Goal: Transaction & Acquisition: Download file/media

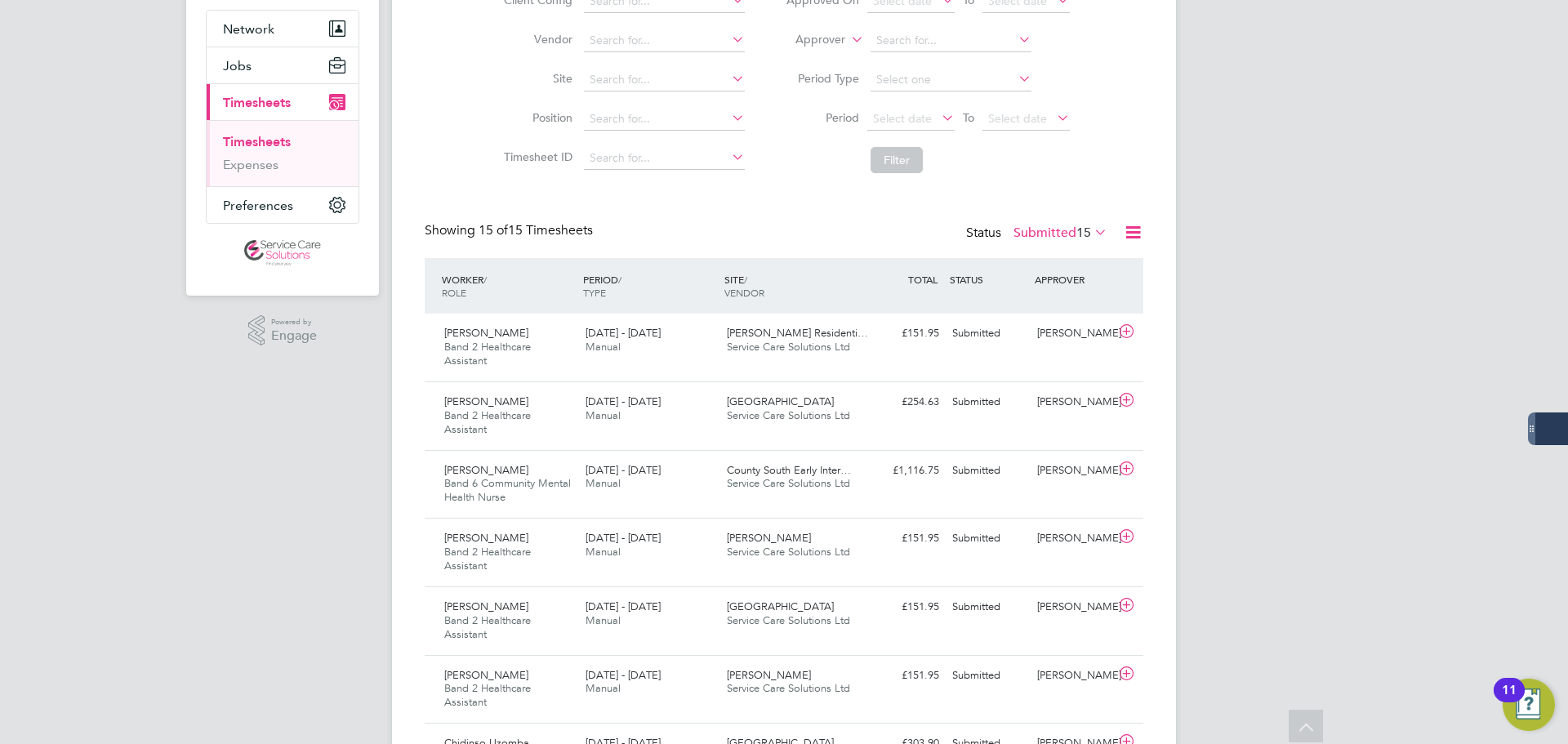
click at [274, 140] on link "Timesheets" at bounding box center [257, 142] width 68 height 16
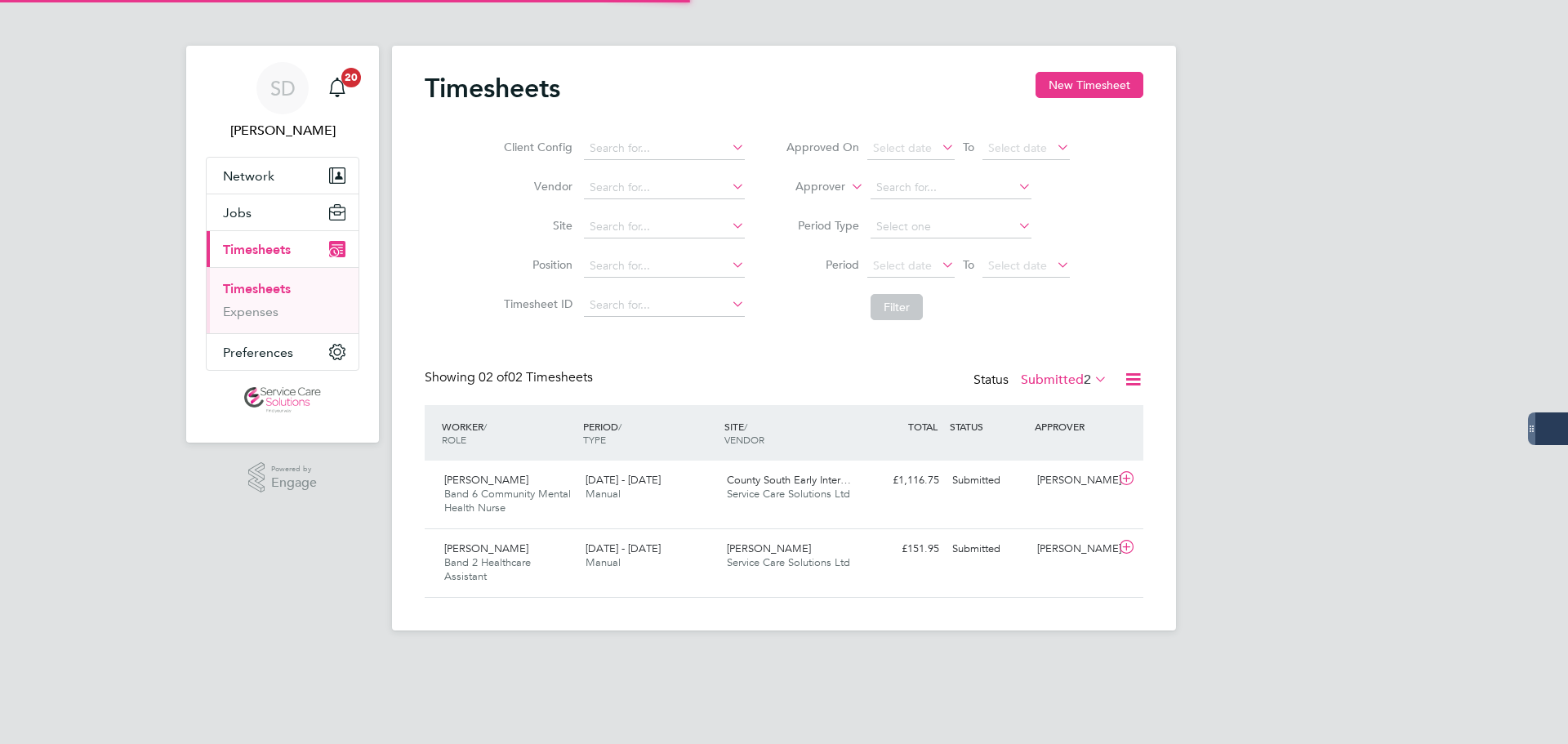
scroll to position [42, 142]
click at [1065, 381] on label "Submitted 2" at bounding box center [1064, 380] width 87 height 16
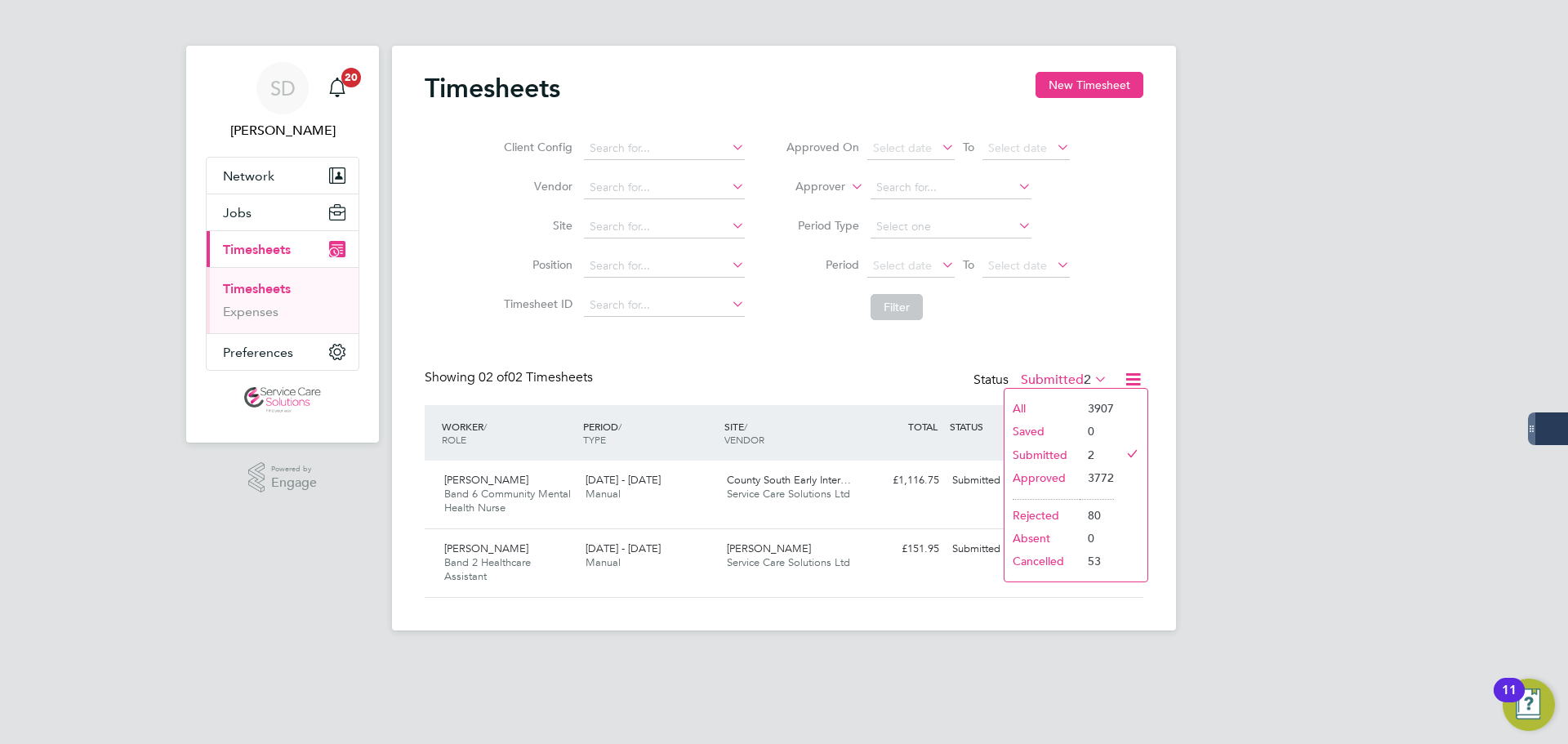
click at [1037, 479] on li "Approved" at bounding box center [1042, 477] width 75 height 23
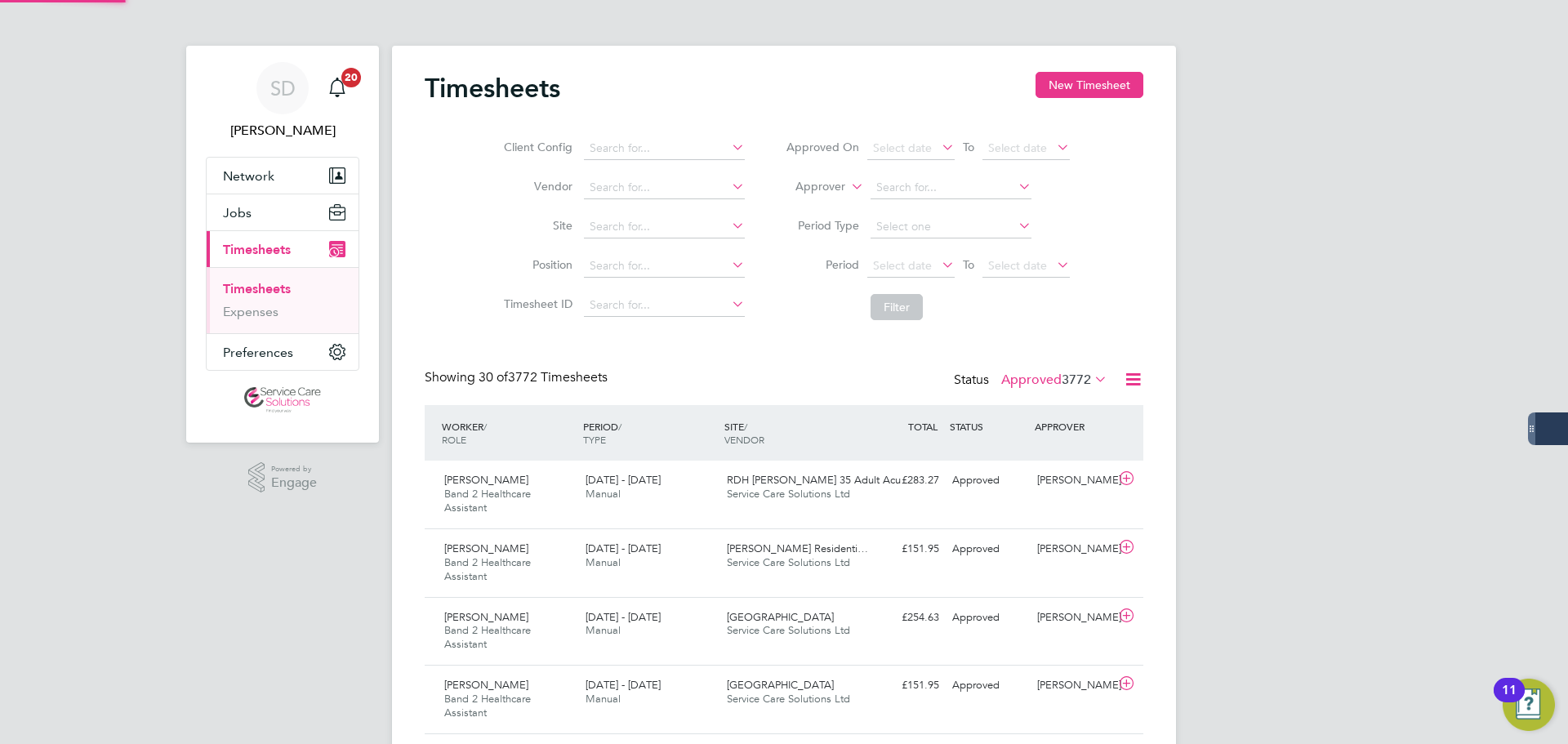
scroll to position [0, 0]
click at [683, 491] on div "18 - 24 Aug 2025 Manual" at bounding box center [649, 487] width 141 height 41
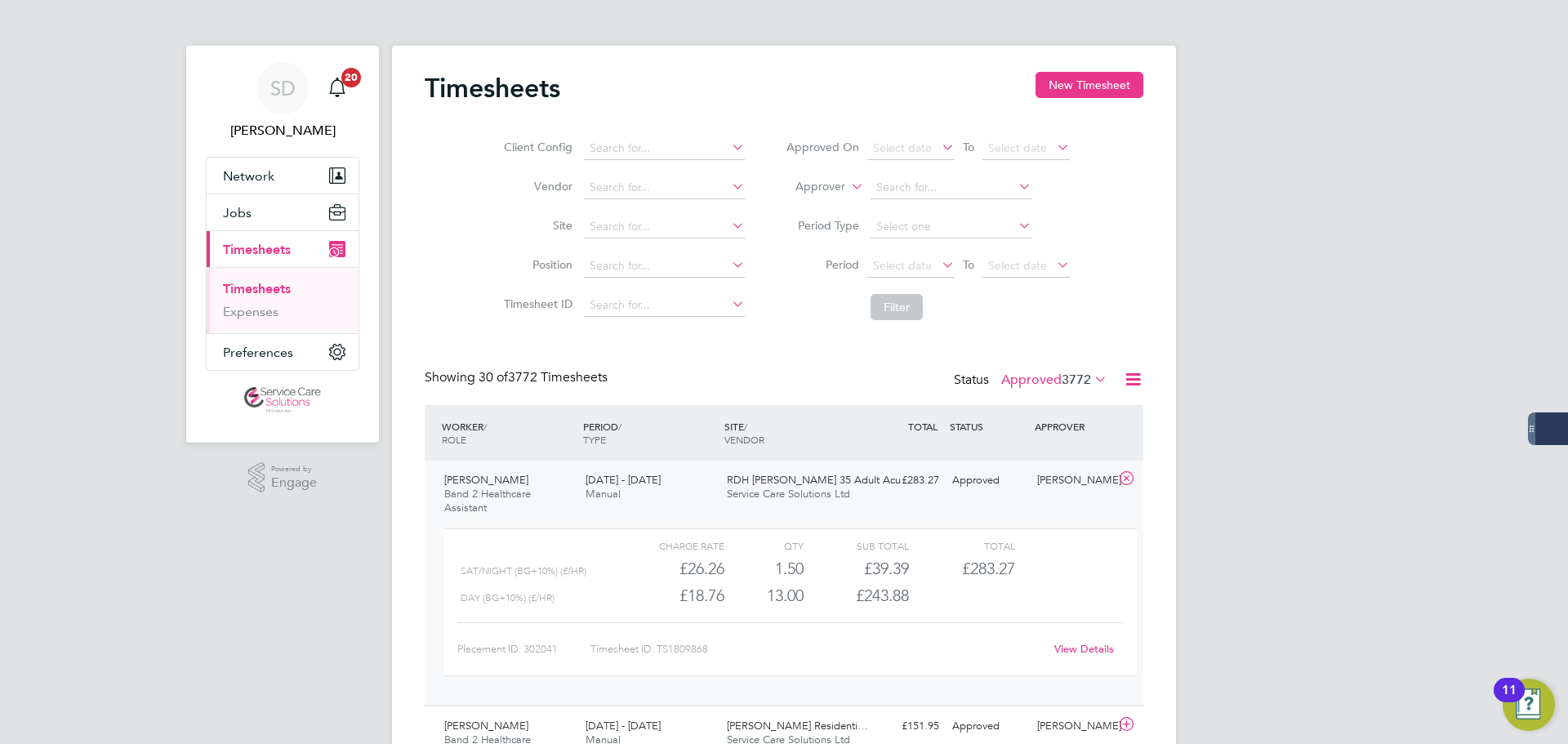
click at [1076, 648] on link "View Details" at bounding box center [1084, 649] width 60 height 14
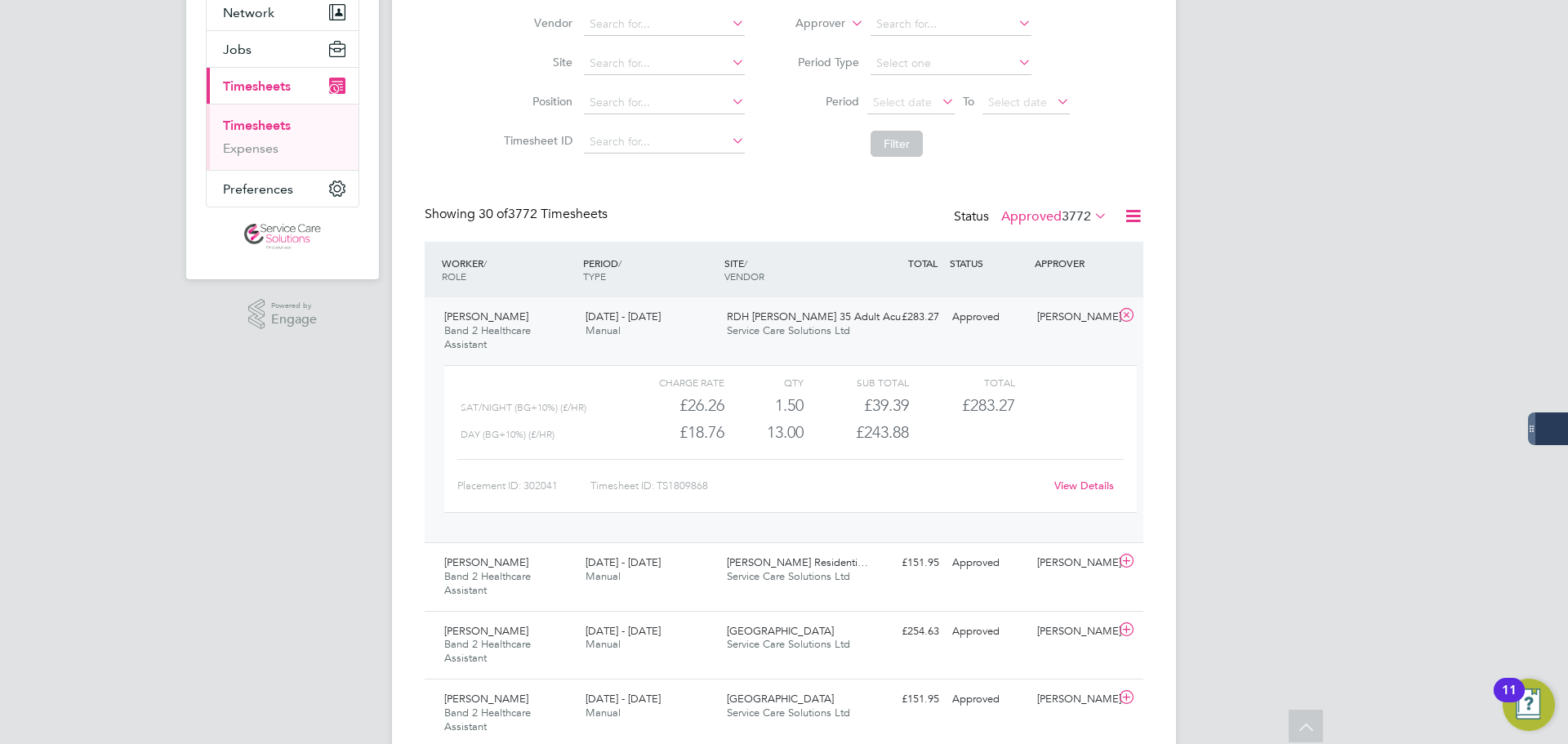
click at [1130, 316] on icon at bounding box center [1126, 315] width 20 height 13
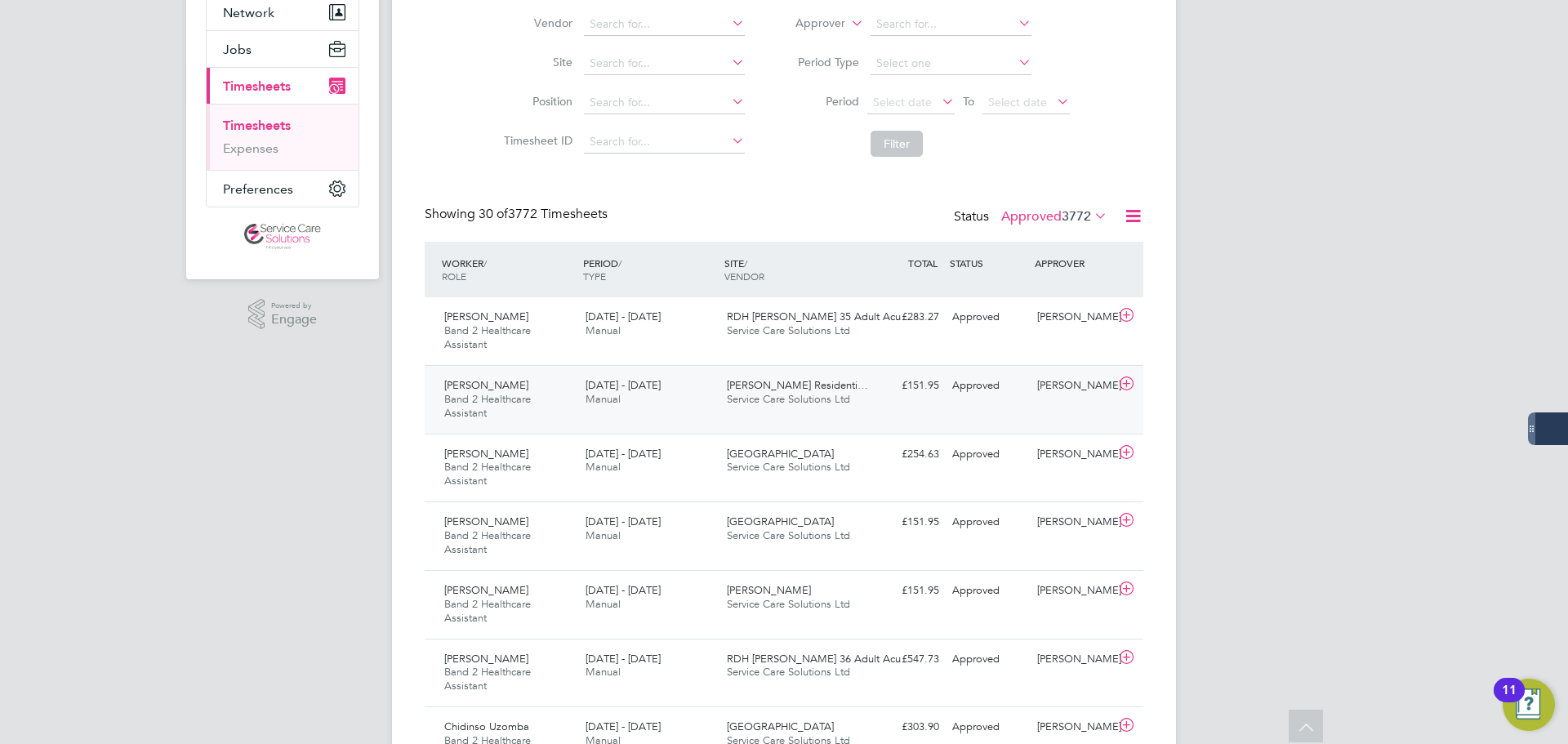
click at [701, 399] on div "18 - 24 Aug 2025 Manual" at bounding box center [649, 392] width 141 height 41
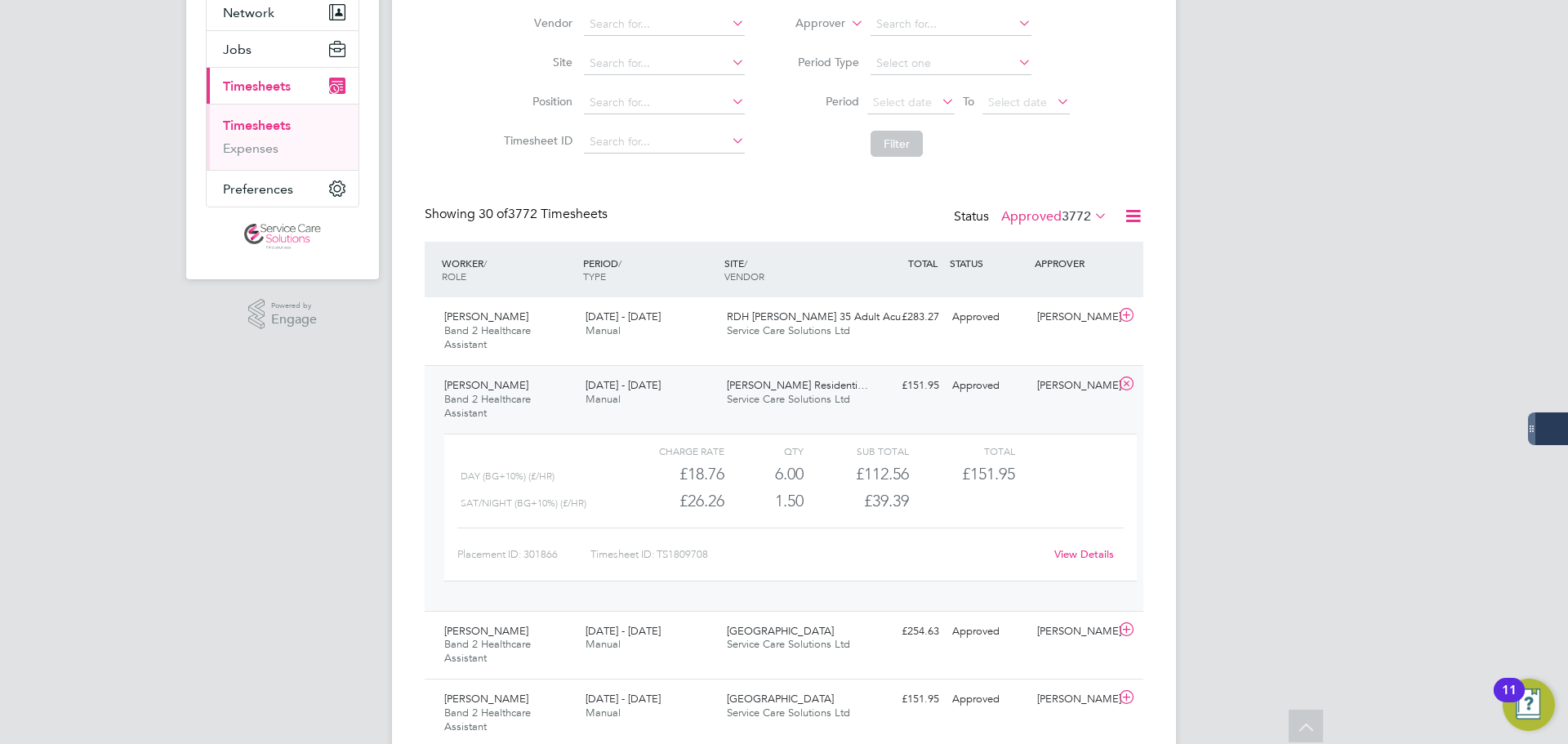
click at [1072, 549] on link "View Details" at bounding box center [1084, 554] width 60 height 14
drag, startPoint x: 1036, startPoint y: 225, endPoint x: 1033, endPoint y: 239, distance: 15.1
click at [1036, 225] on div "Status Approved 3772" at bounding box center [1032, 217] width 157 height 23
click at [1009, 233] on div "Showing 30 of 3772 Timesheets Status Approved 3772" at bounding box center [784, 224] width 719 height 36
click at [1011, 226] on div "Status Approved 3772" at bounding box center [1032, 217] width 157 height 23
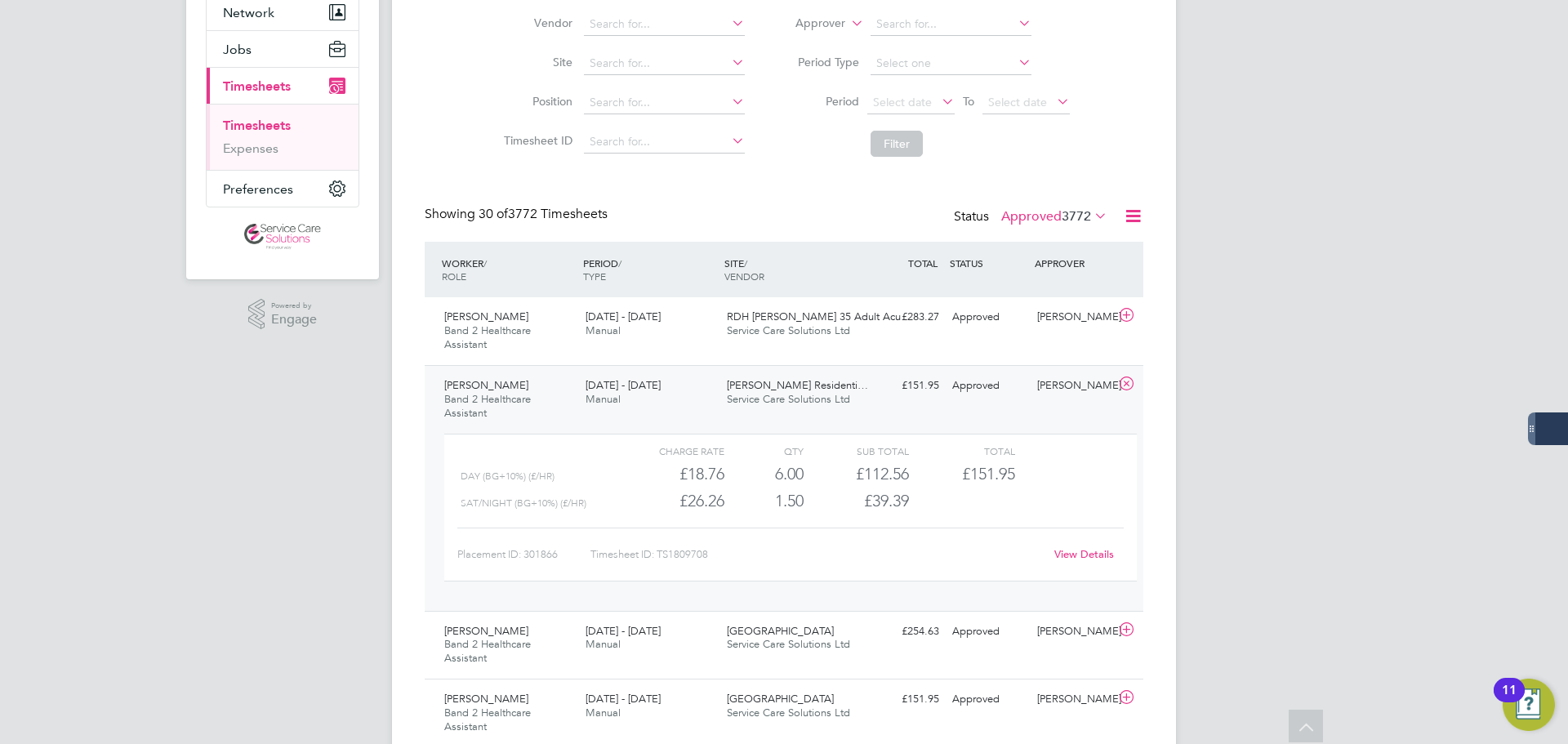
click at [1011, 224] on label "Approved 3772" at bounding box center [1054, 216] width 106 height 16
click at [1005, 296] on li "Submitted" at bounding box center [1033, 291] width 75 height 23
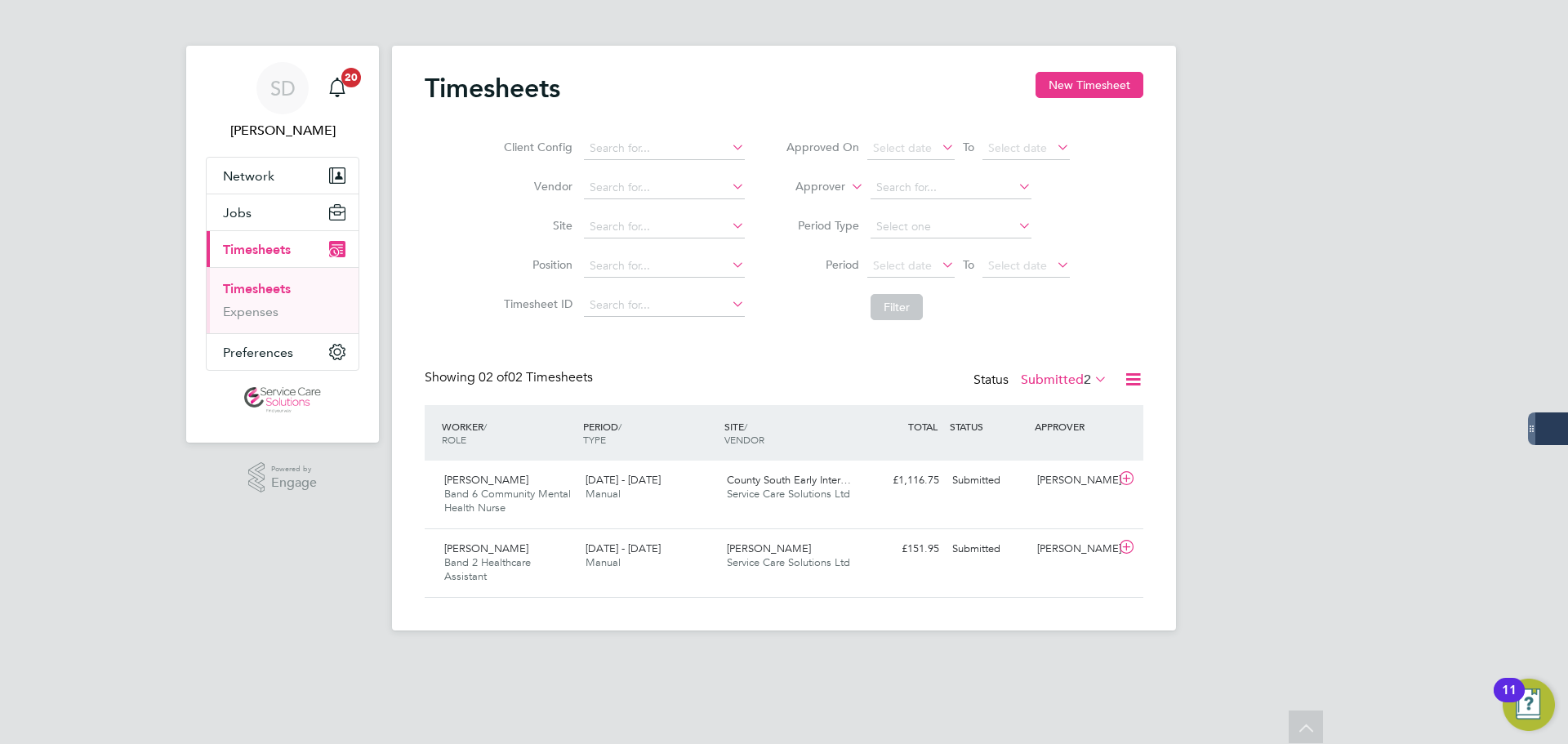
scroll to position [42, 142]
click at [1045, 384] on label "Submitted 2" at bounding box center [1064, 380] width 87 height 16
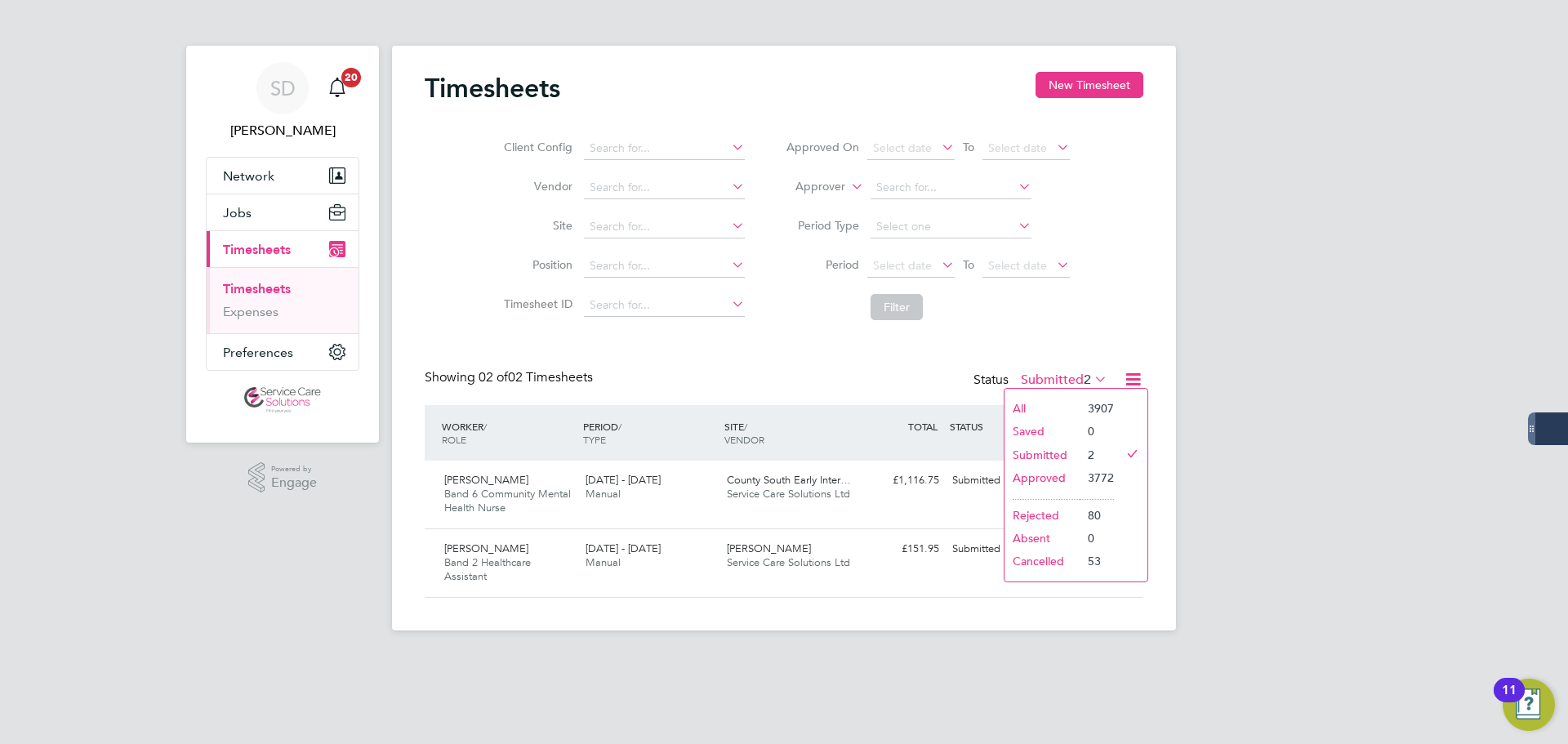
click at [1056, 474] on li "Approved" at bounding box center [1042, 477] width 75 height 23
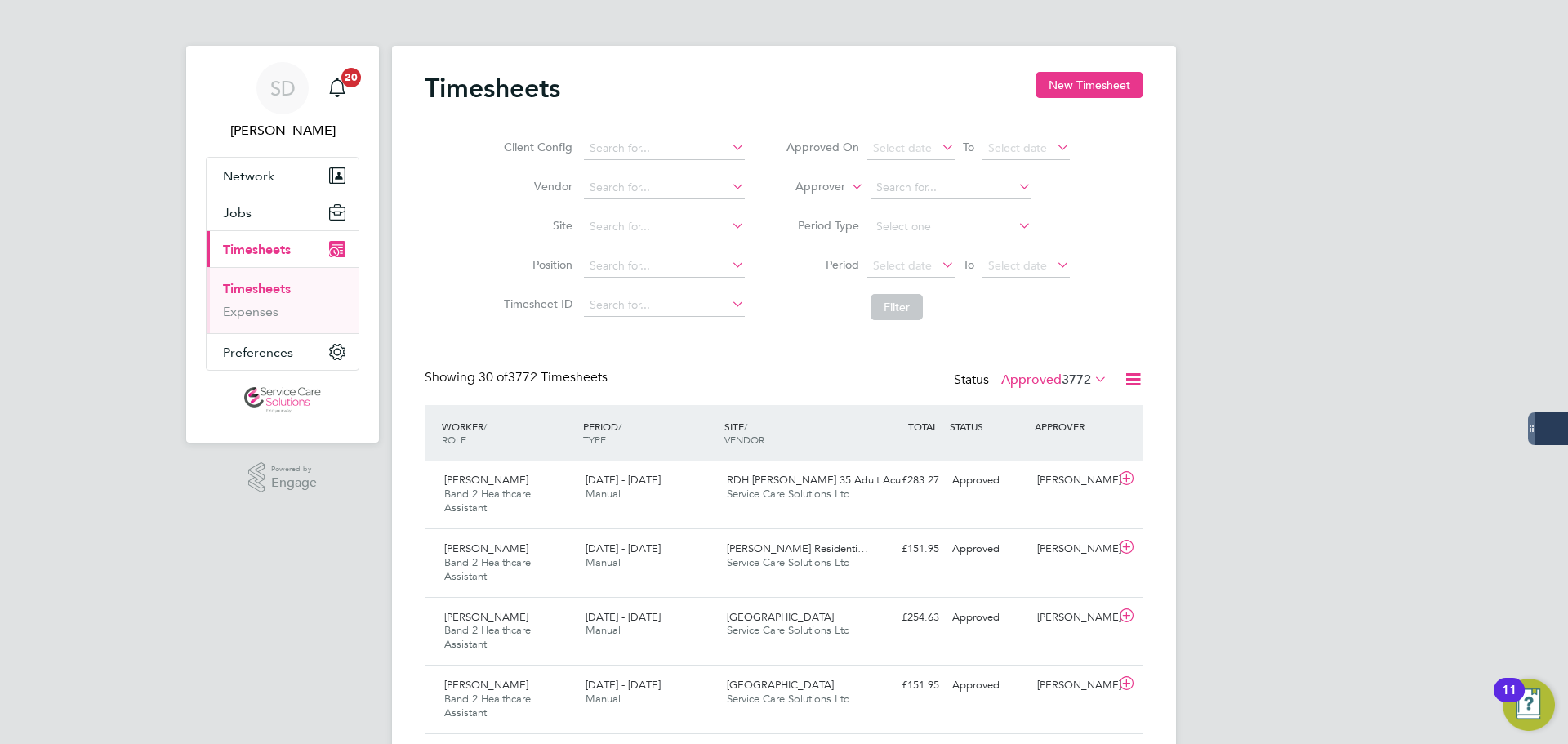
scroll to position [55, 142]
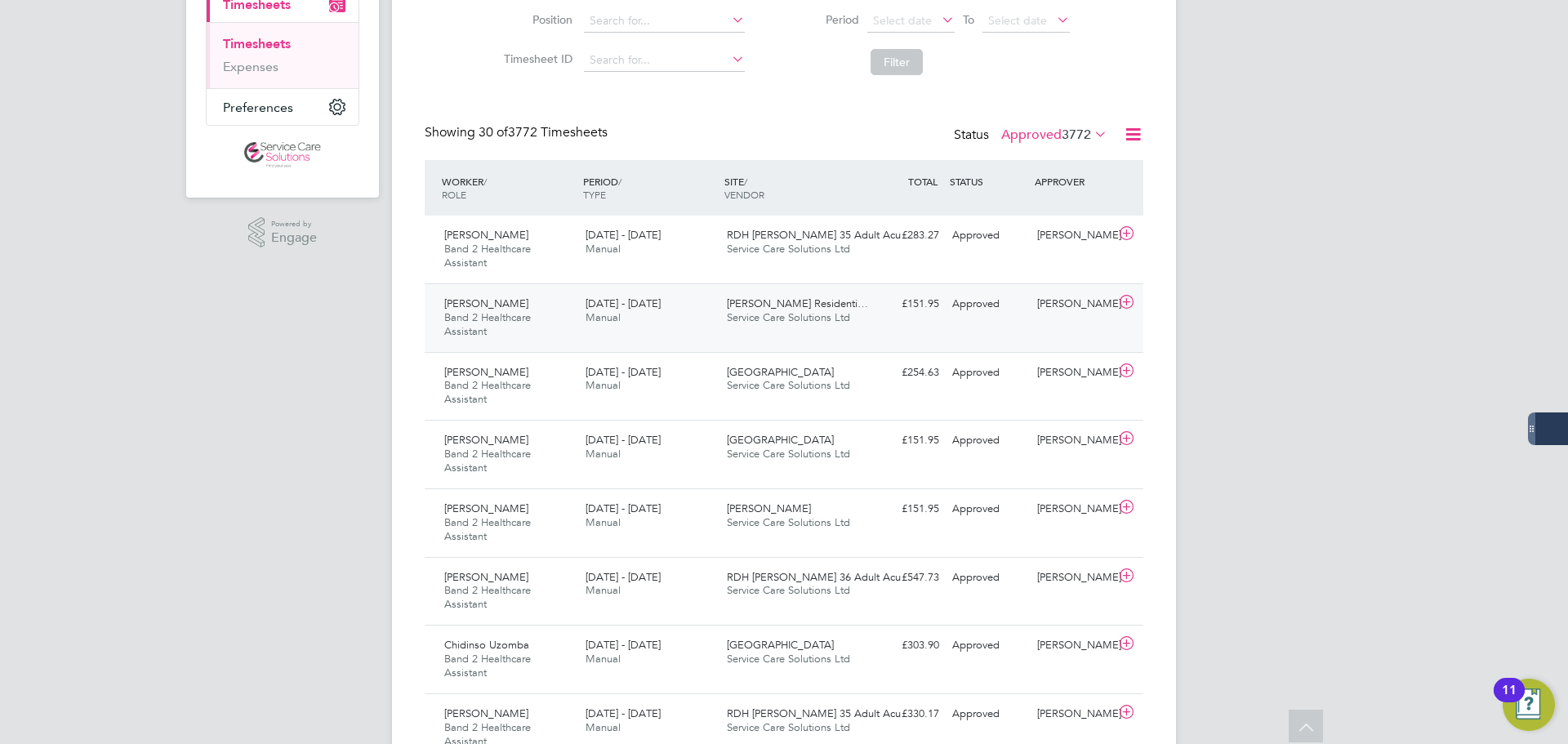
click at [714, 319] on div "18 - 24 Aug 2025 Manual" at bounding box center [649, 311] width 141 height 41
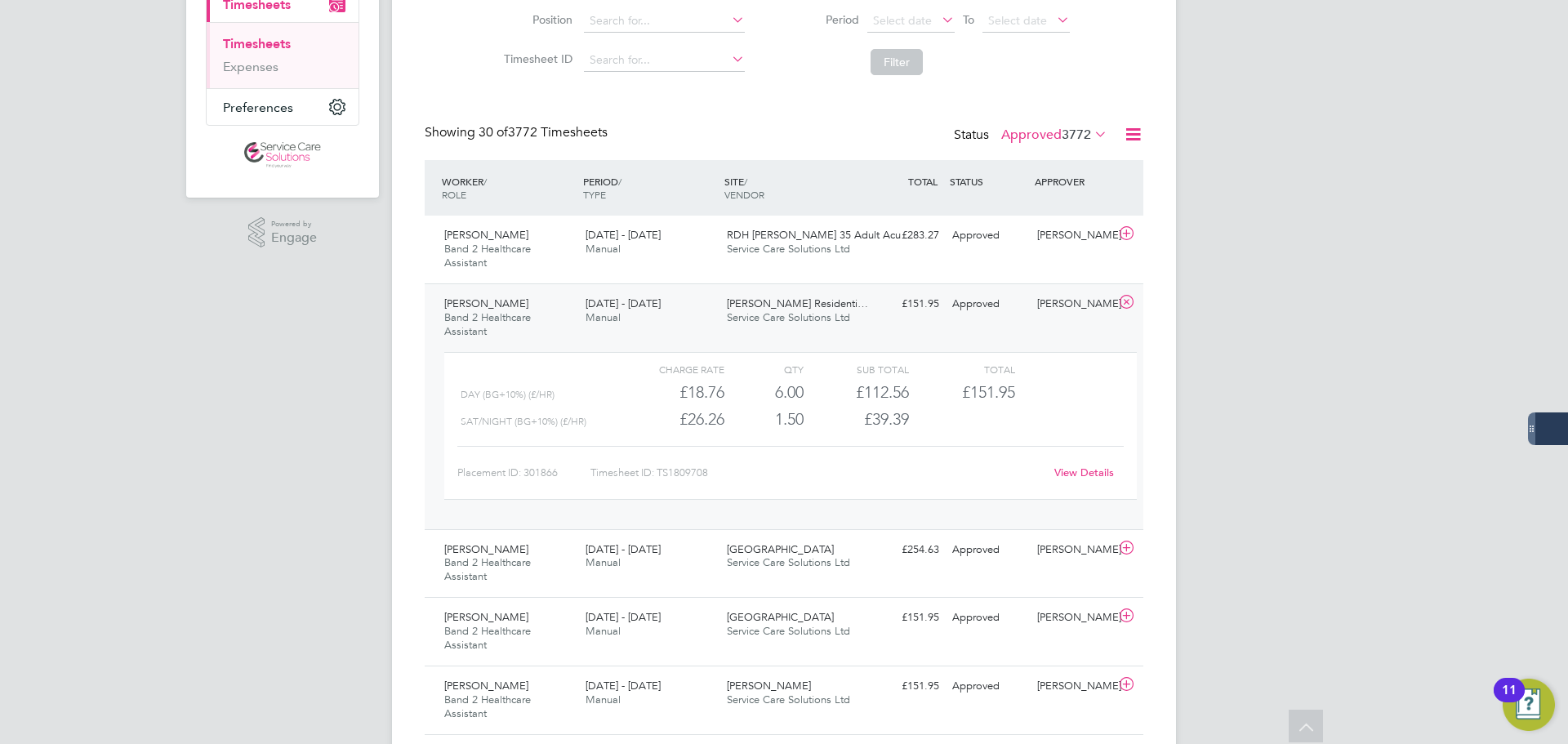
click at [1085, 475] on link "View Details" at bounding box center [1084, 473] width 60 height 14
click at [1125, 301] on icon at bounding box center [1126, 302] width 20 height 13
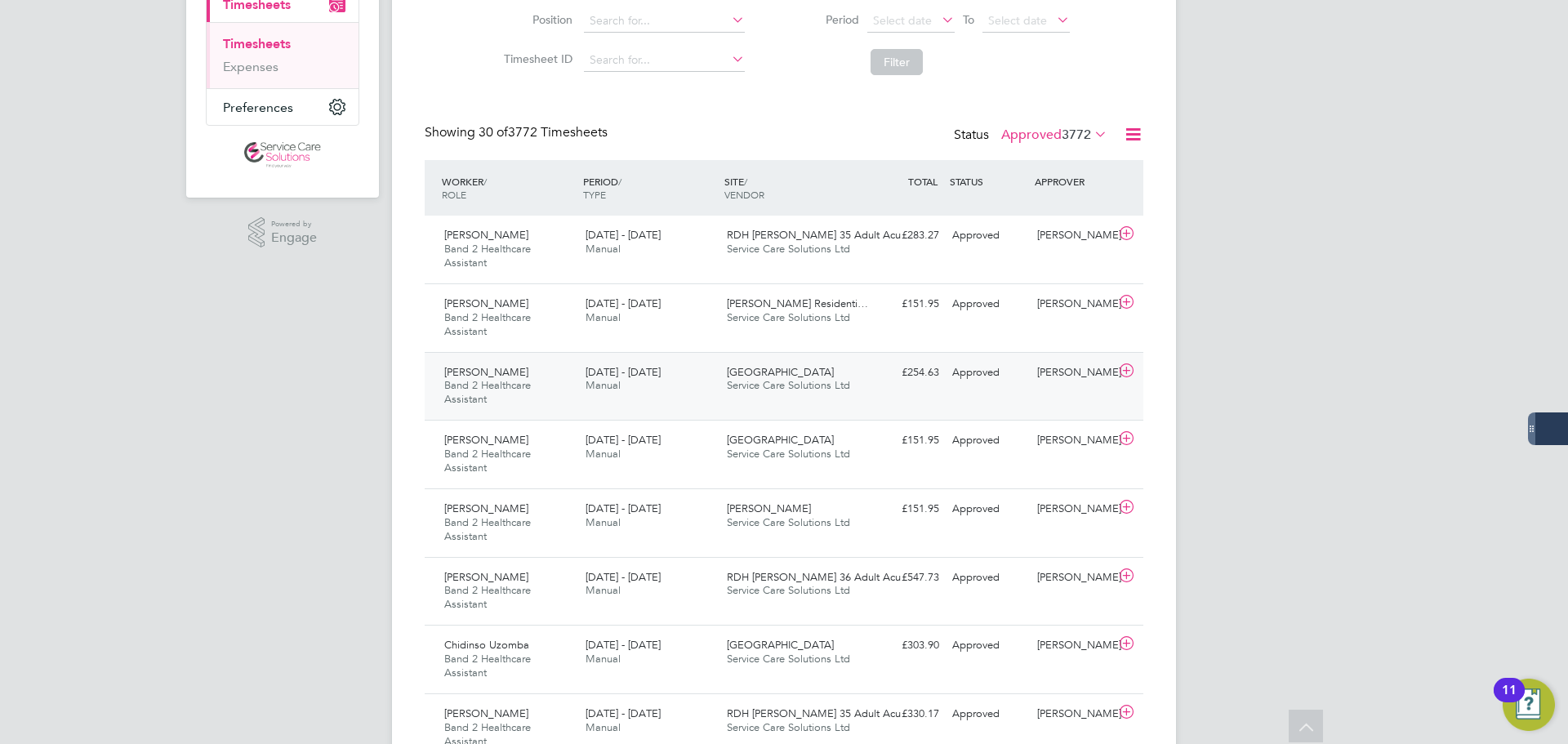
click at [544, 394] on div "Erin Brough Band 2 Healthcare Assistant 18 - 24 Aug 2025" at bounding box center [508, 386] width 141 height 55
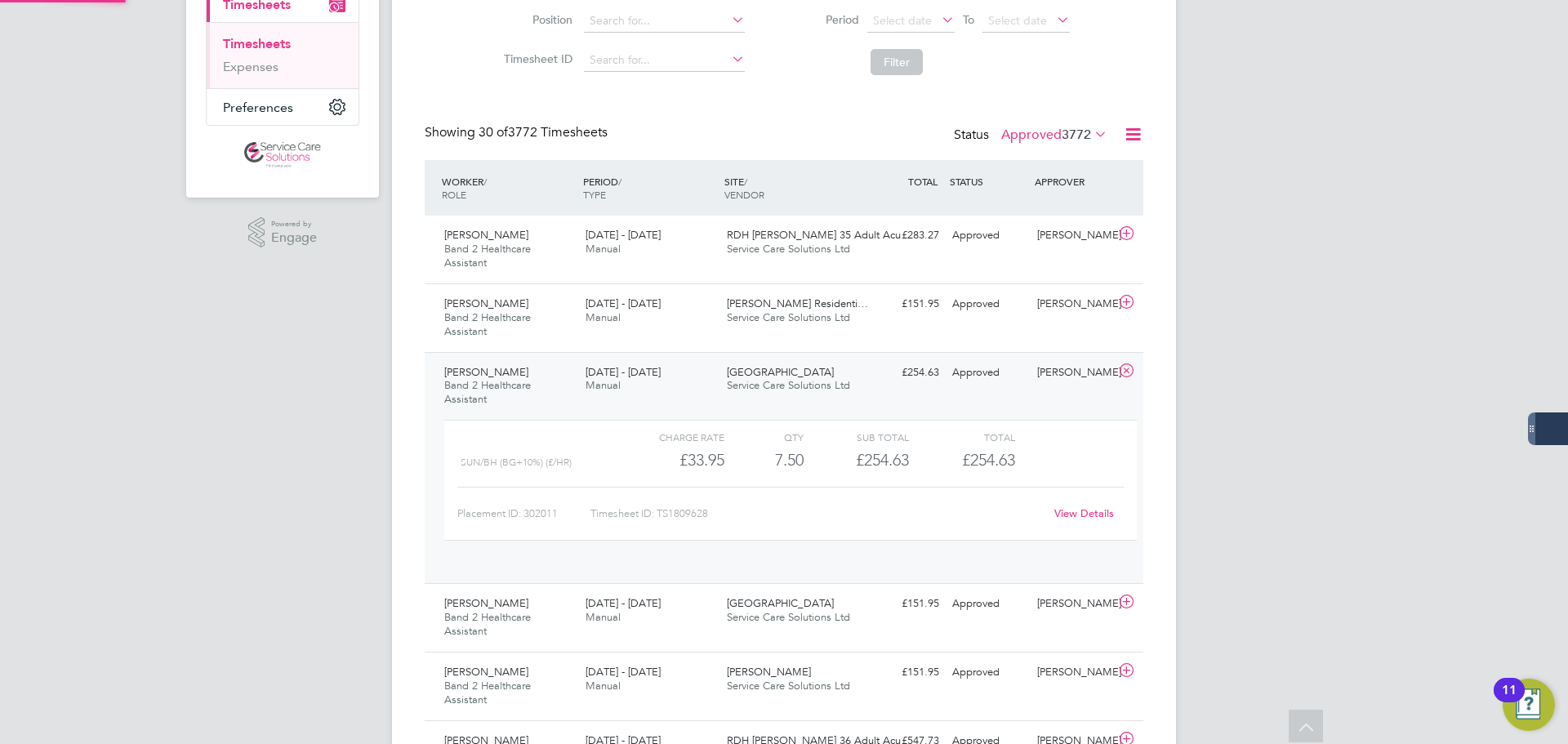
scroll to position [28, 159]
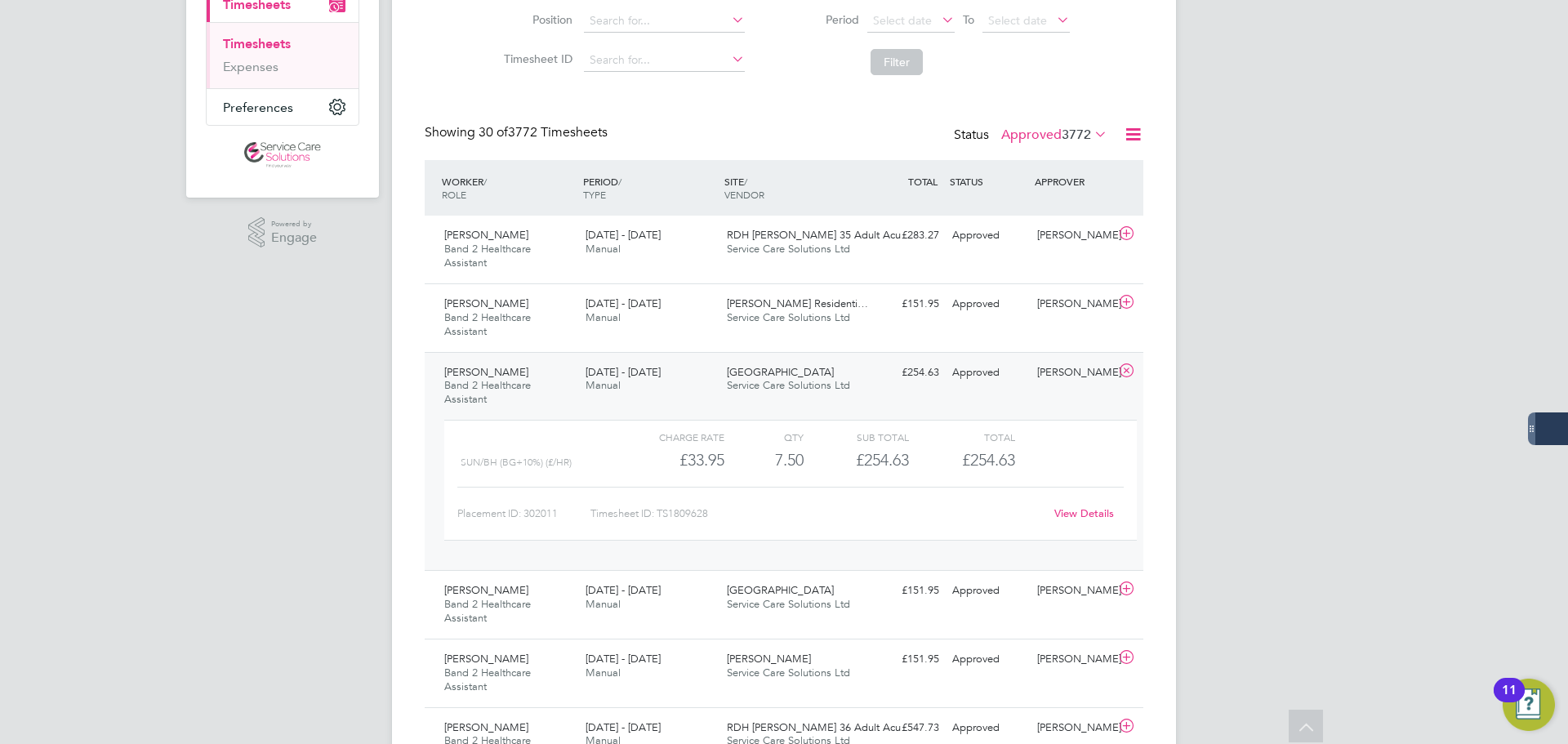
click at [1070, 515] on link "View Details" at bounding box center [1084, 513] width 60 height 14
click at [1132, 364] on icon at bounding box center [1126, 370] width 20 height 13
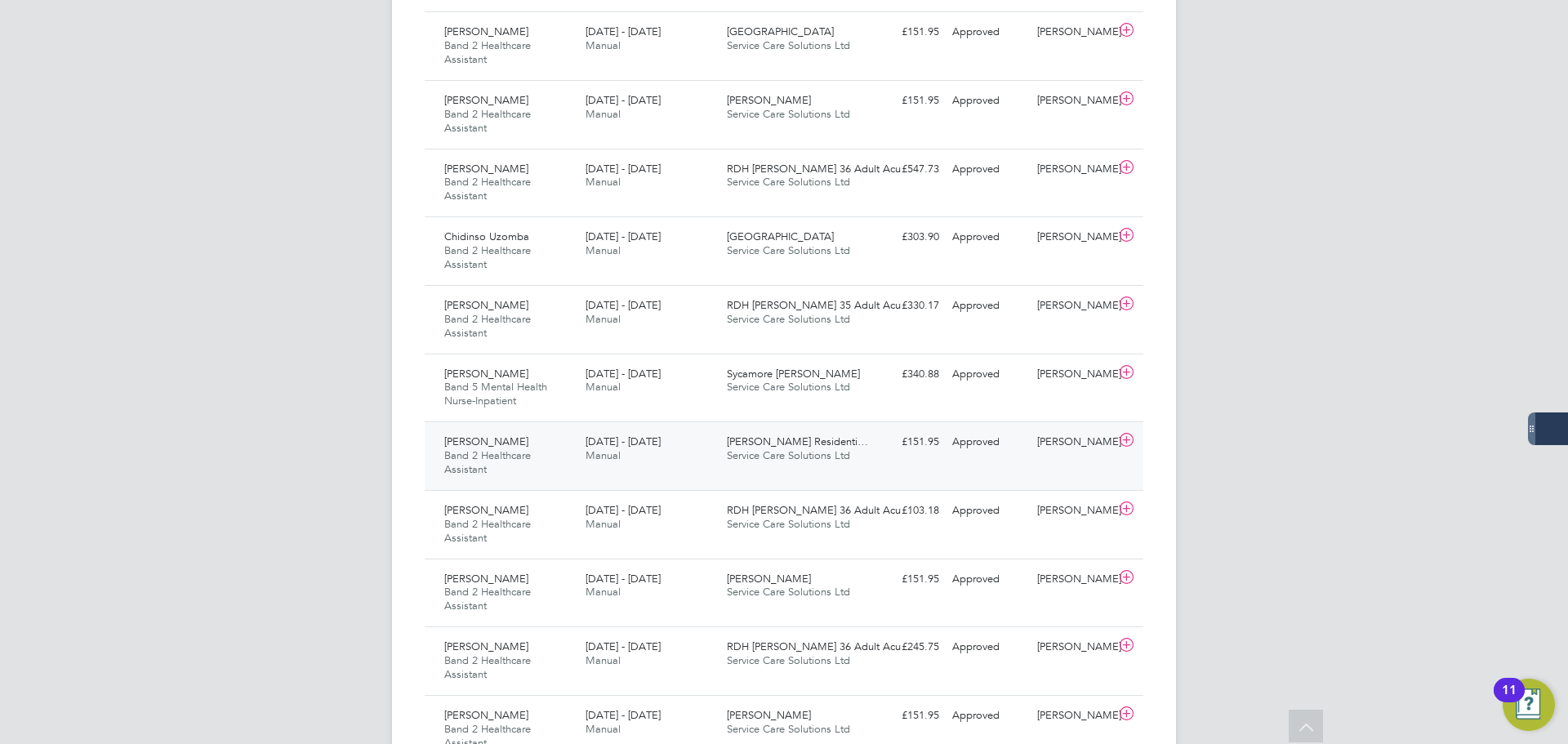
scroll to position [735, 0]
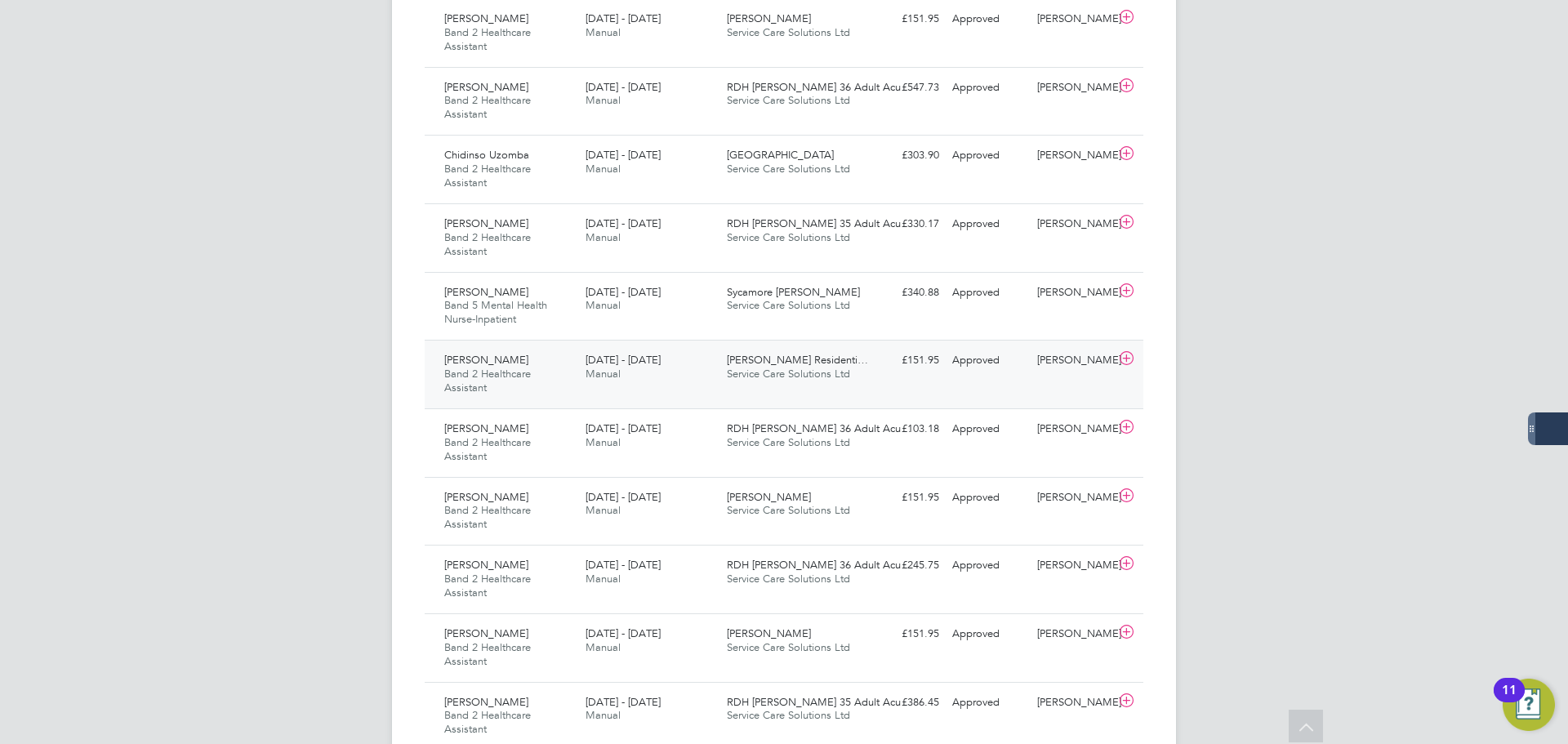
click at [669, 366] on div "[DATE] - [DATE] Manual" at bounding box center [649, 367] width 141 height 41
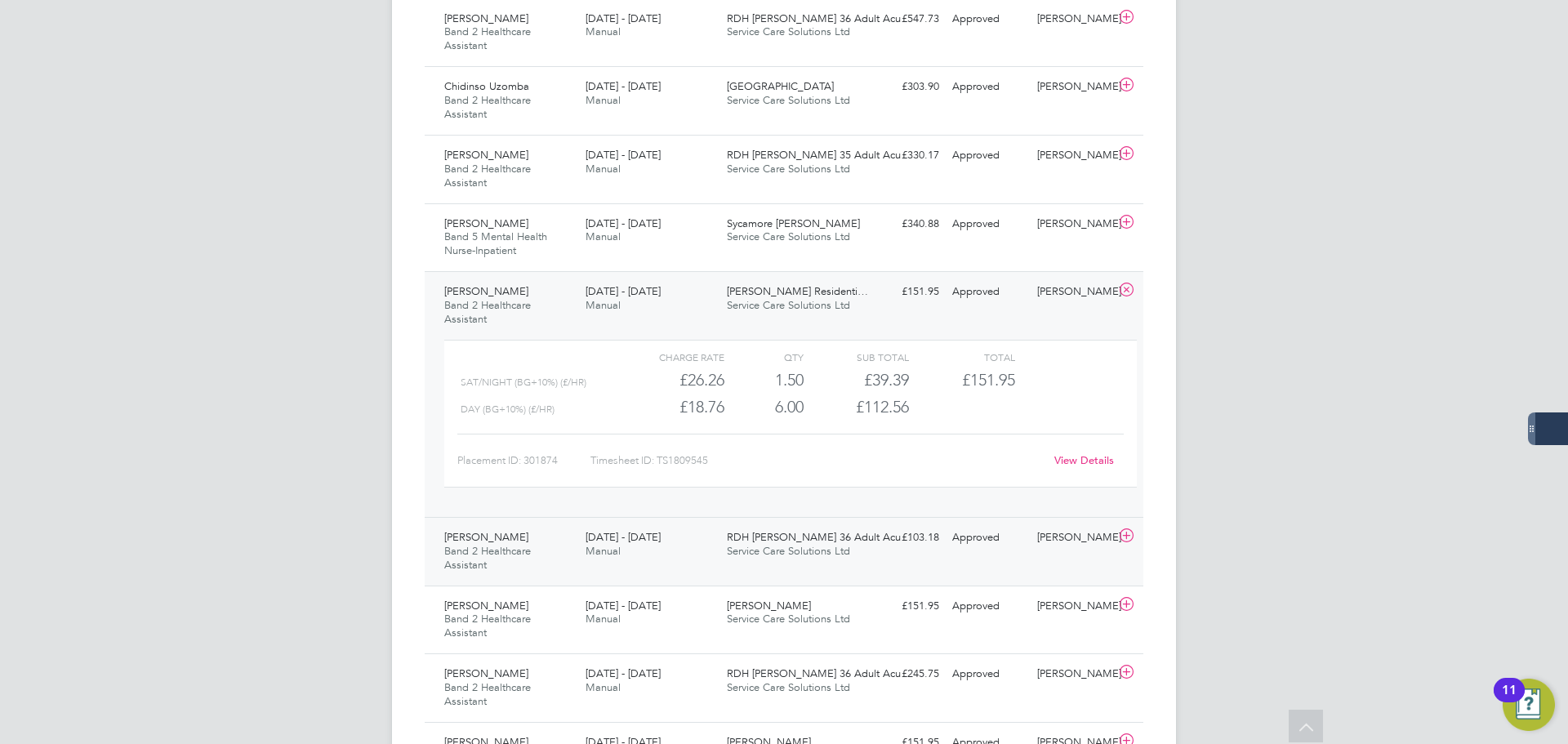
scroll to position [898, 0]
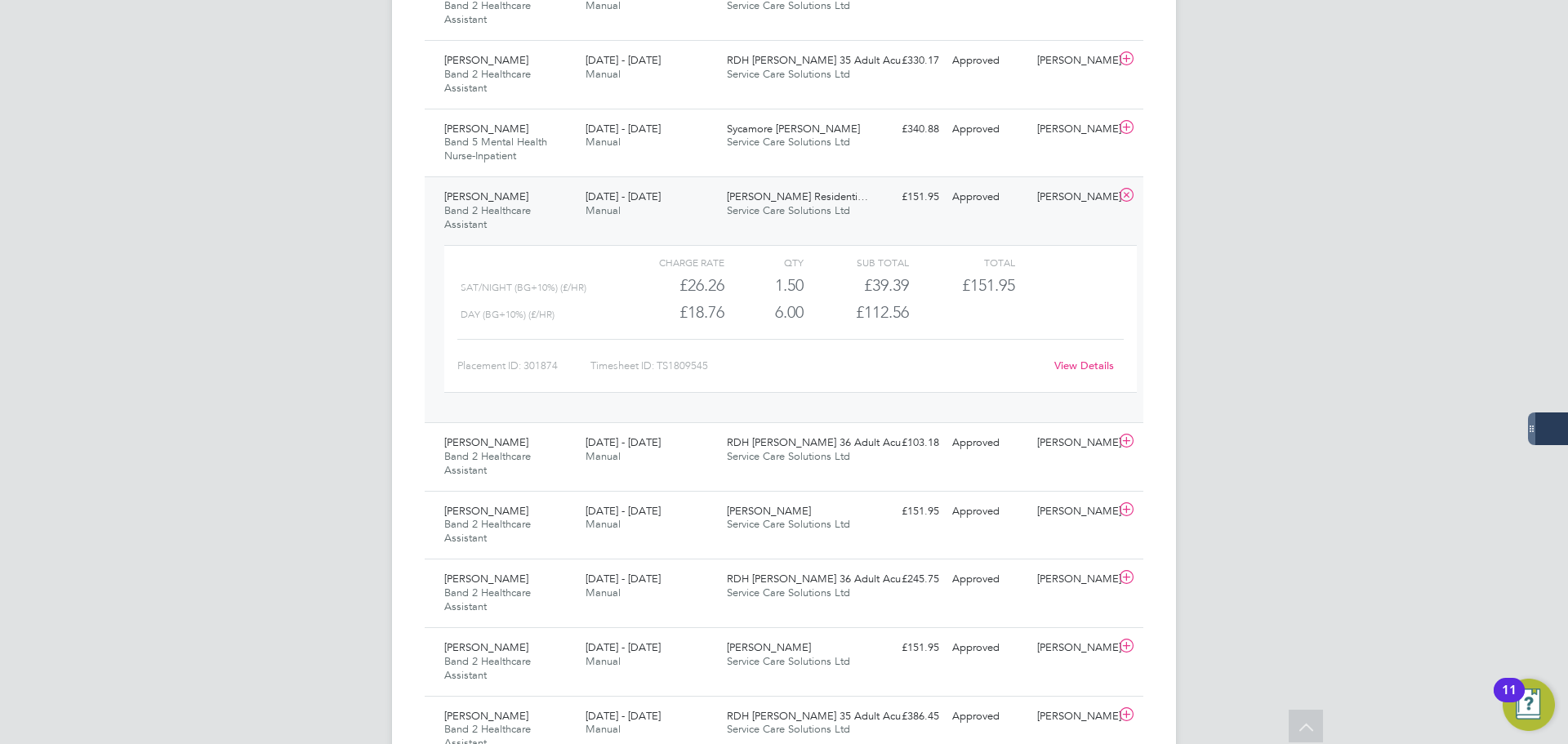
click at [1079, 364] on link "View Details" at bounding box center [1084, 366] width 60 height 14
click at [884, 473] on div "Erin Brough Band 2 Healthcare Assistant 18 - 24 Aug 2025 18 - 24 Aug 2025 Manua…" at bounding box center [784, 456] width 719 height 69
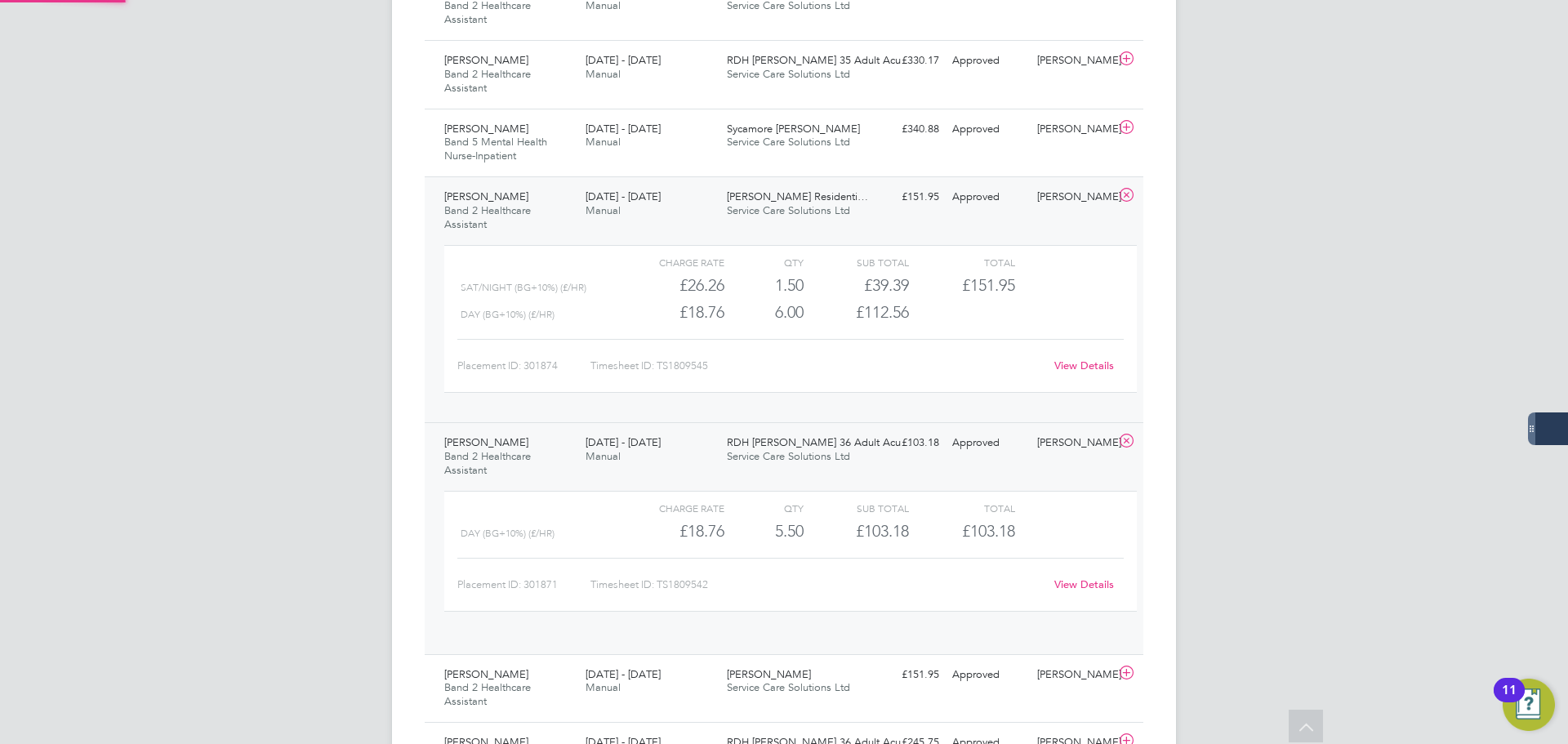
scroll to position [28, 159]
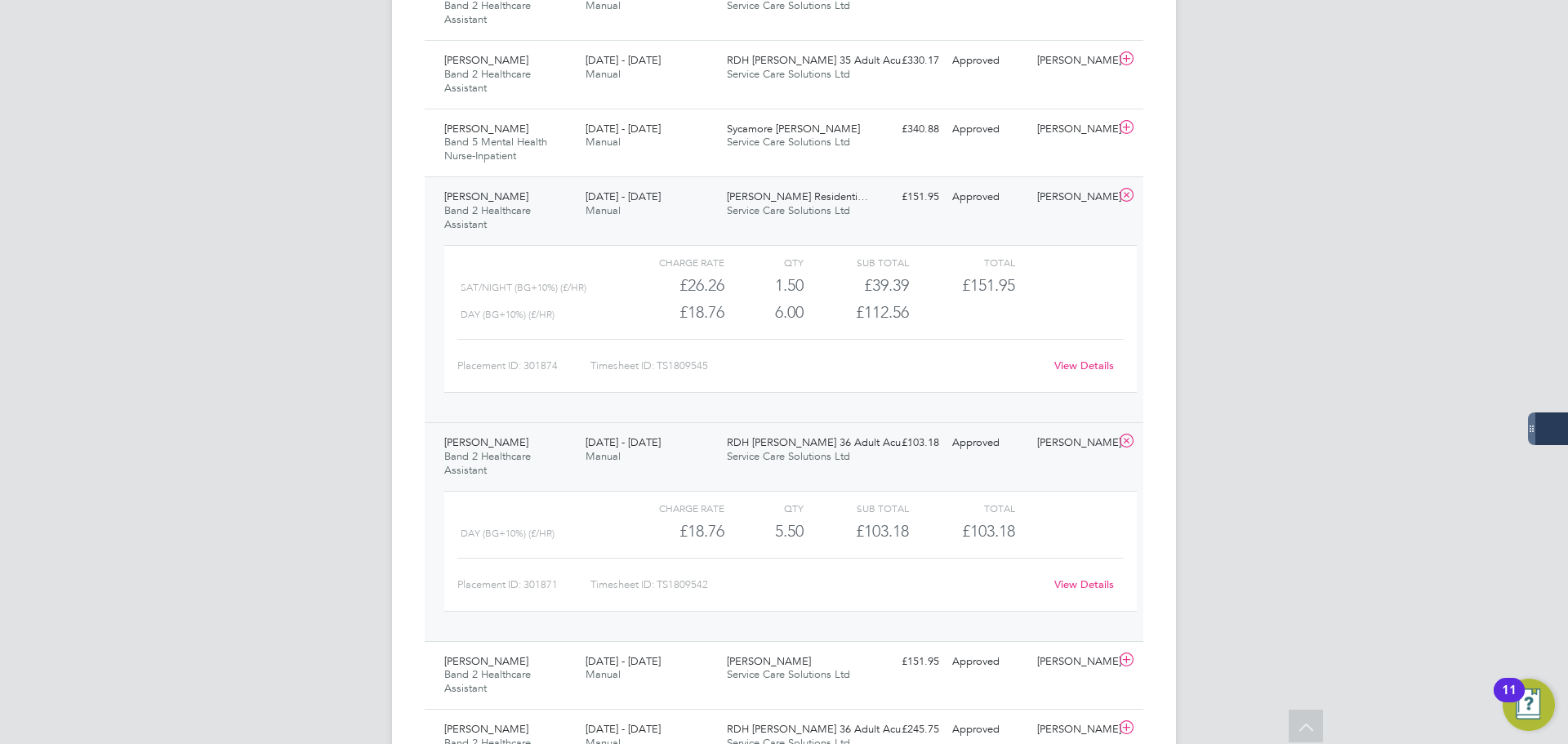
click at [1085, 589] on link "View Details" at bounding box center [1084, 584] width 60 height 14
click at [1127, 198] on icon at bounding box center [1126, 195] width 20 height 13
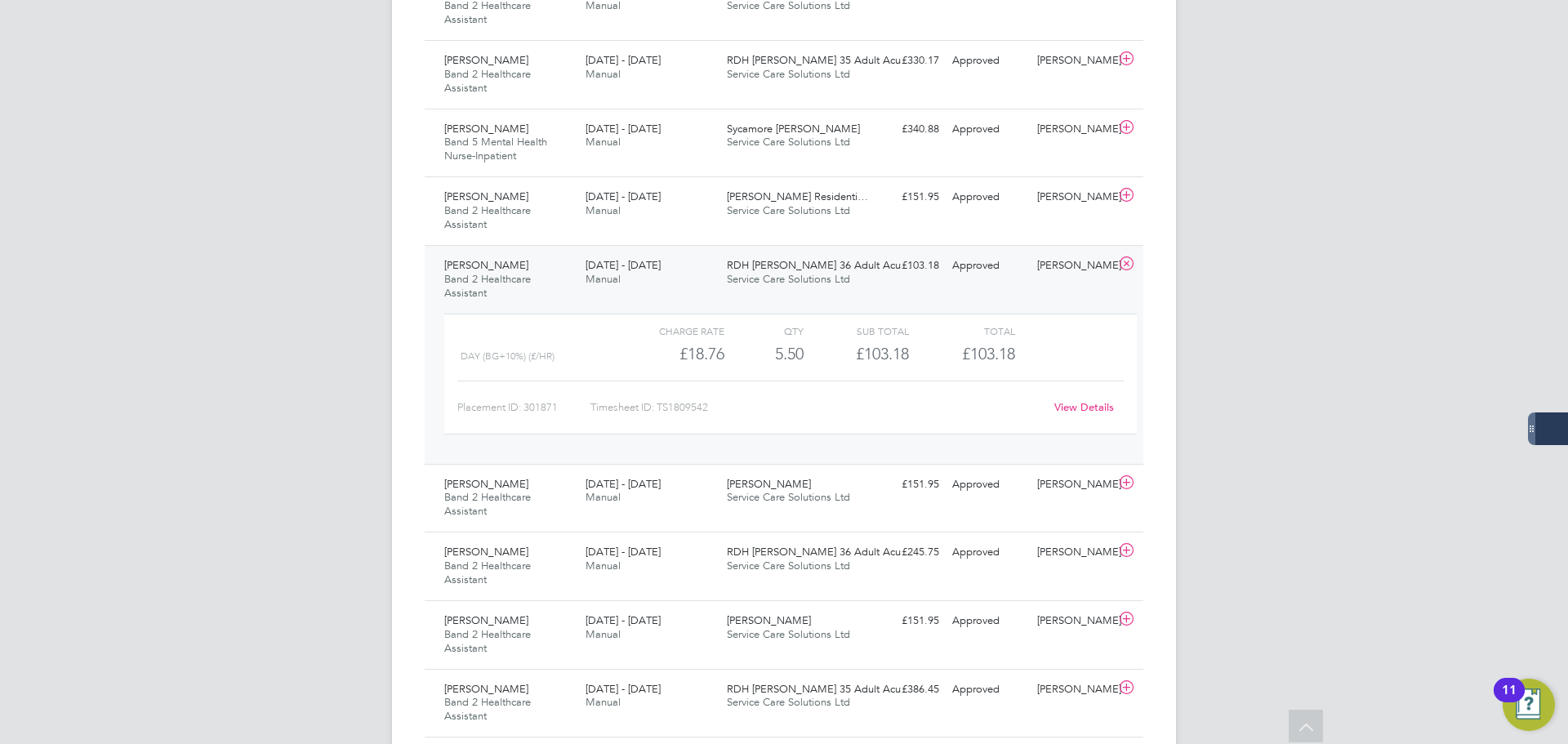
click at [1129, 261] on icon at bounding box center [1126, 263] width 20 height 13
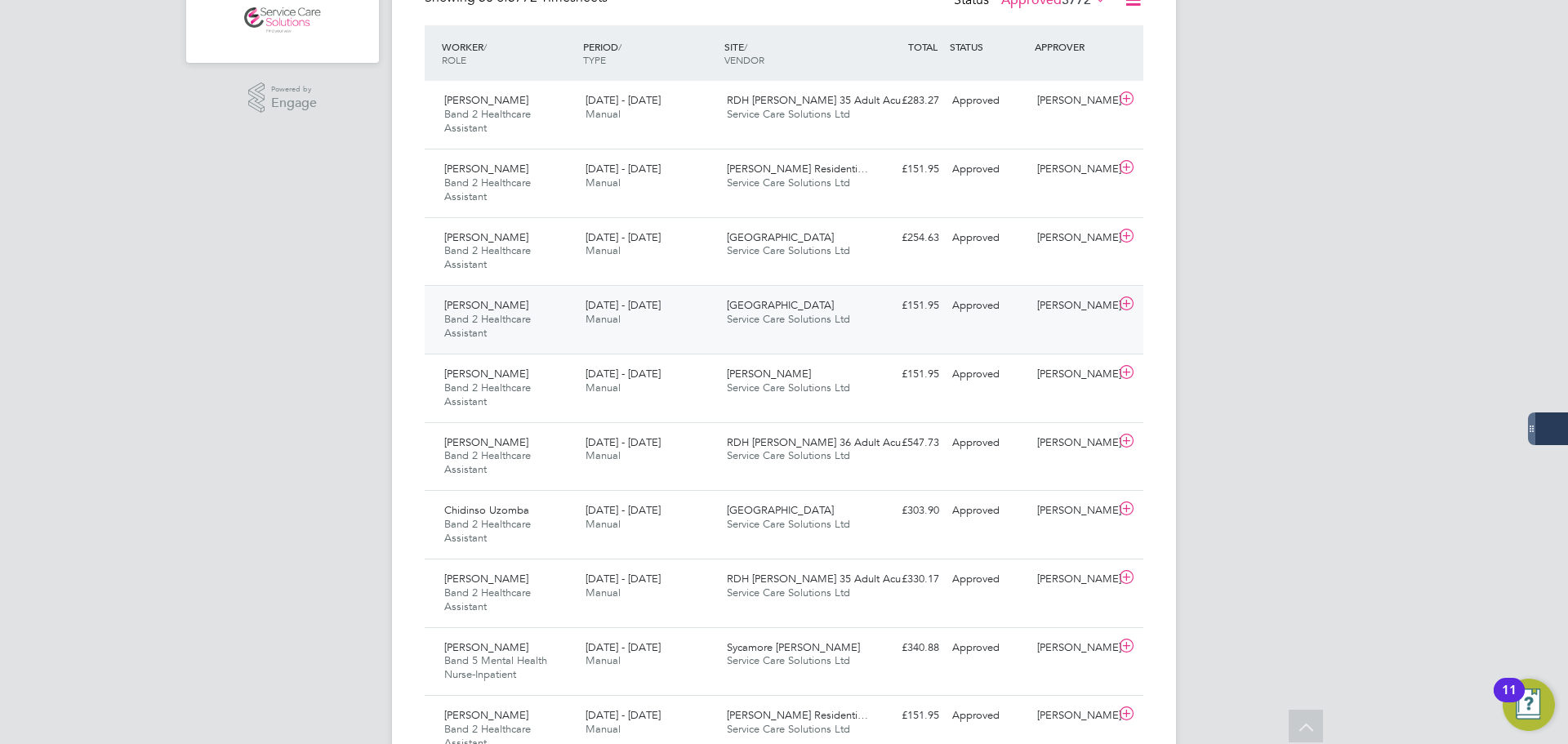
scroll to position [408, 0]
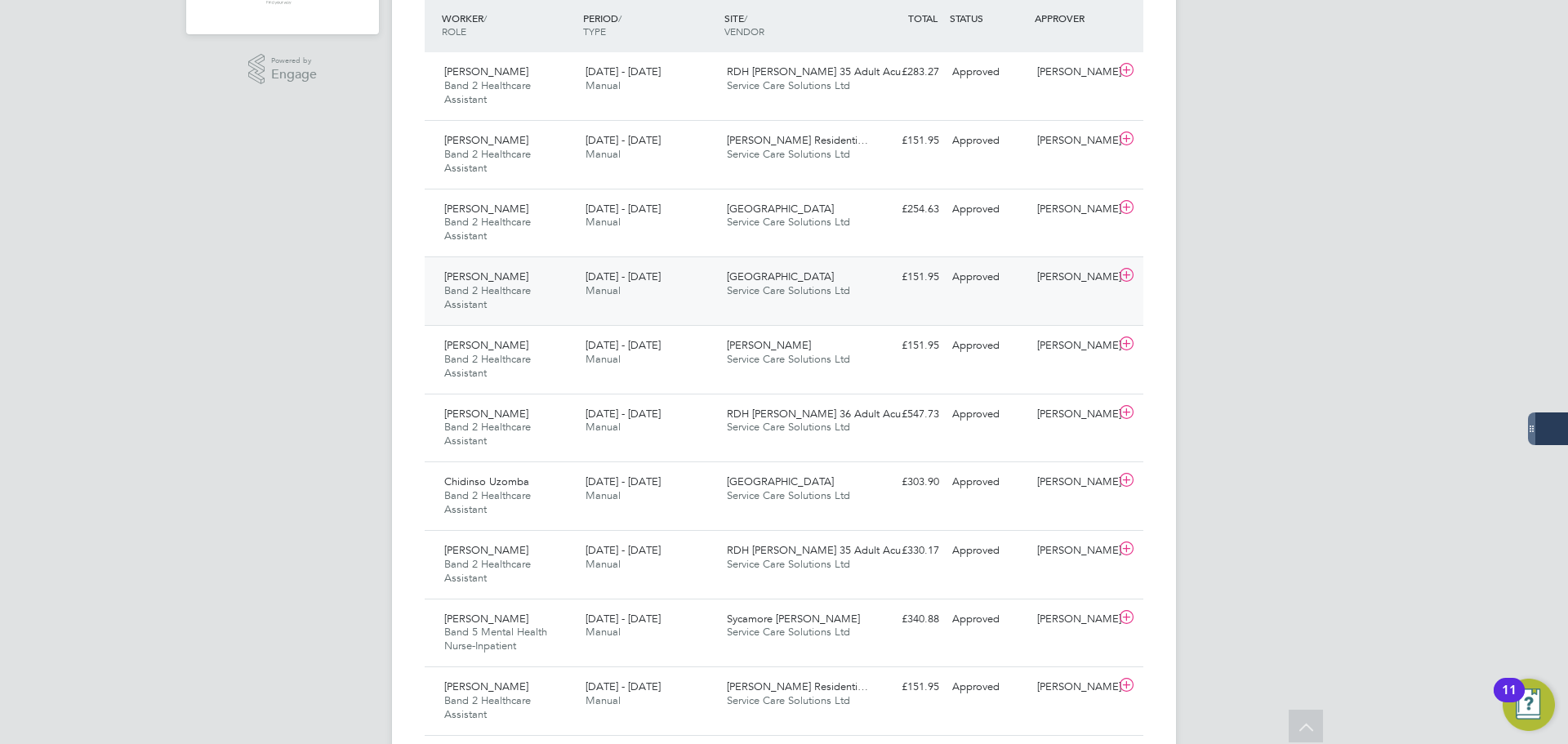
click at [572, 302] on div "Geoffrey Lowe Band 2 Healthcare Assistant 18 - 24 Aug 2025" at bounding box center [508, 291] width 141 height 55
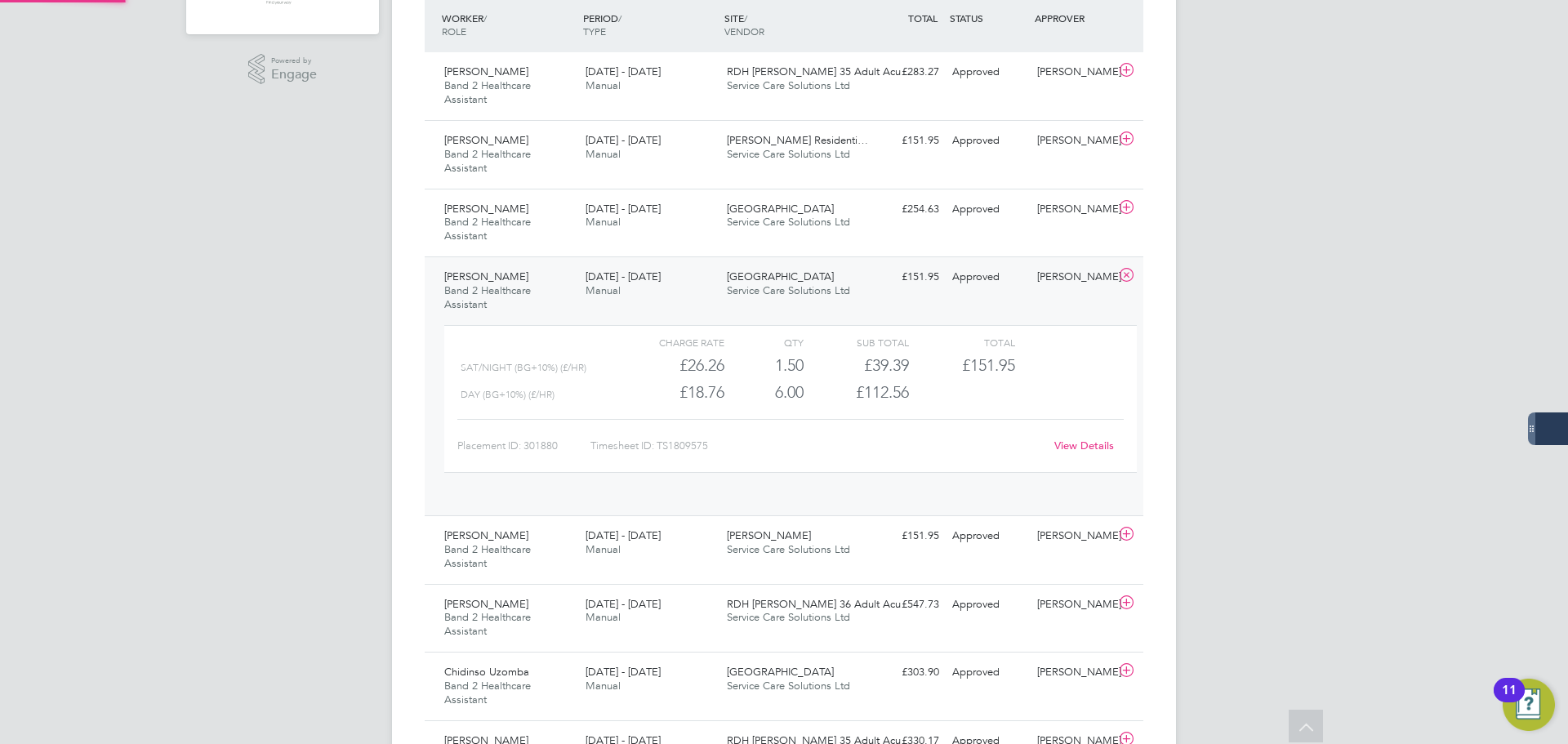
scroll to position [28, 159]
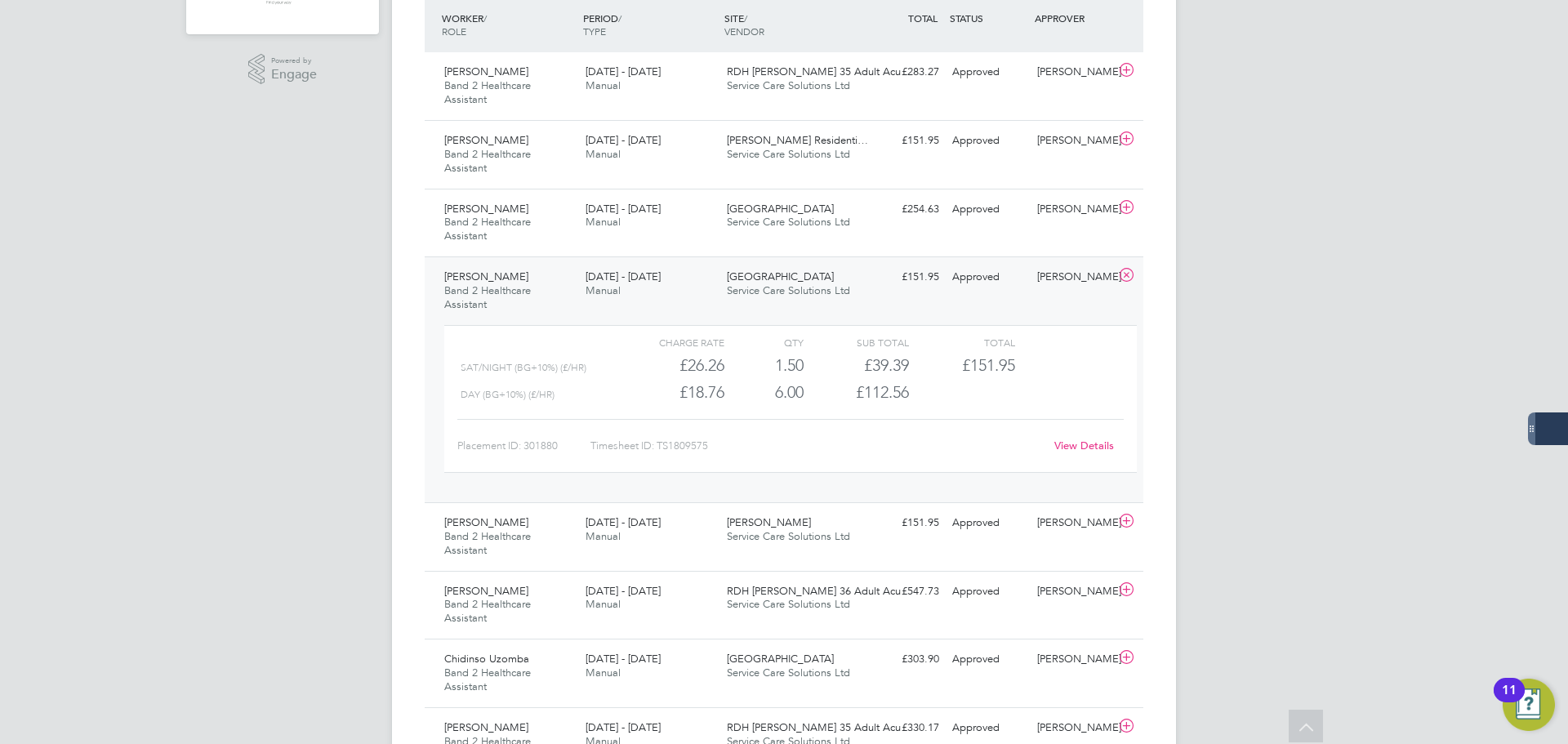
click at [1086, 446] on link "View Details" at bounding box center [1084, 446] width 60 height 14
click at [1125, 275] on icon at bounding box center [1126, 275] width 20 height 13
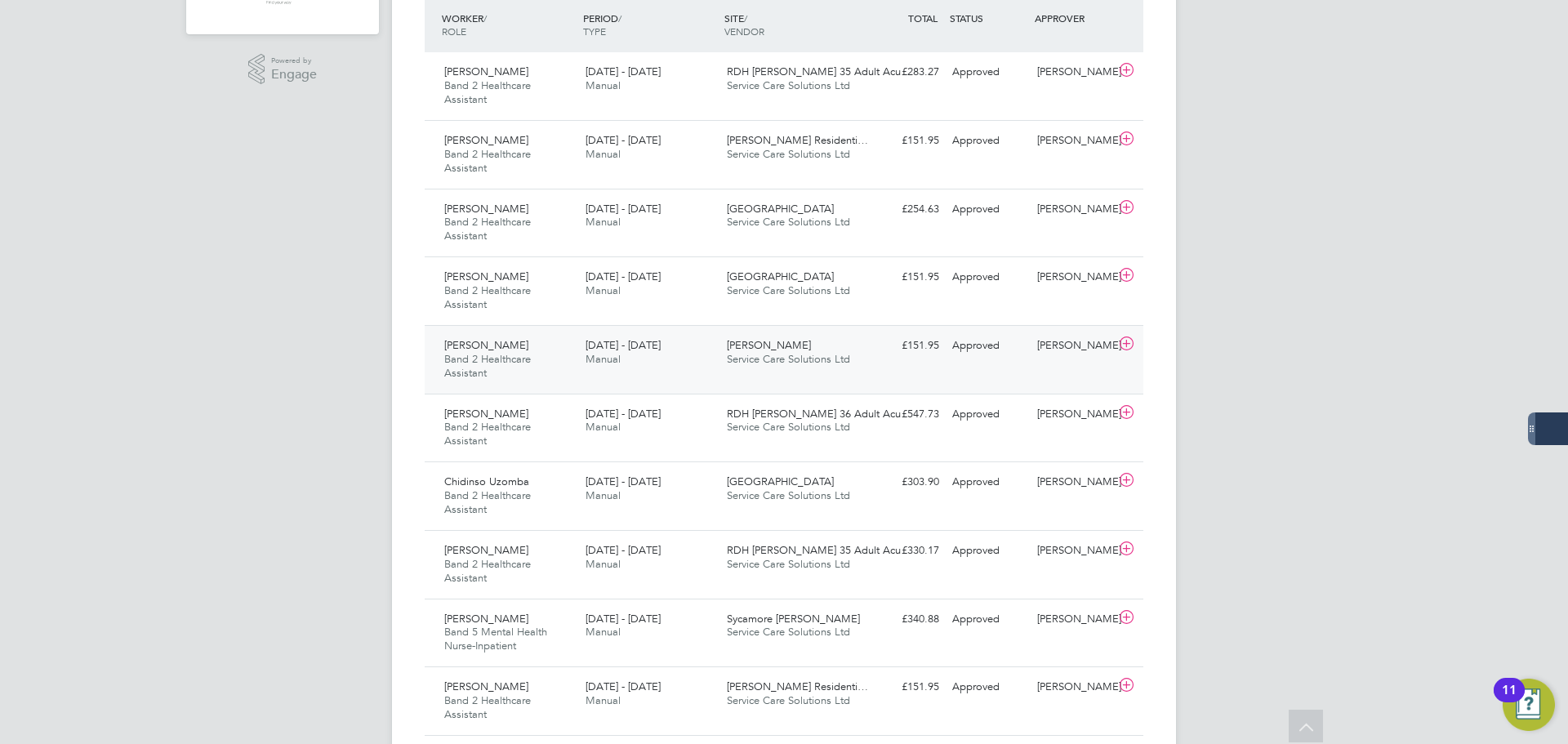
click at [706, 368] on div "18 - 24 Aug 2025 Manual" at bounding box center [649, 352] width 141 height 41
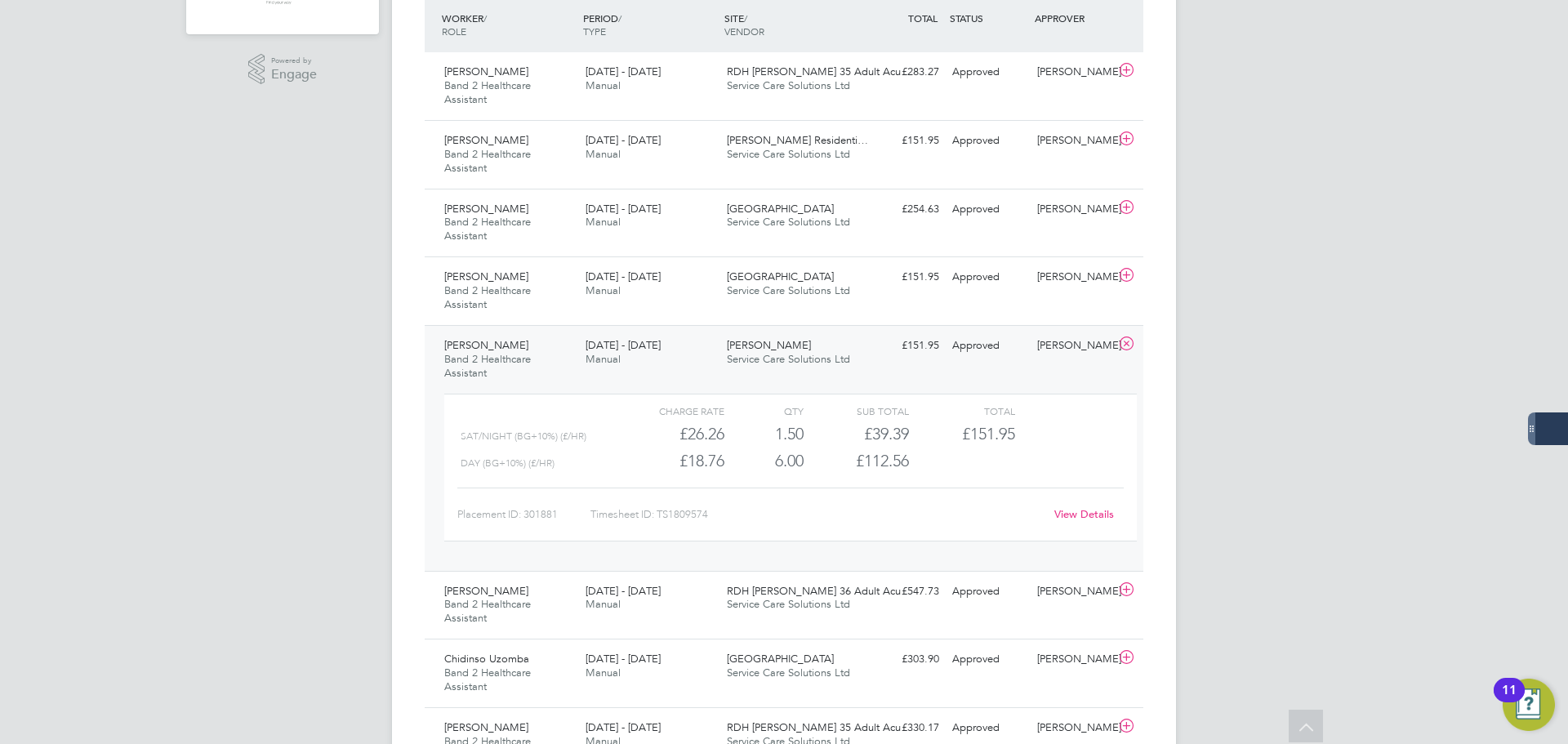
click at [1076, 513] on link "View Details" at bounding box center [1084, 514] width 60 height 14
click at [1120, 344] on icon at bounding box center [1126, 343] width 20 height 13
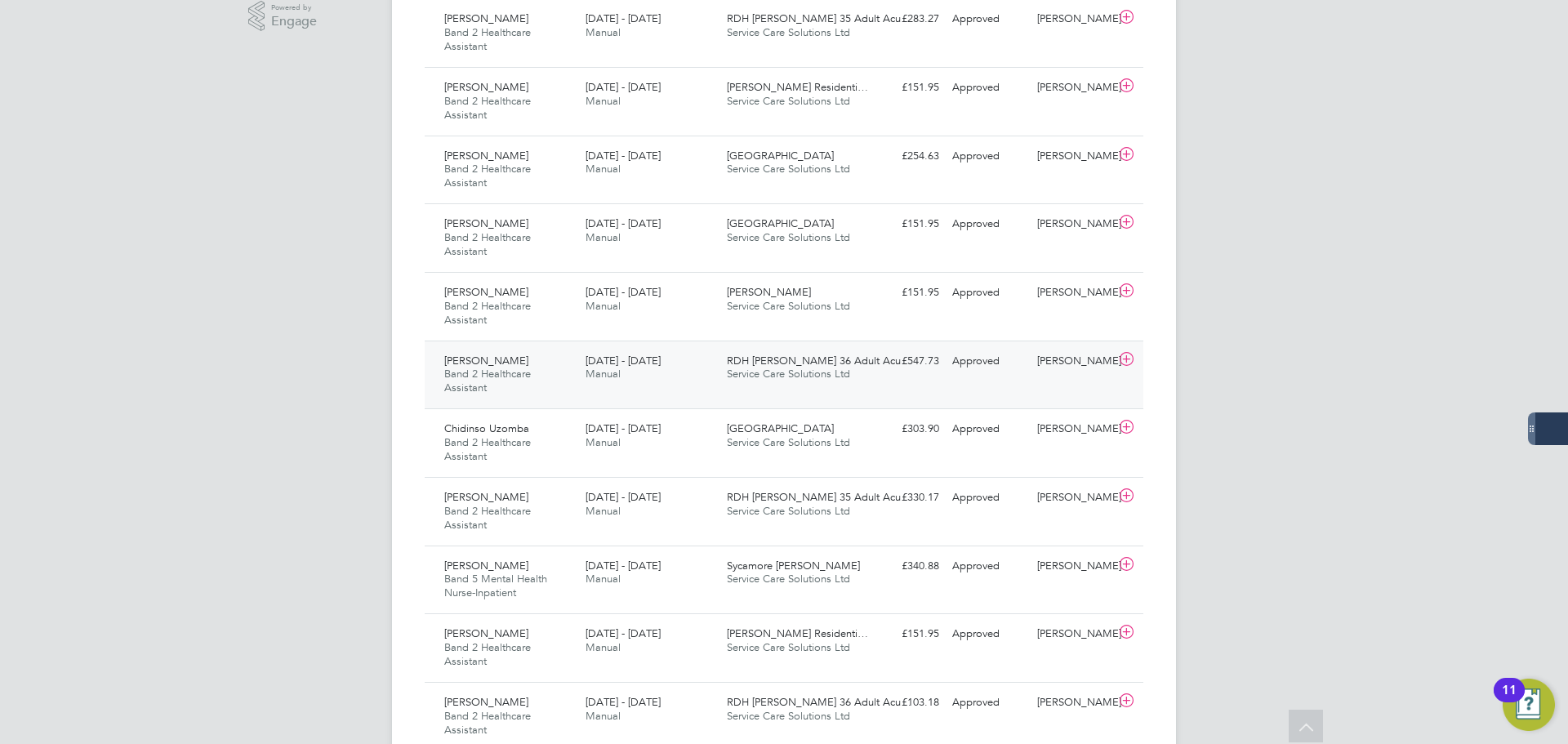
scroll to position [490, 0]
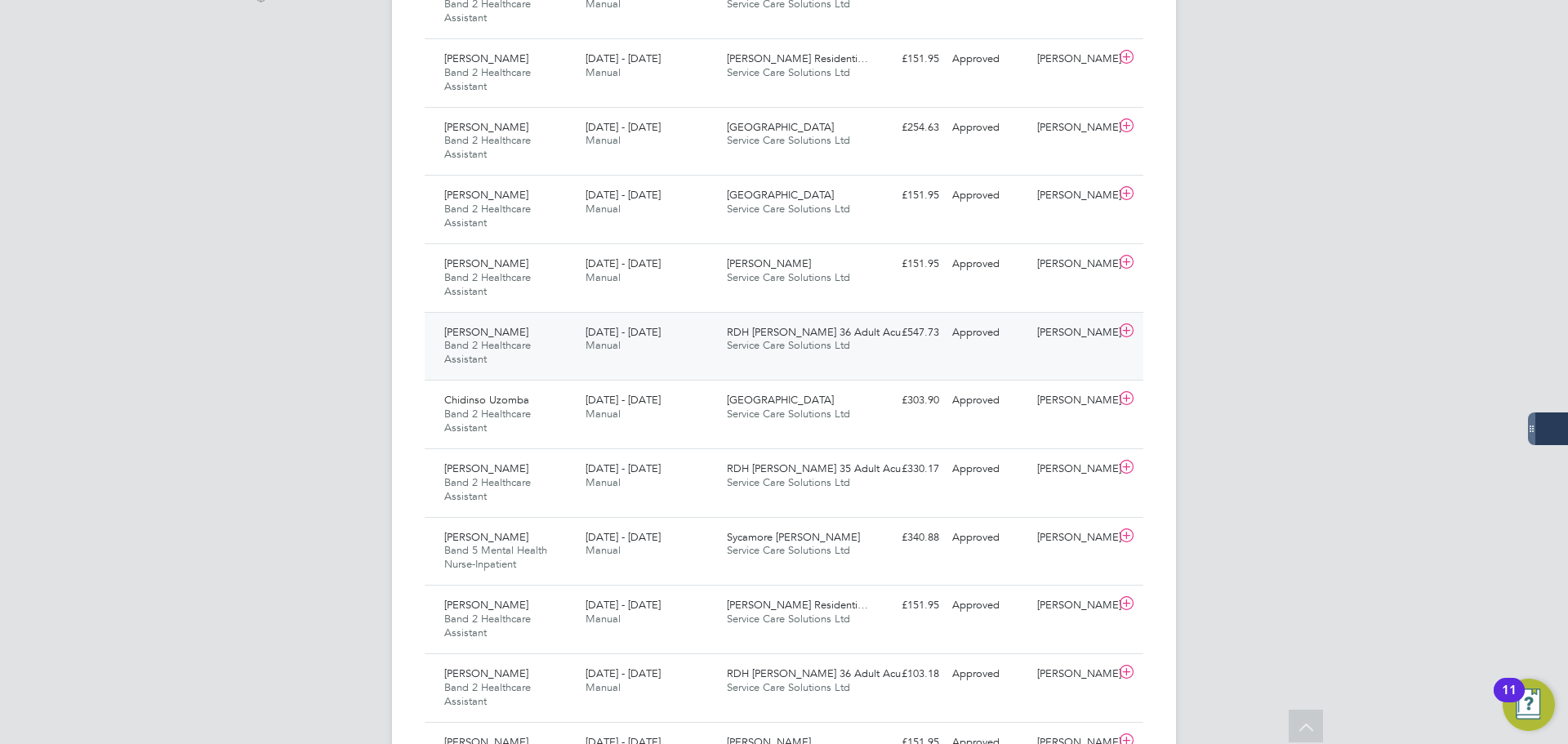
click at [709, 350] on div "18 - 24 Aug 2025 Manual" at bounding box center [649, 339] width 141 height 41
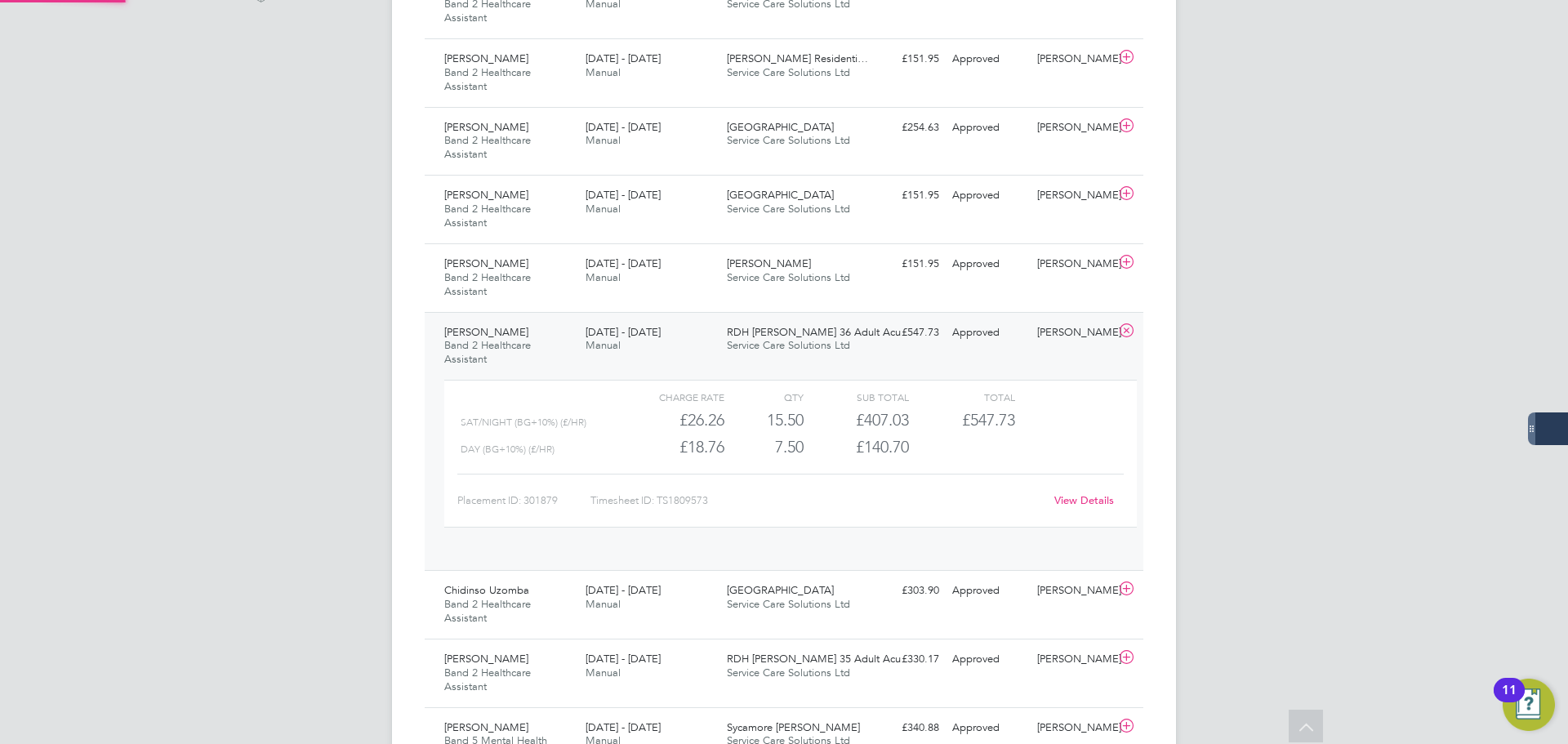
scroll to position [28, 159]
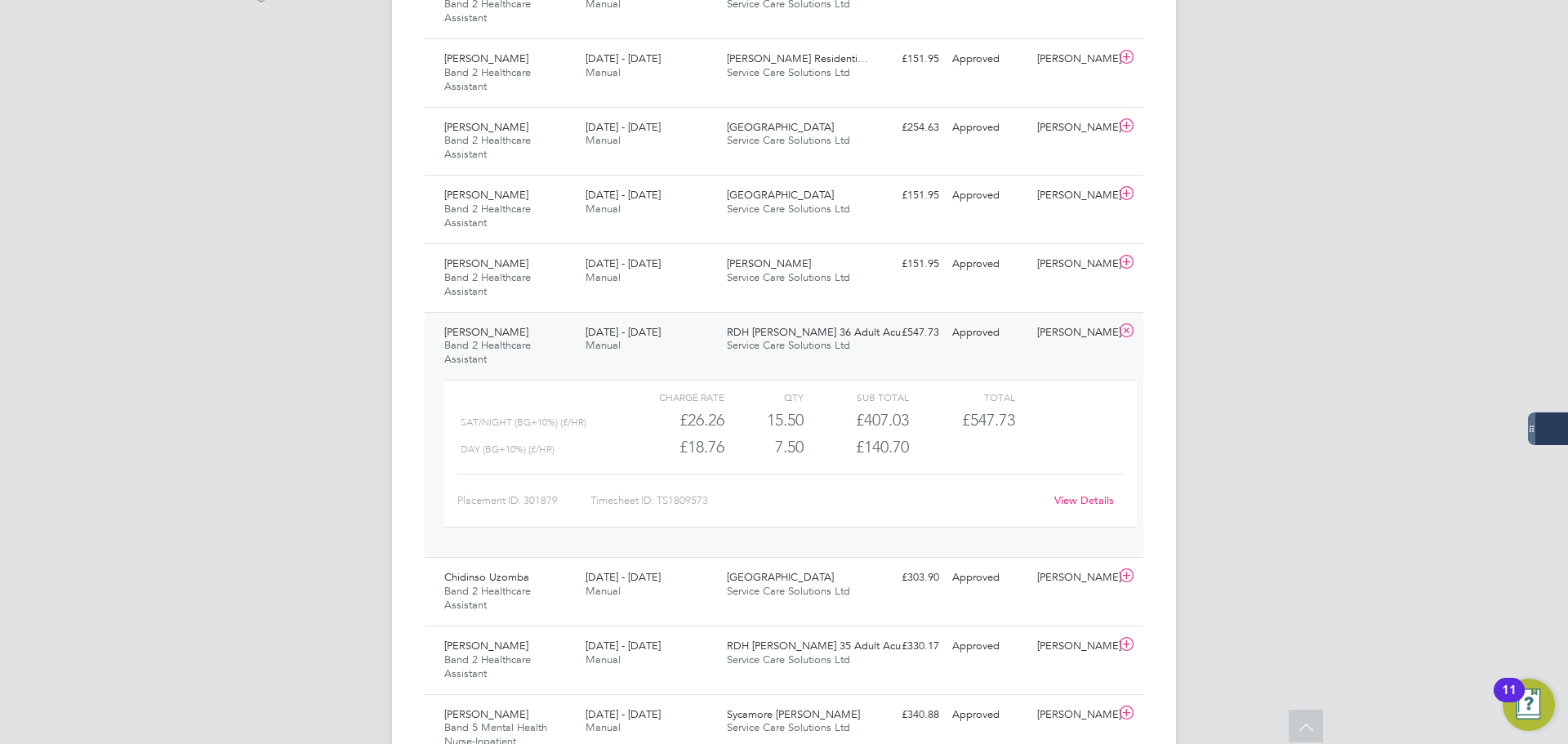
click at [1080, 495] on link "View Details" at bounding box center [1084, 500] width 60 height 14
click at [1131, 328] on icon at bounding box center [1126, 330] width 20 height 13
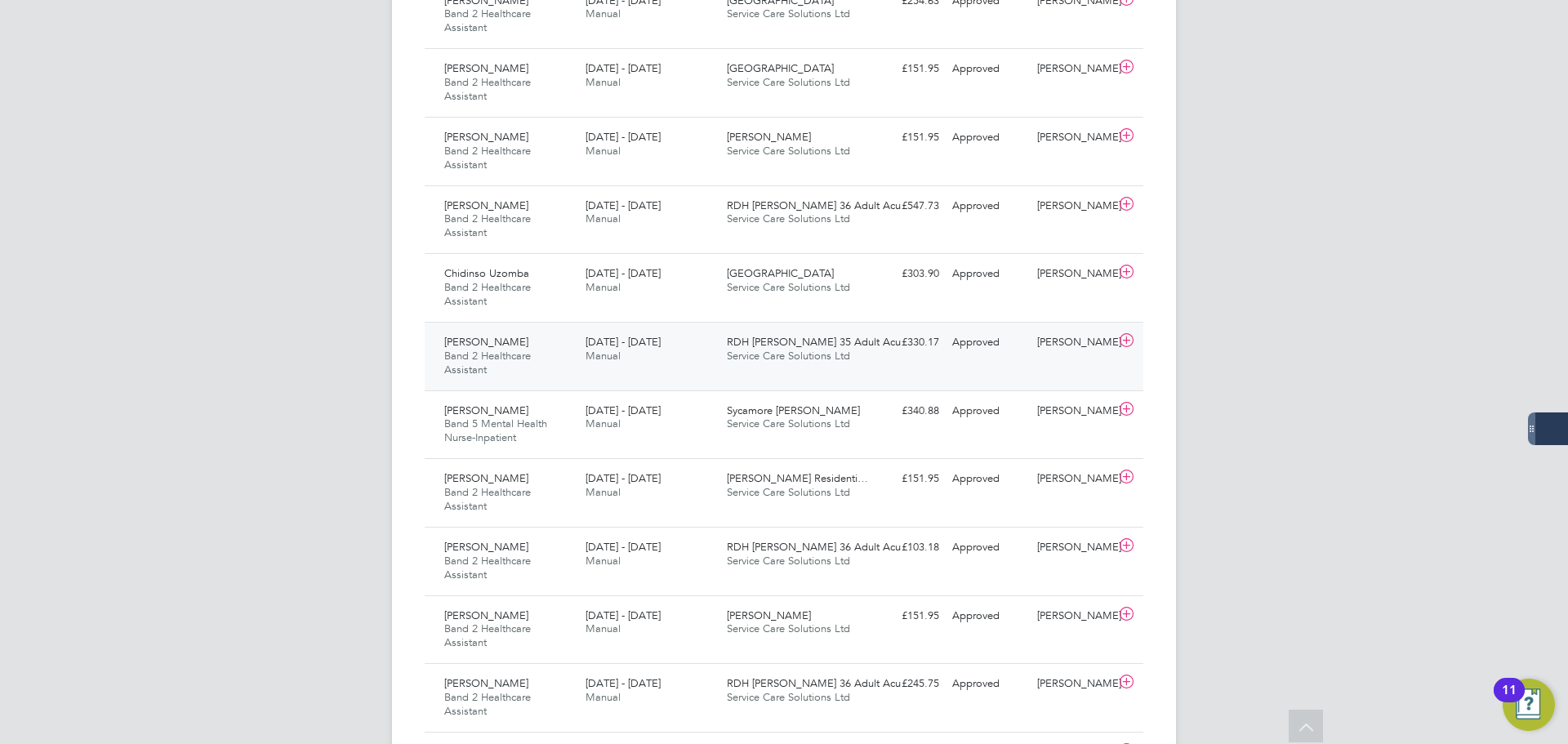
scroll to position [653, 0]
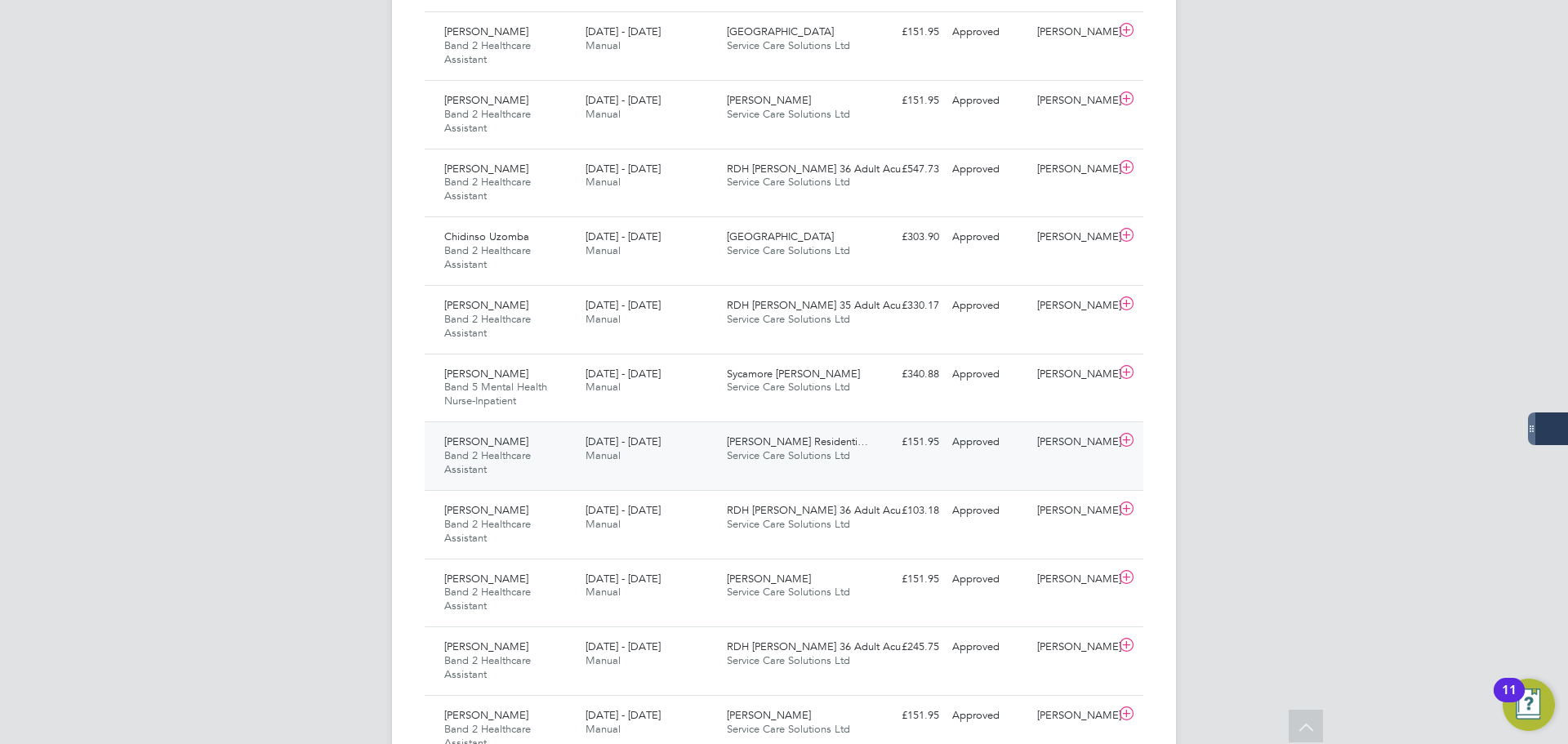
click at [559, 465] on div "Erin Brough Band 2 Healthcare Assistant 18 - 24 Aug 2025" at bounding box center [508, 456] width 141 height 55
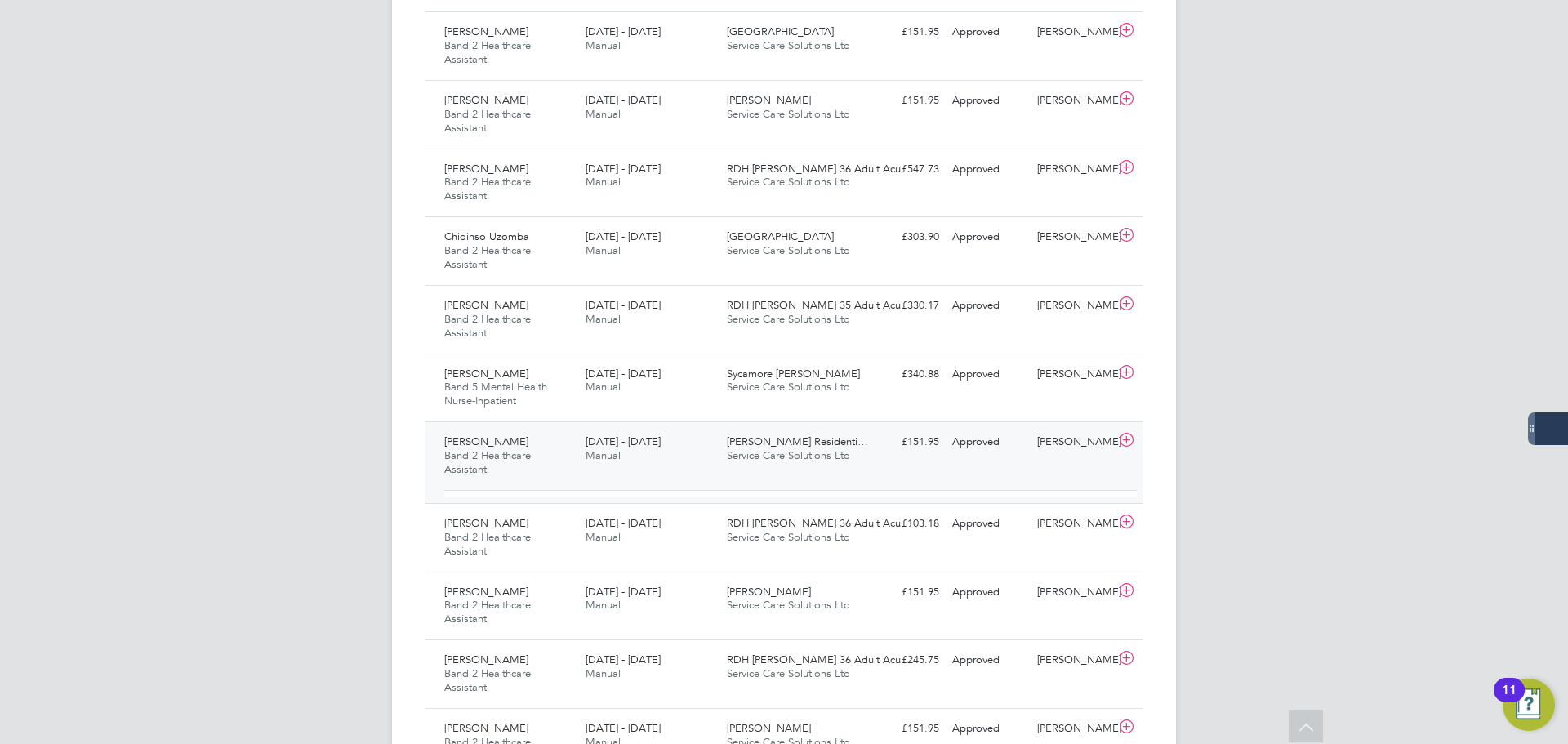
scroll to position [28, 159]
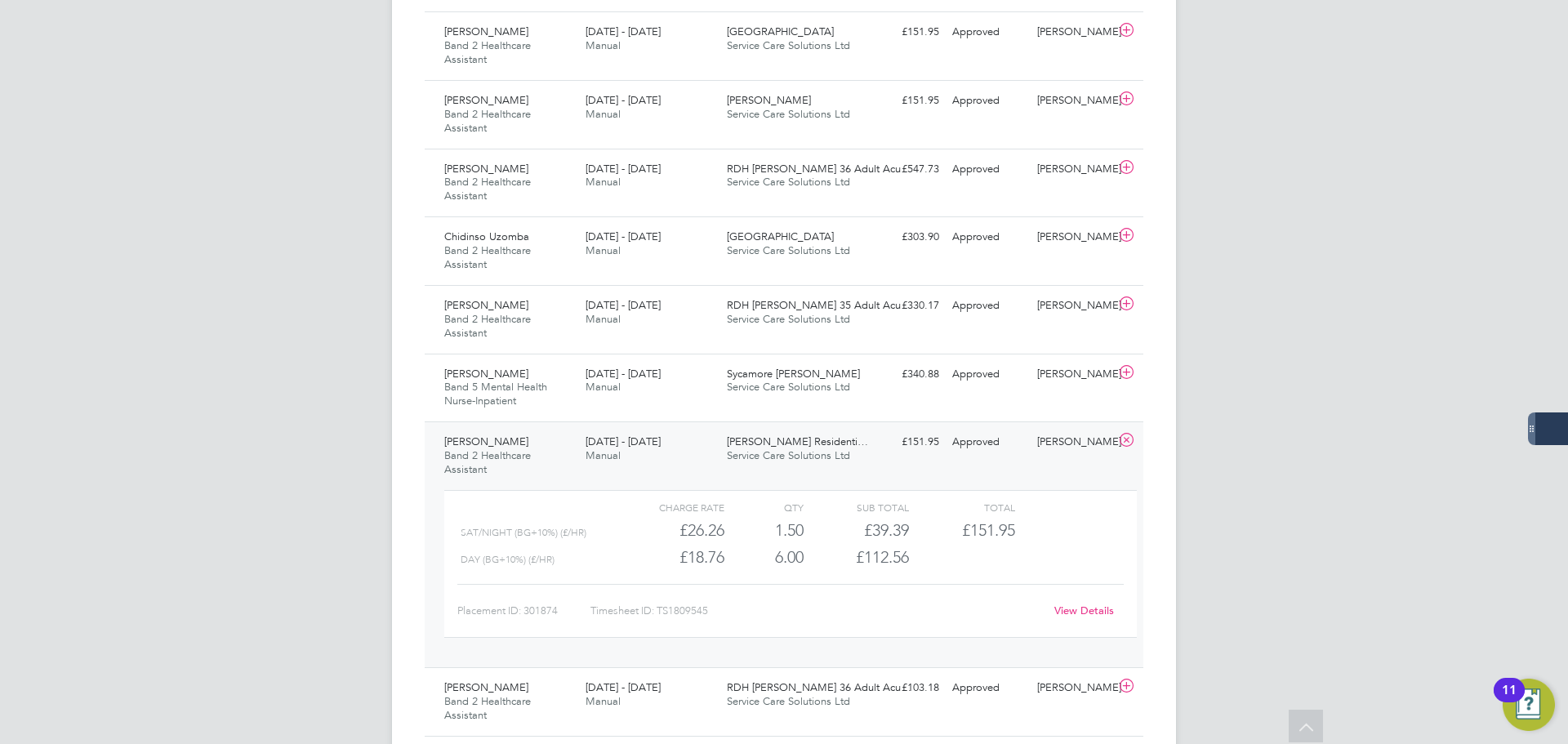
drag, startPoint x: 1455, startPoint y: 102, endPoint x: 1324, endPoint y: 98, distance: 131.5
click at [1455, 102] on div "SD Samantha Dix Notifications 20 Applications: Network Businesses Sites Workers…" at bounding box center [784, 744] width 1568 height 2795
click at [586, 263] on div "18 - 24 Aug 2025 Manual" at bounding box center [649, 244] width 141 height 41
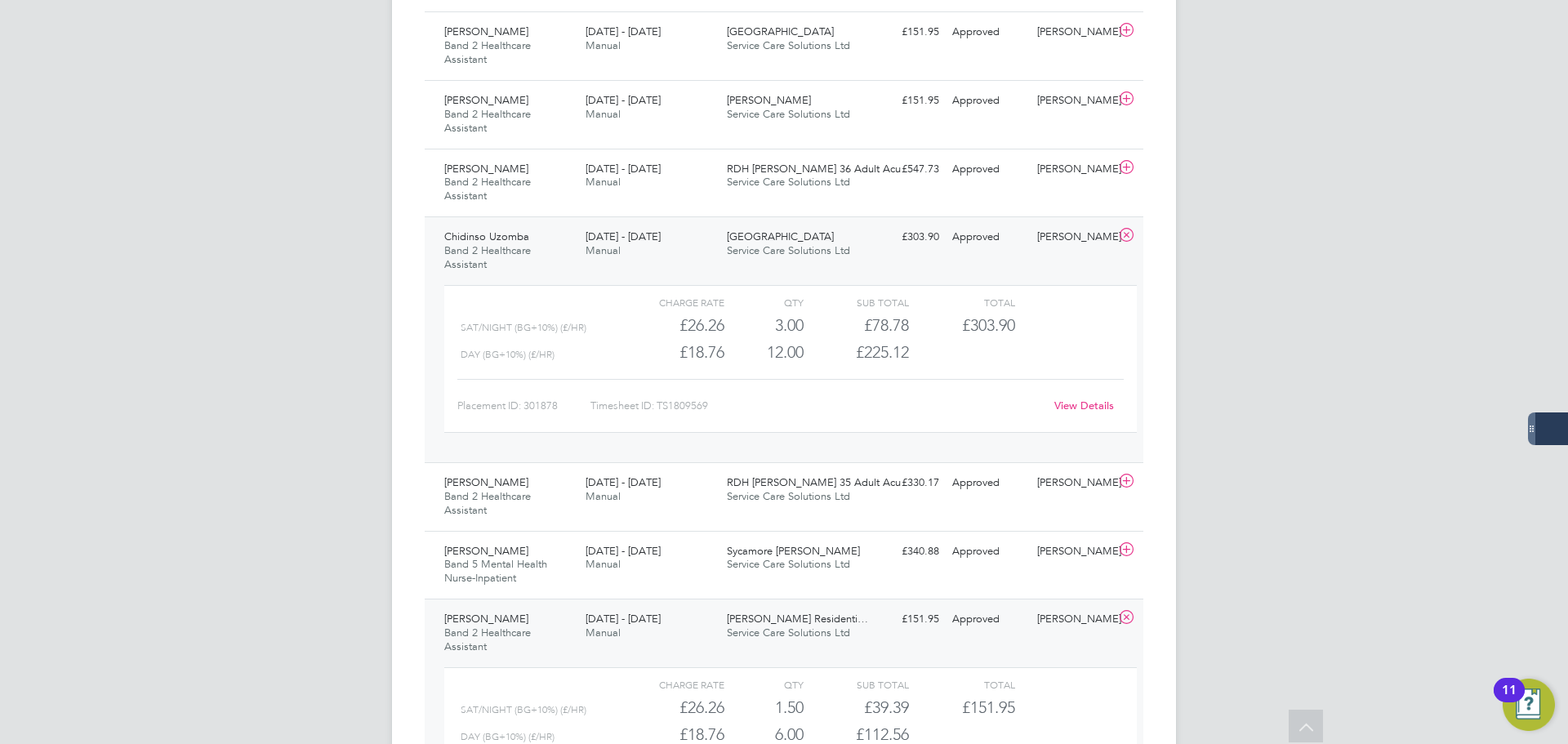
click at [1076, 403] on link "View Details" at bounding box center [1084, 406] width 60 height 14
click at [865, 497] on div "Bukola Egbewumi Band 2 Healthcare Assistant 18 - 24 Aug 2025 18 - 24 Aug 2025 M…" at bounding box center [784, 496] width 719 height 69
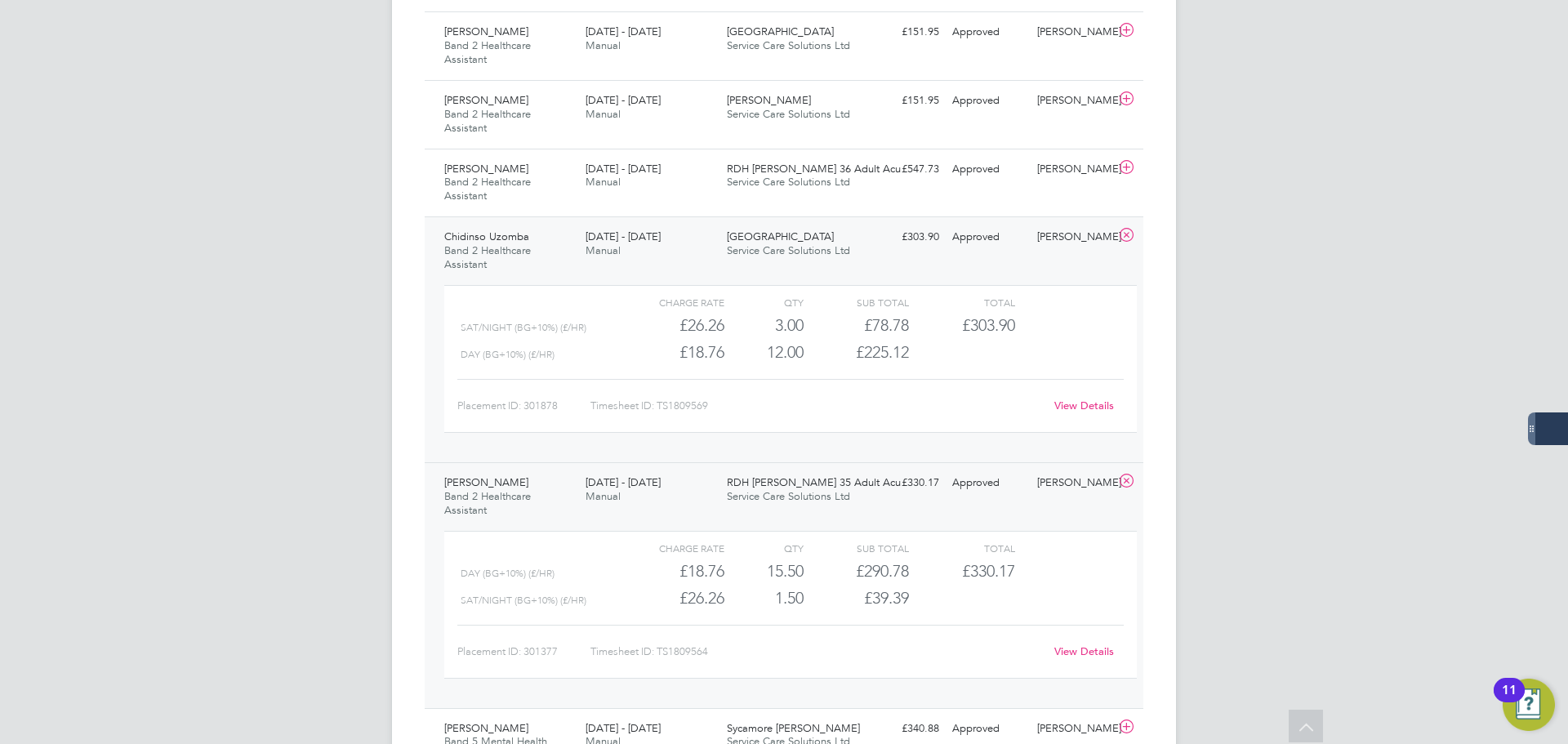
click at [1068, 653] on link "View Details" at bounding box center [1084, 651] width 60 height 14
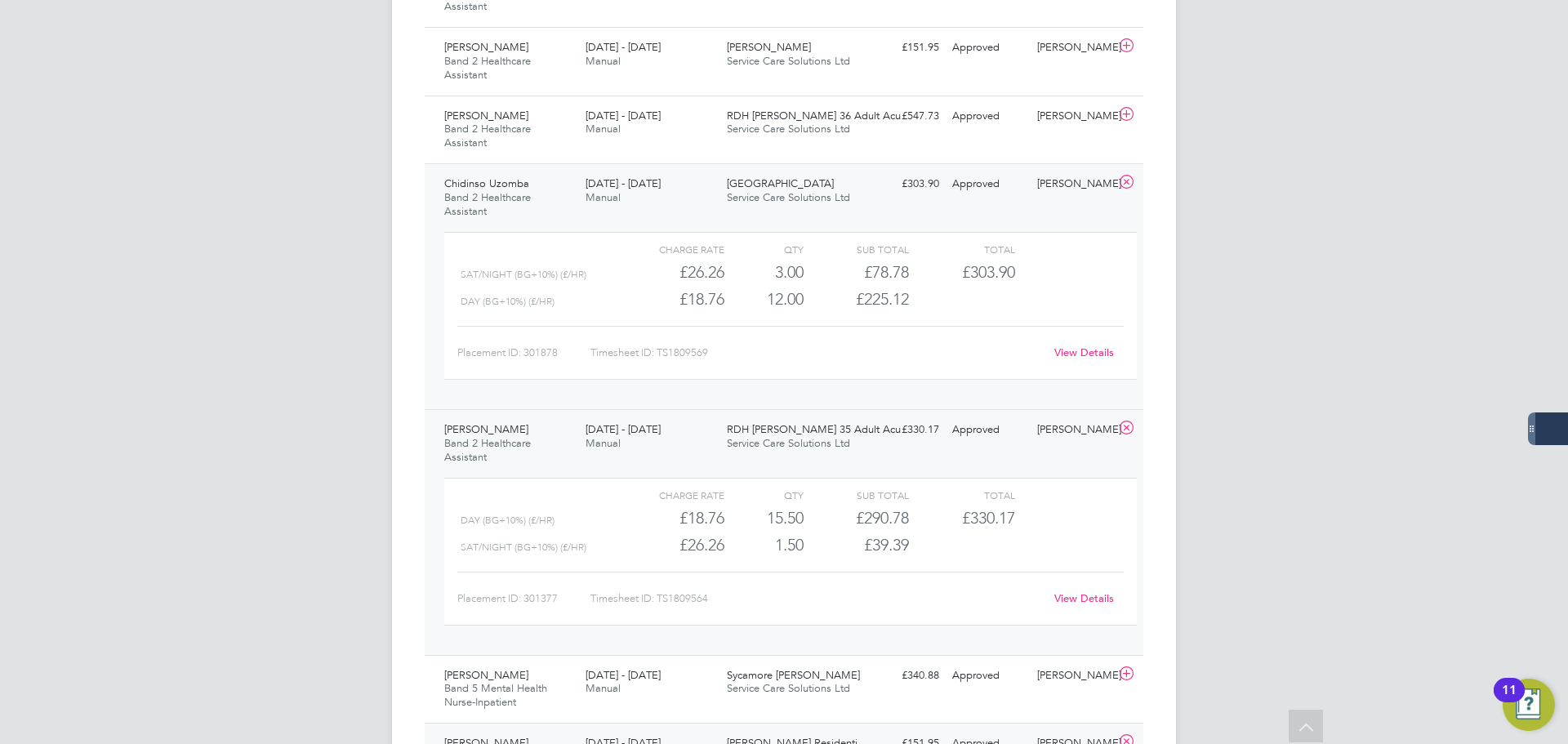
scroll to position [735, 0]
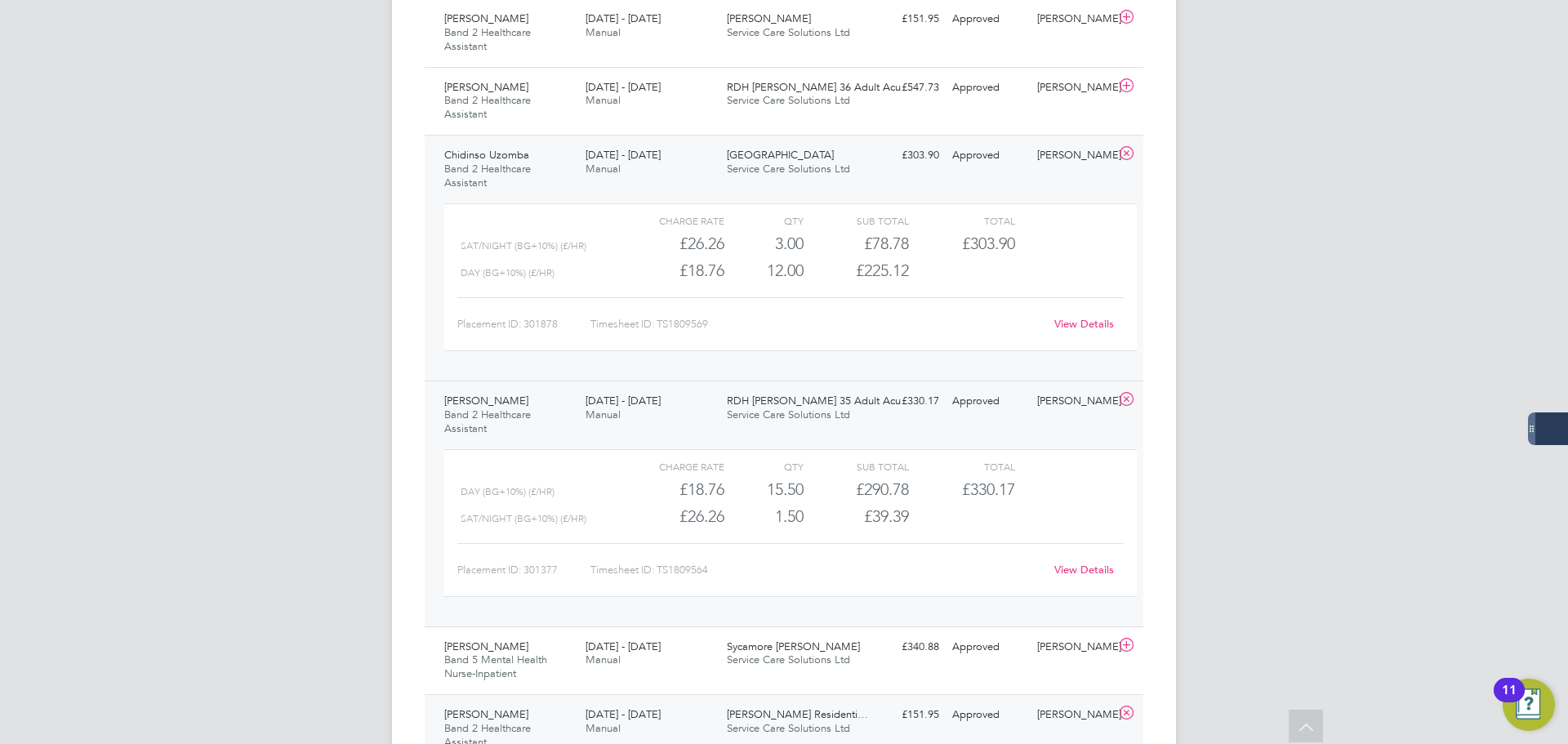
click at [1125, 399] on icon at bounding box center [1126, 399] width 20 height 13
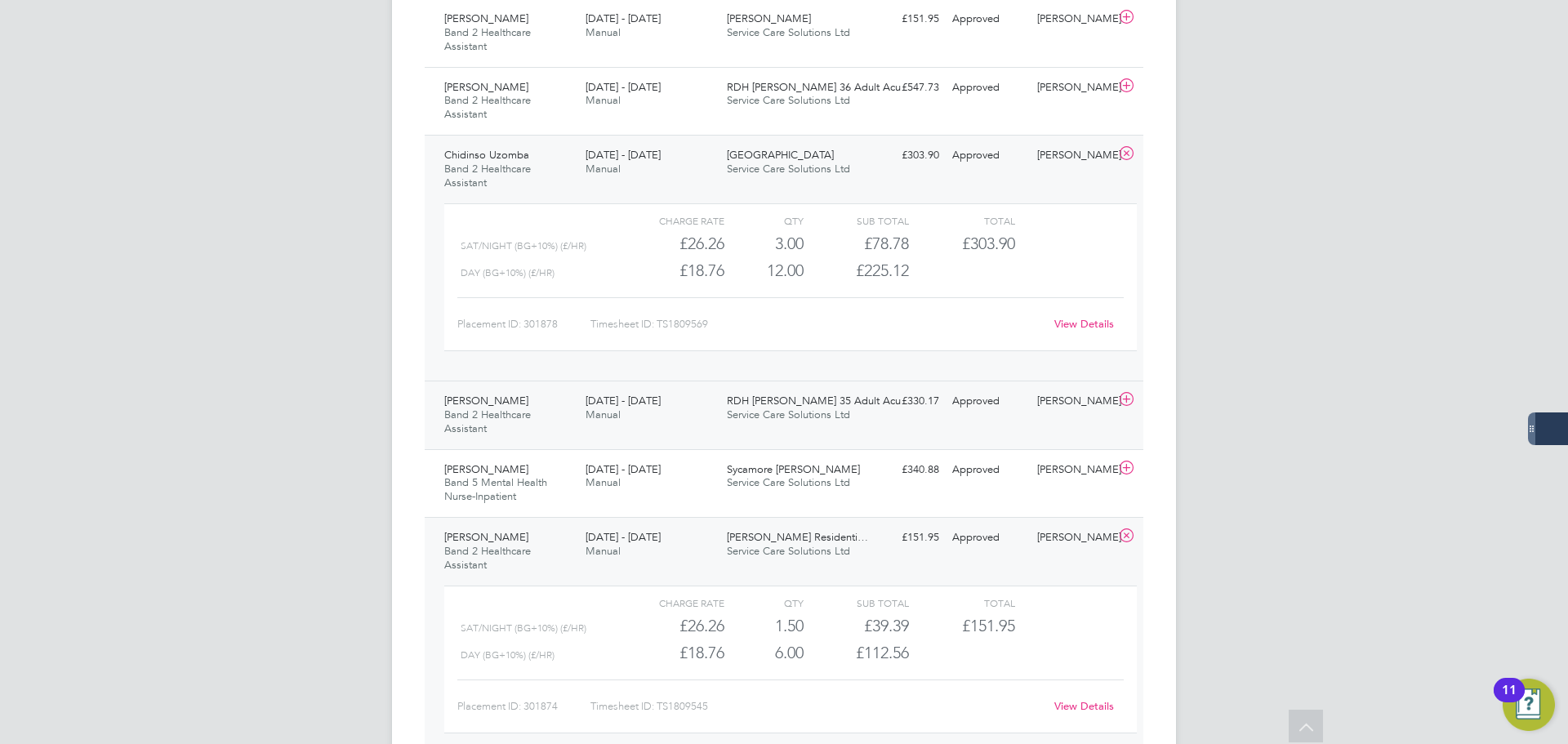
click at [720, 426] on div "RDH Ward 35 Adult Acu… Service Care Solutions Ltd" at bounding box center [790, 408] width 141 height 41
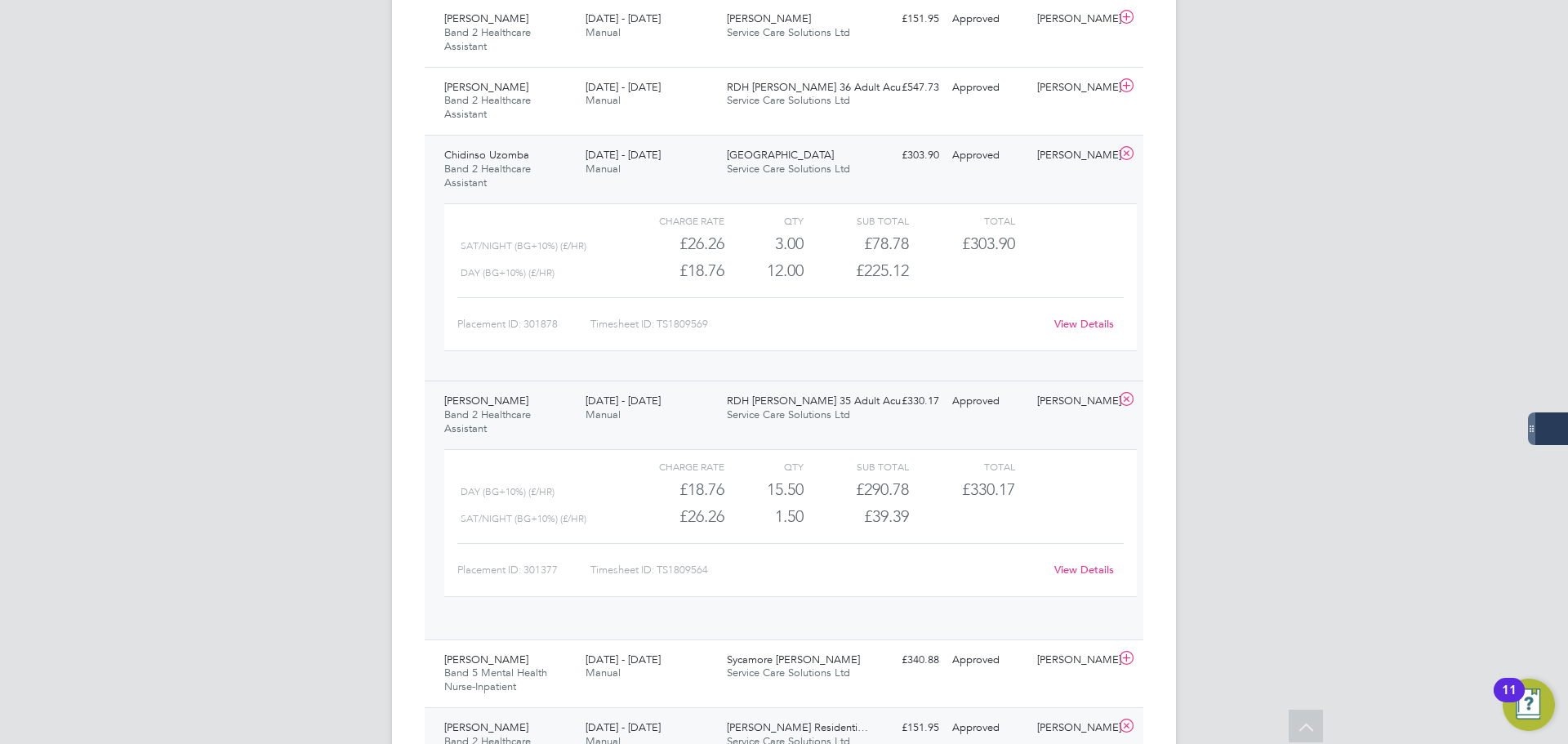
scroll to position [28, 159]
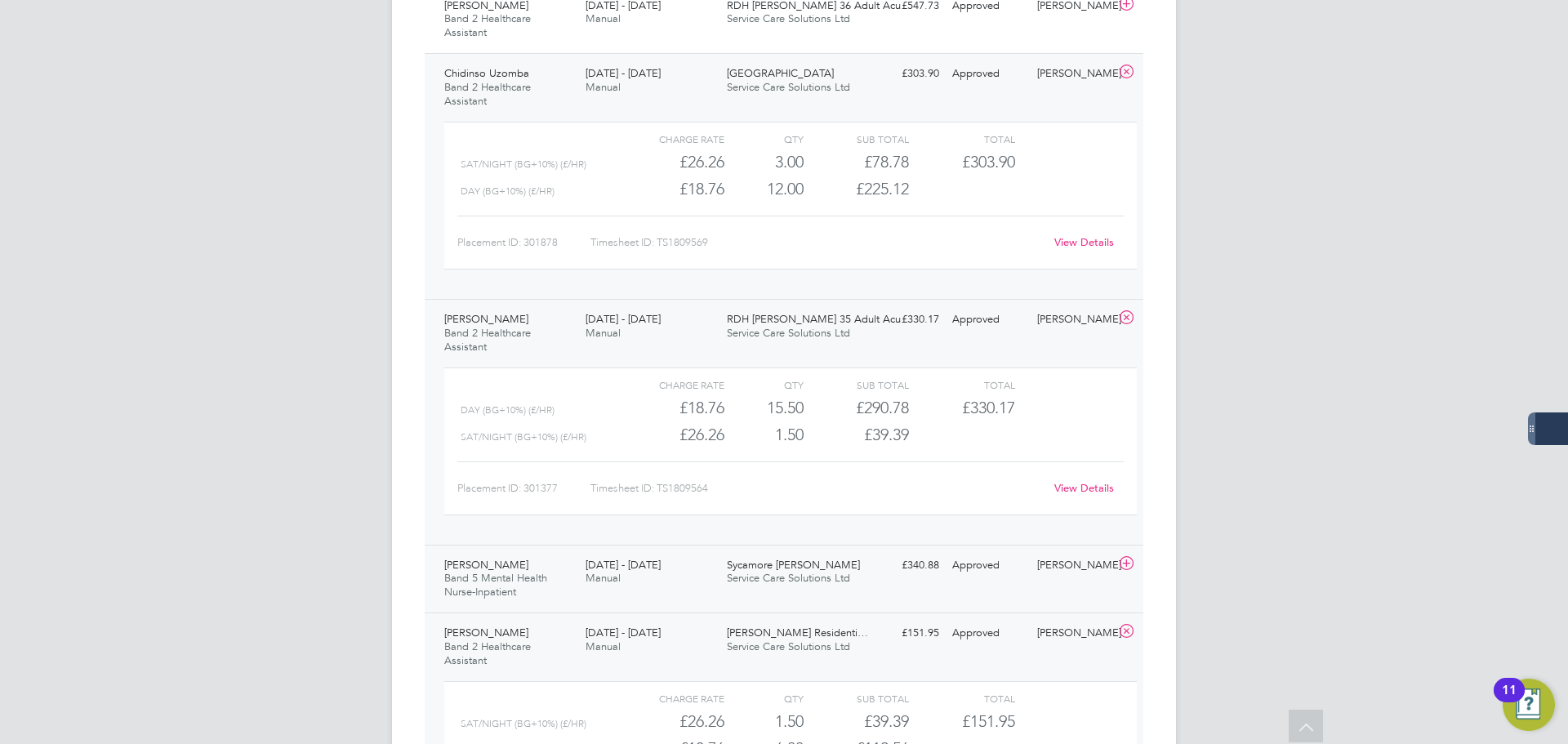
click at [1018, 571] on div "Approved" at bounding box center [988, 565] width 85 height 27
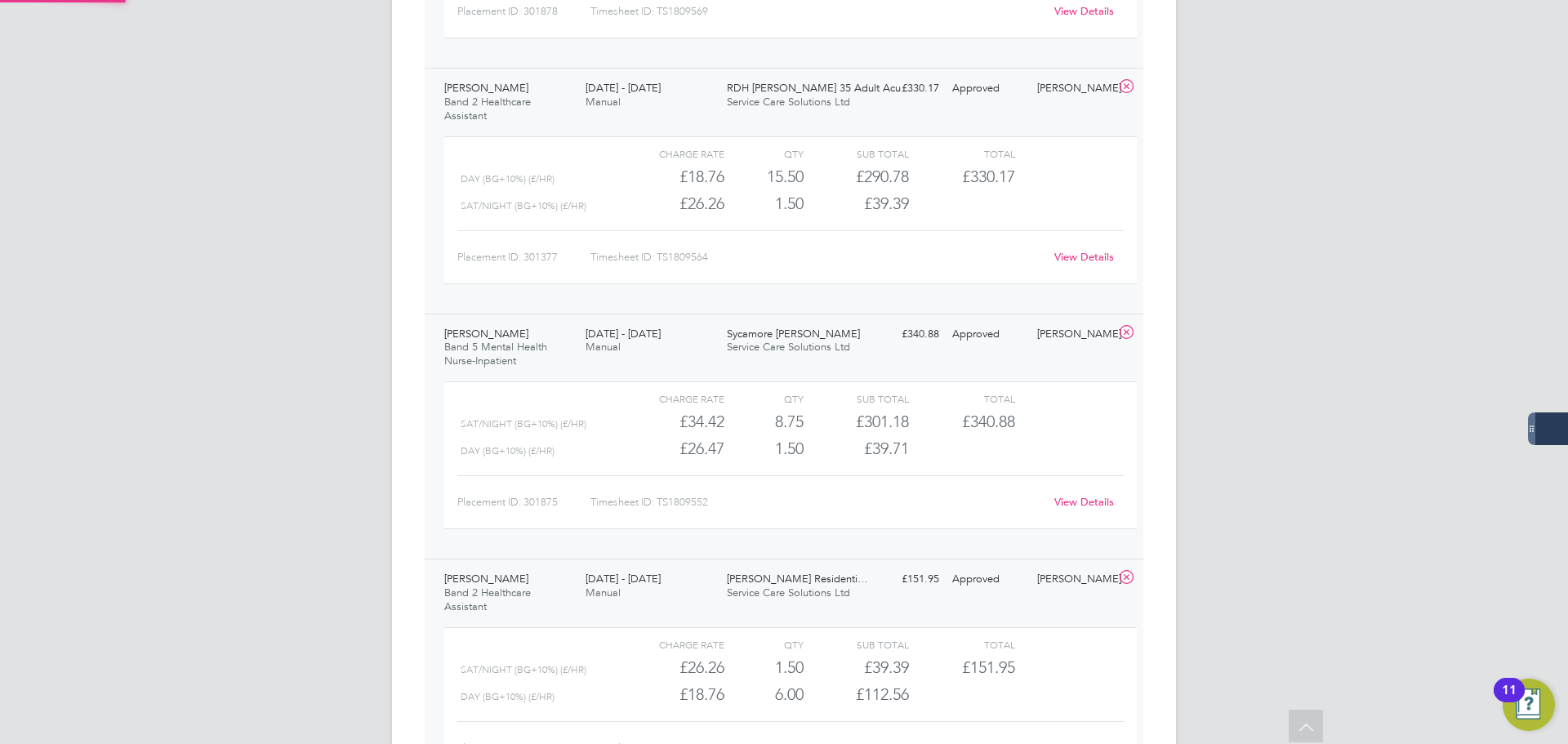
scroll to position [1062, 0]
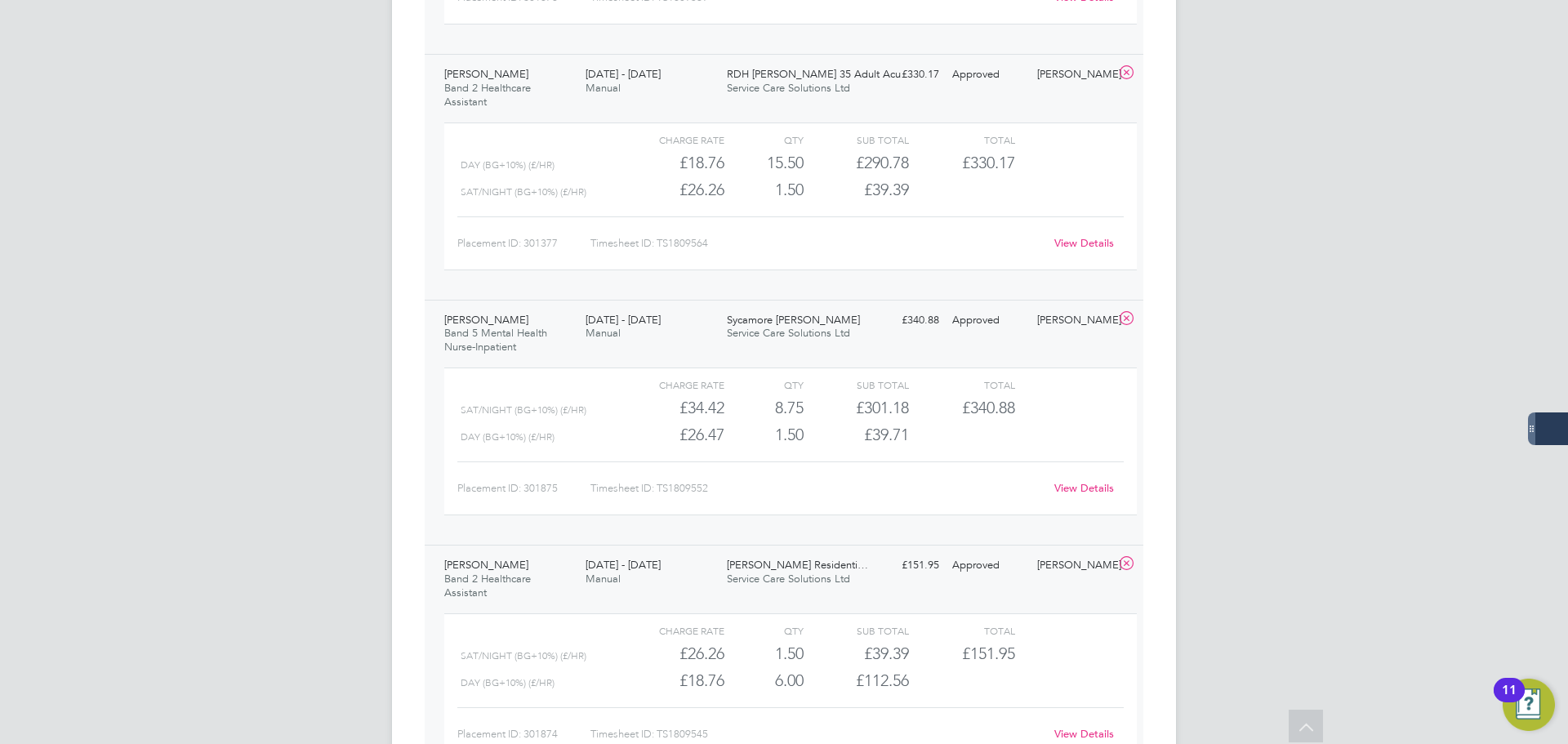
click at [1075, 484] on link "View Details" at bounding box center [1084, 488] width 60 height 14
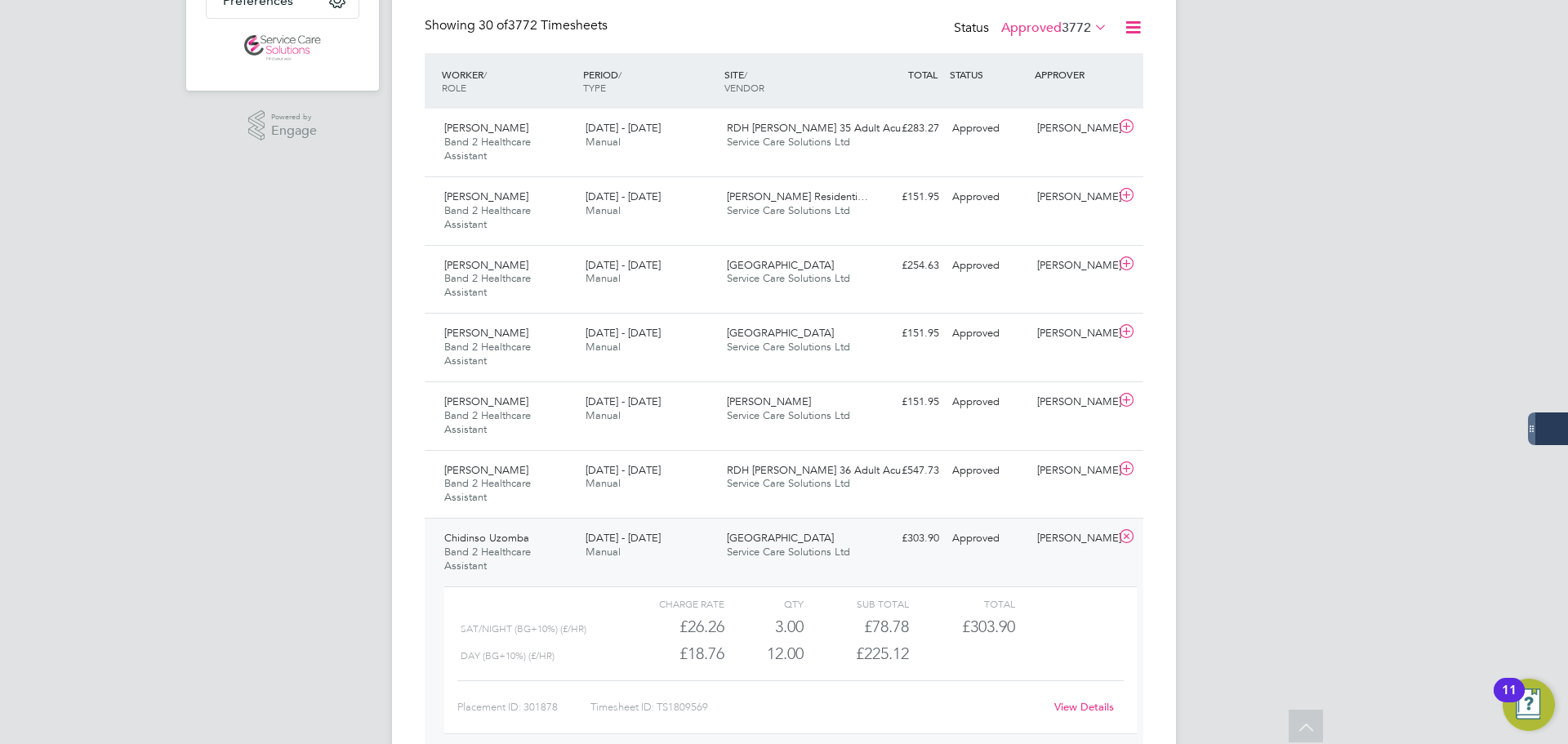
scroll to position [163, 0]
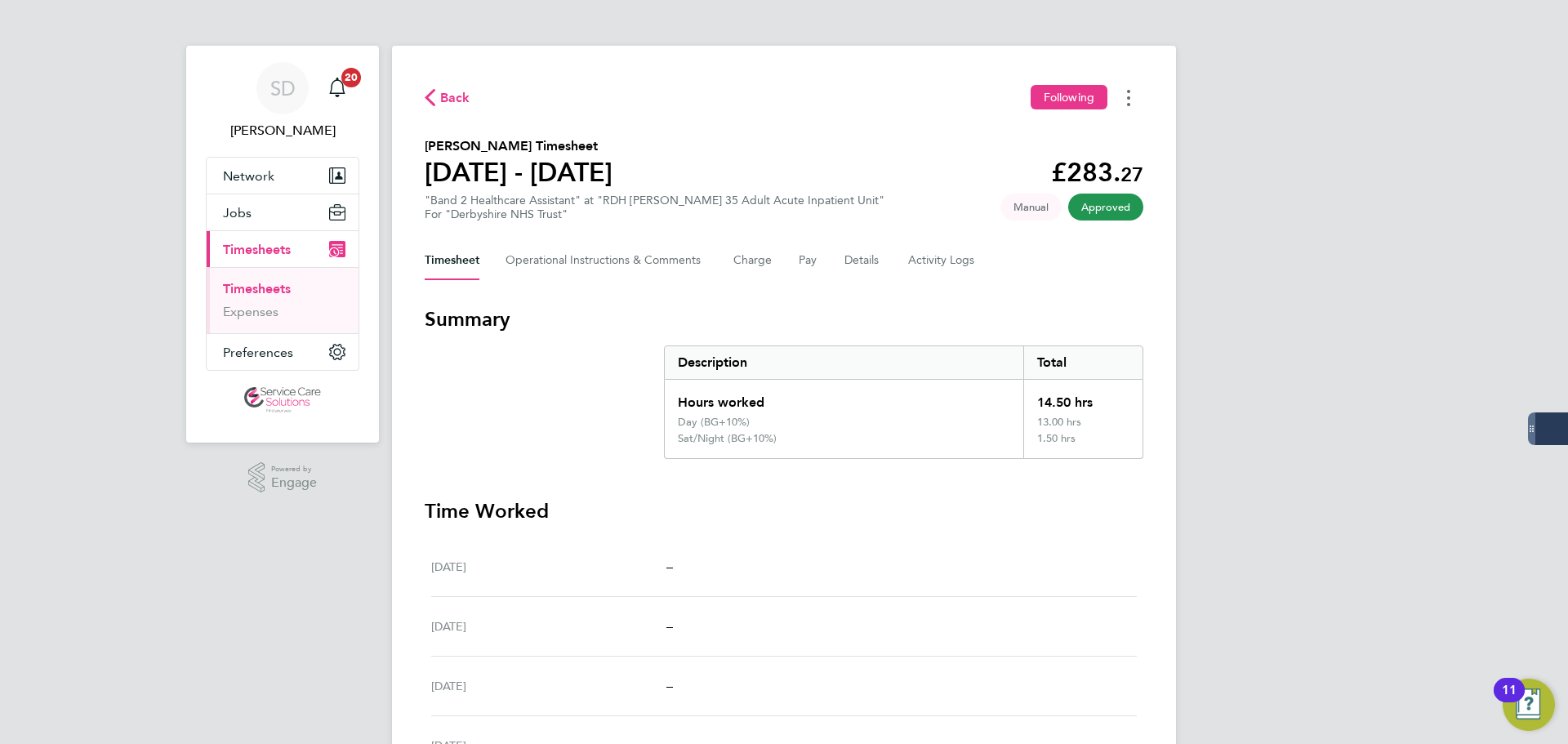
click at [1129, 93] on icon "Timesheets Menu" at bounding box center [1128, 98] width 3 height 16
click at [1046, 142] on link "Download timesheet" at bounding box center [1045, 134] width 196 height 33
click at [1042, 57] on div "Back Following Eryk Asowata's Timesheet 18 - 24 Aug 2025 £283. 27 "Band 2 Healt…" at bounding box center [784, 556] width 784 height 1020
drag, startPoint x: 1419, startPoint y: 185, endPoint x: 1408, endPoint y: 183, distance: 11.5
click at [1419, 185] on div "SD Samantha Dix Notifications 20 Applications: Network Businesses Sites Workers…" at bounding box center [784, 546] width 1568 height 1092
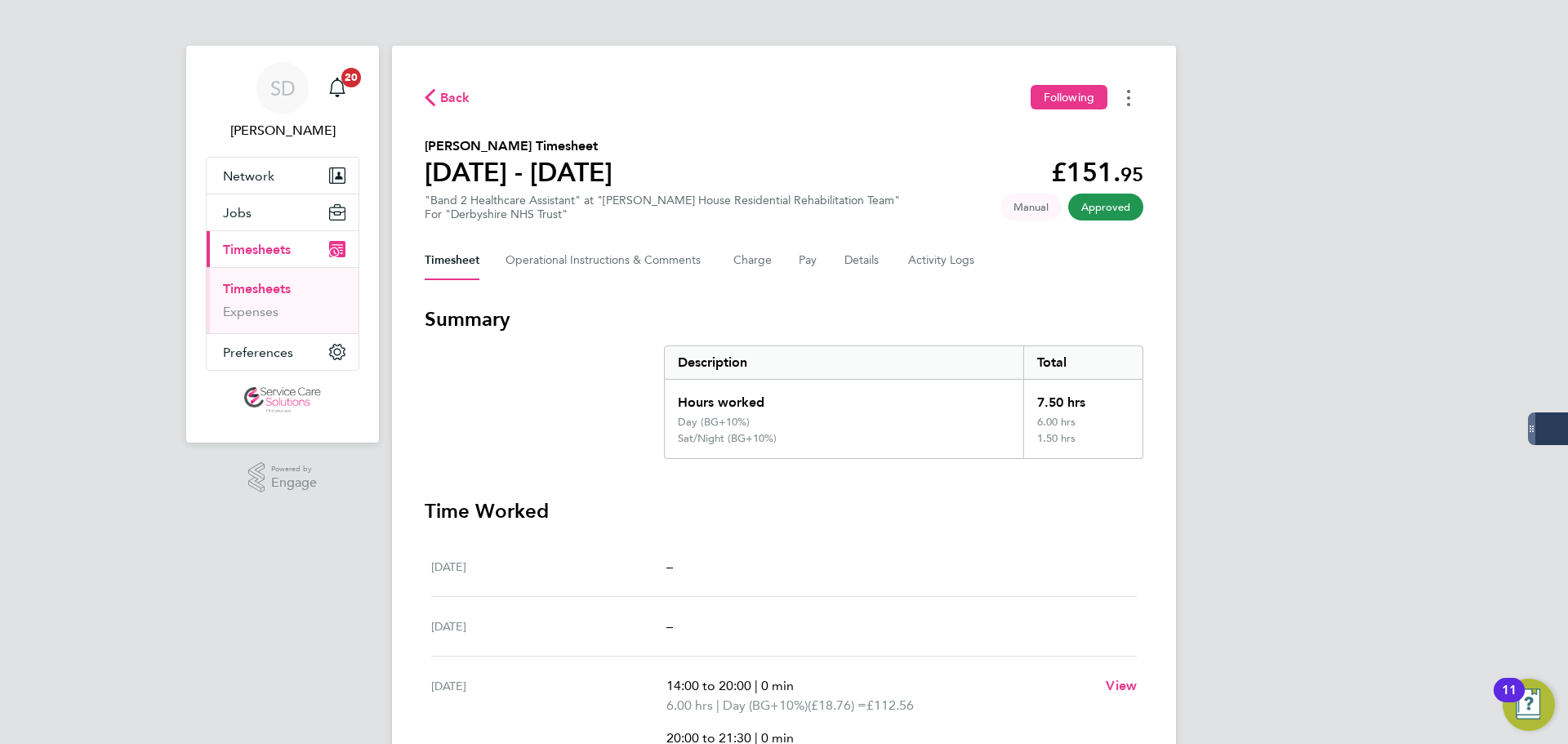
click at [1129, 91] on button "Timesheets Menu" at bounding box center [1128, 97] width 29 height 25
click at [1031, 136] on link "Download timesheet" at bounding box center [1045, 134] width 196 height 33
click at [1135, 99] on button "Timesheets Menu" at bounding box center [1128, 97] width 29 height 25
click at [1065, 130] on link "Download timesheet" at bounding box center [1045, 134] width 196 height 33
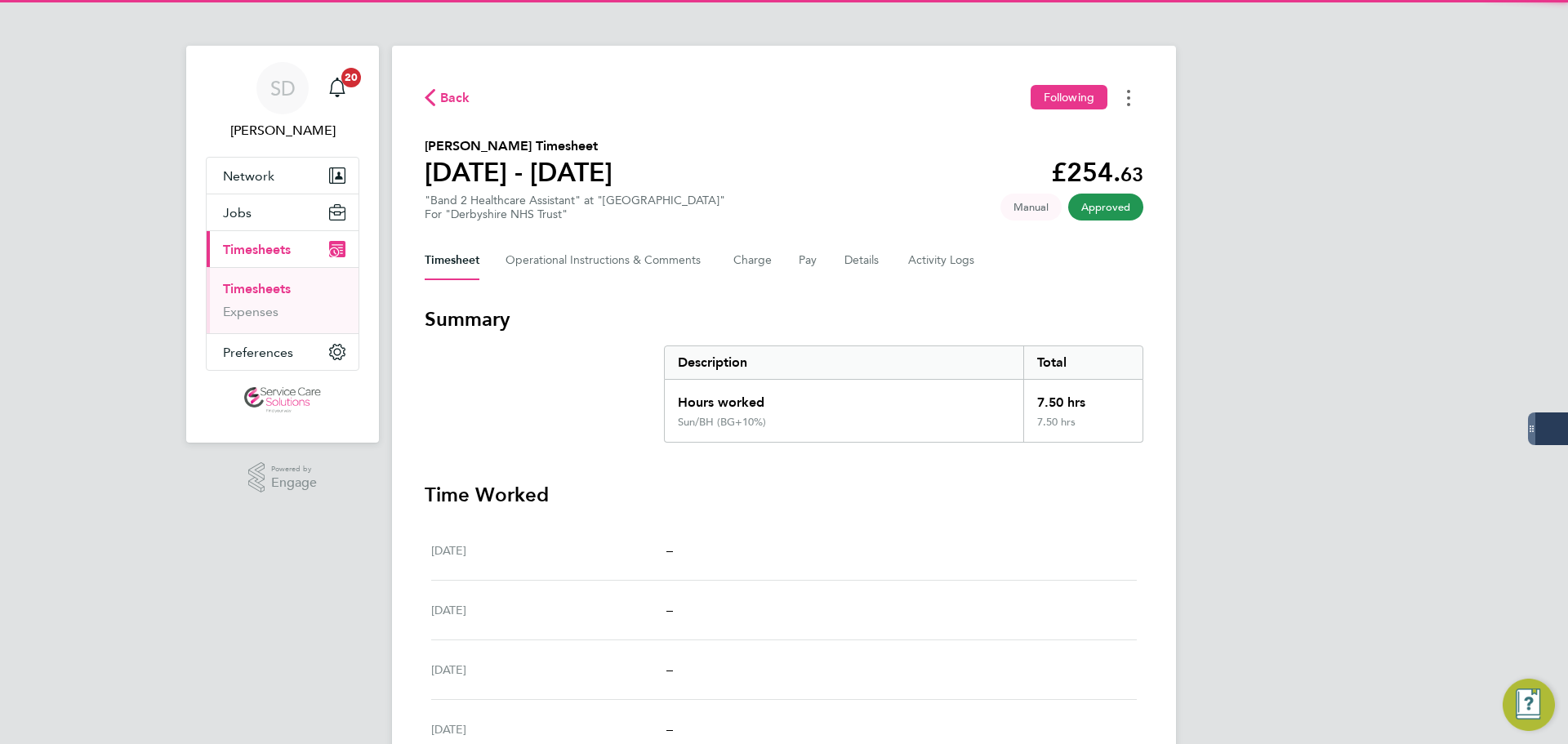
click at [1128, 92] on icon "Timesheets Menu" at bounding box center [1128, 98] width 3 height 16
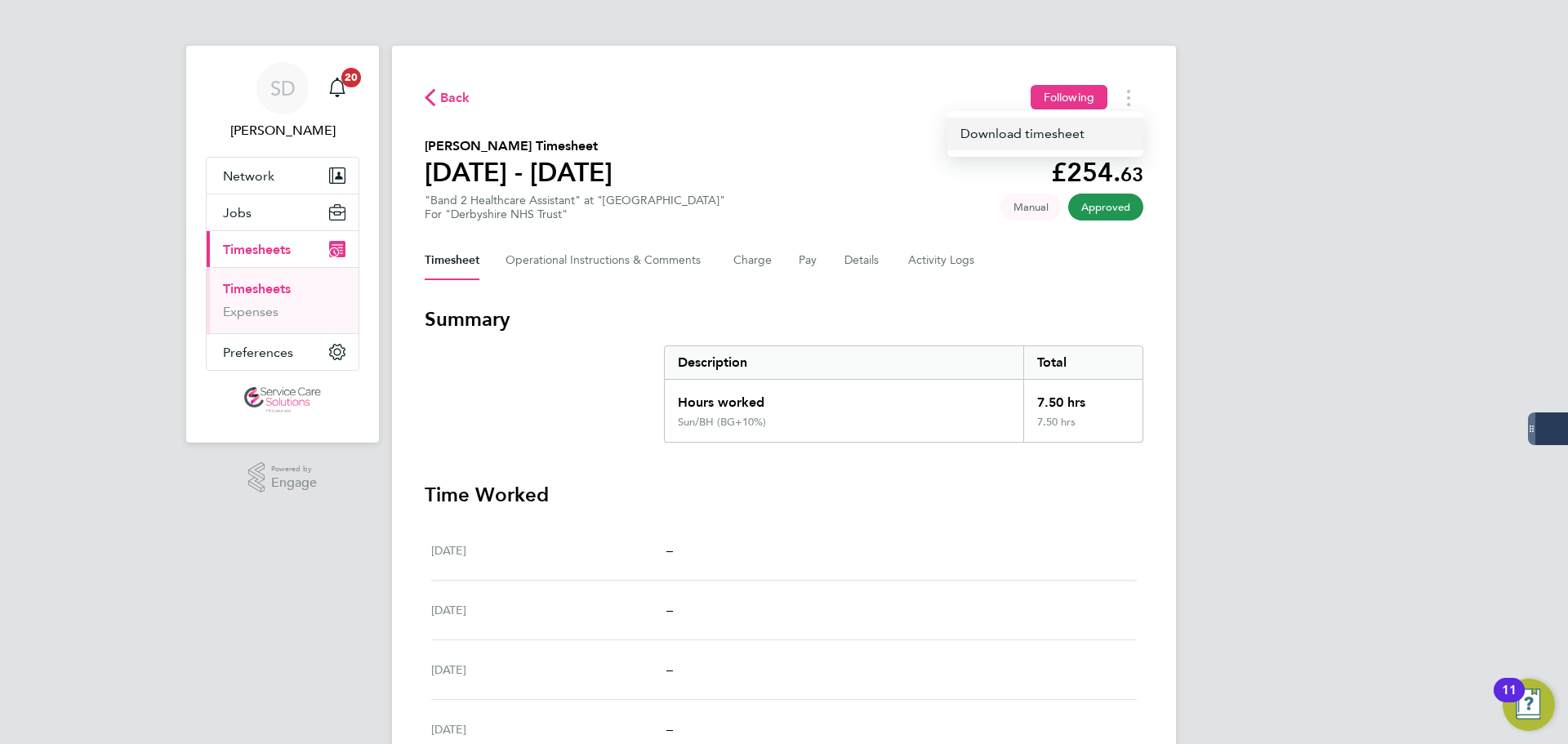
click at [1036, 133] on link "Download timesheet" at bounding box center [1045, 134] width 196 height 33
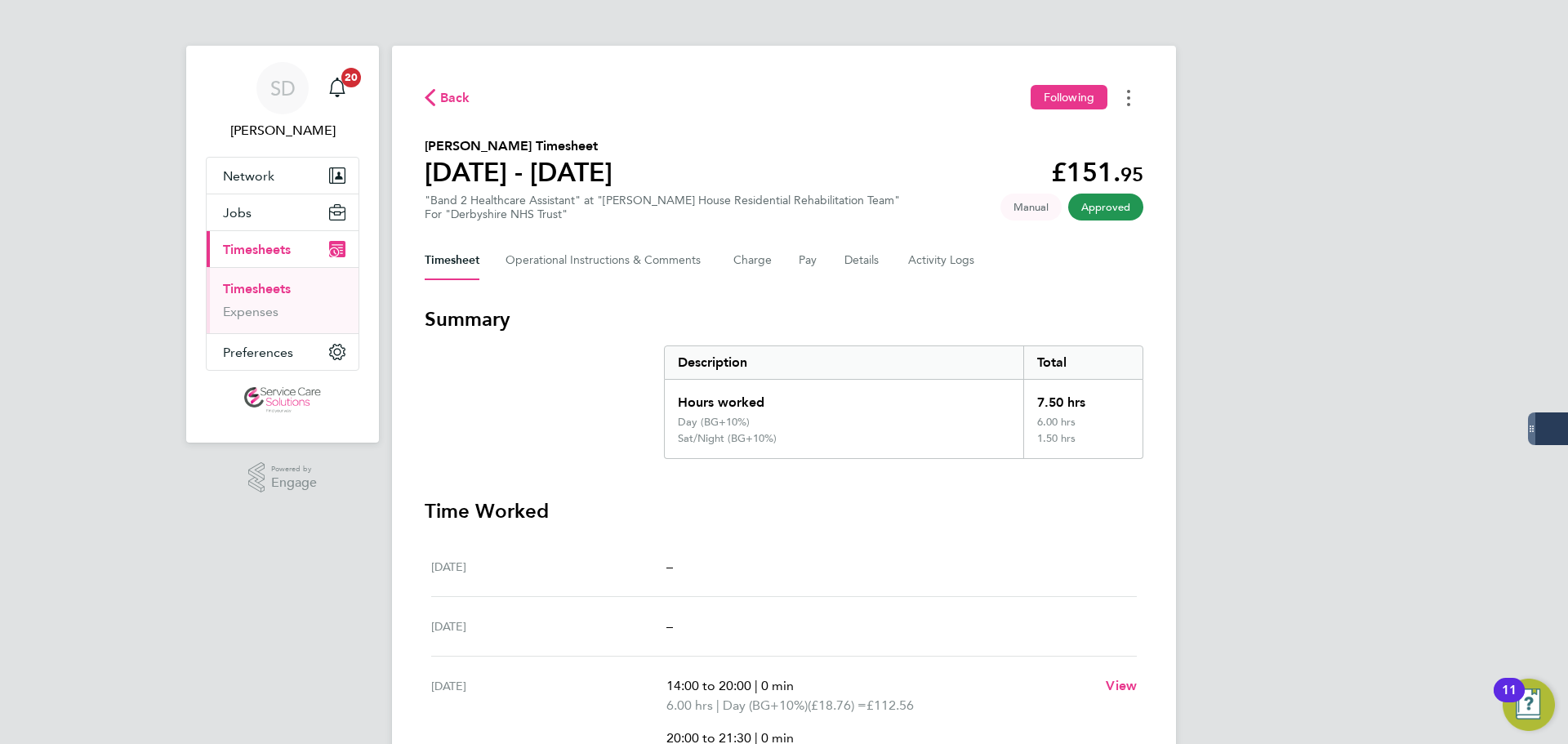
click at [1133, 100] on button "Timesheets Menu" at bounding box center [1128, 97] width 29 height 25
click at [1015, 133] on link "Download timesheet" at bounding box center [1045, 134] width 196 height 33
click at [1119, 61] on div "Back Following Erin Brough's Timesheet 18 - 24 Aug 2025 £151. 95 "Band 2 Health…" at bounding box center [784, 556] width 784 height 1020
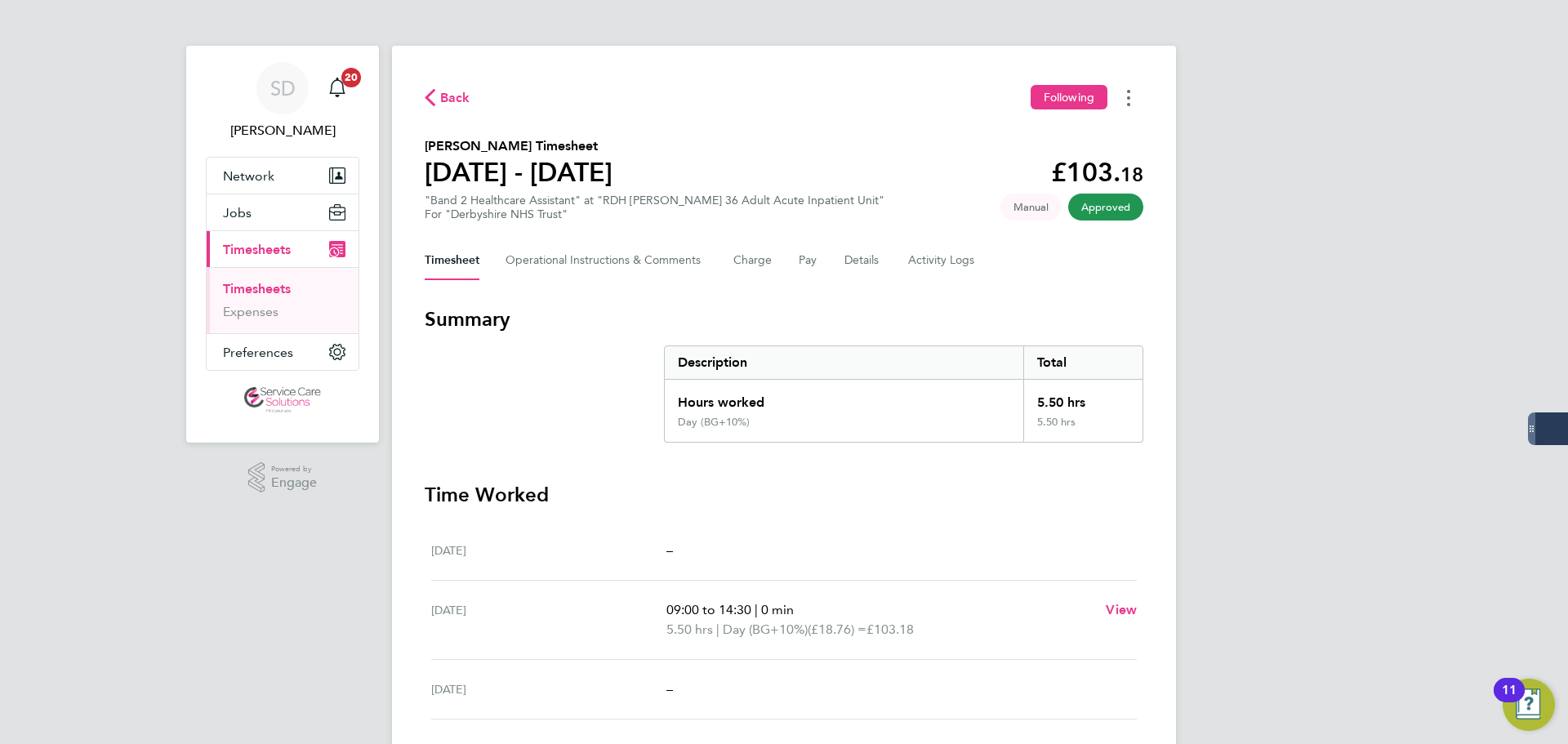
click at [1126, 90] on button "Timesheets Menu" at bounding box center [1128, 97] width 29 height 25
click at [1053, 129] on link "Download timesheet" at bounding box center [1045, 134] width 196 height 33
click at [261, 287] on link "Timesheets" at bounding box center [257, 289] width 68 height 16
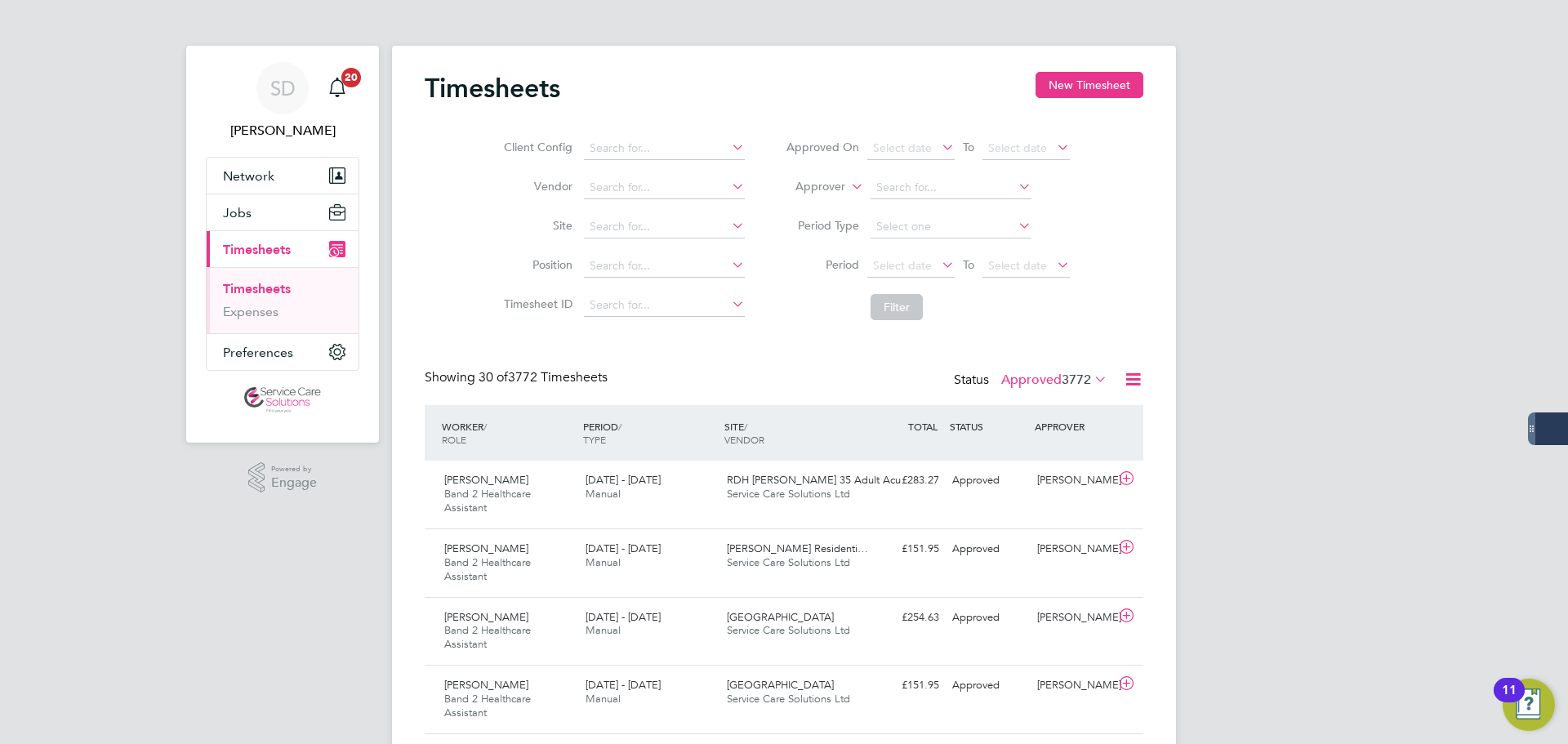
drag, startPoint x: 1018, startPoint y: 375, endPoint x: 1020, endPoint y: 389, distance: 14.1
click at [1018, 376] on label "Approved 3772" at bounding box center [1054, 380] width 106 height 16
click at [1030, 456] on li "Submitted" at bounding box center [1033, 454] width 75 height 23
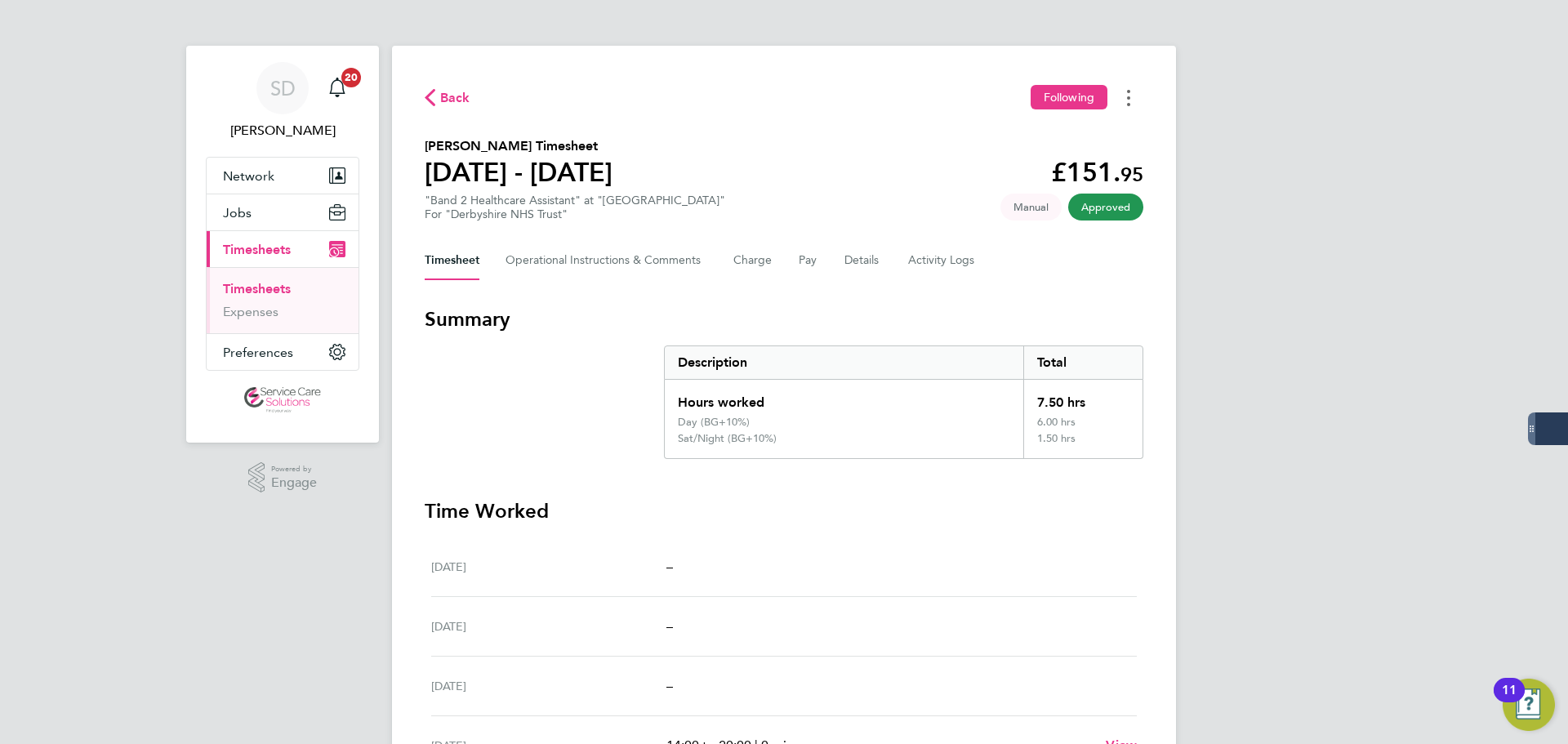
click at [1127, 90] on icon "Timesheets Menu" at bounding box center [1128, 98] width 3 height 16
click at [1031, 136] on link "Download timesheet" at bounding box center [1045, 134] width 196 height 33
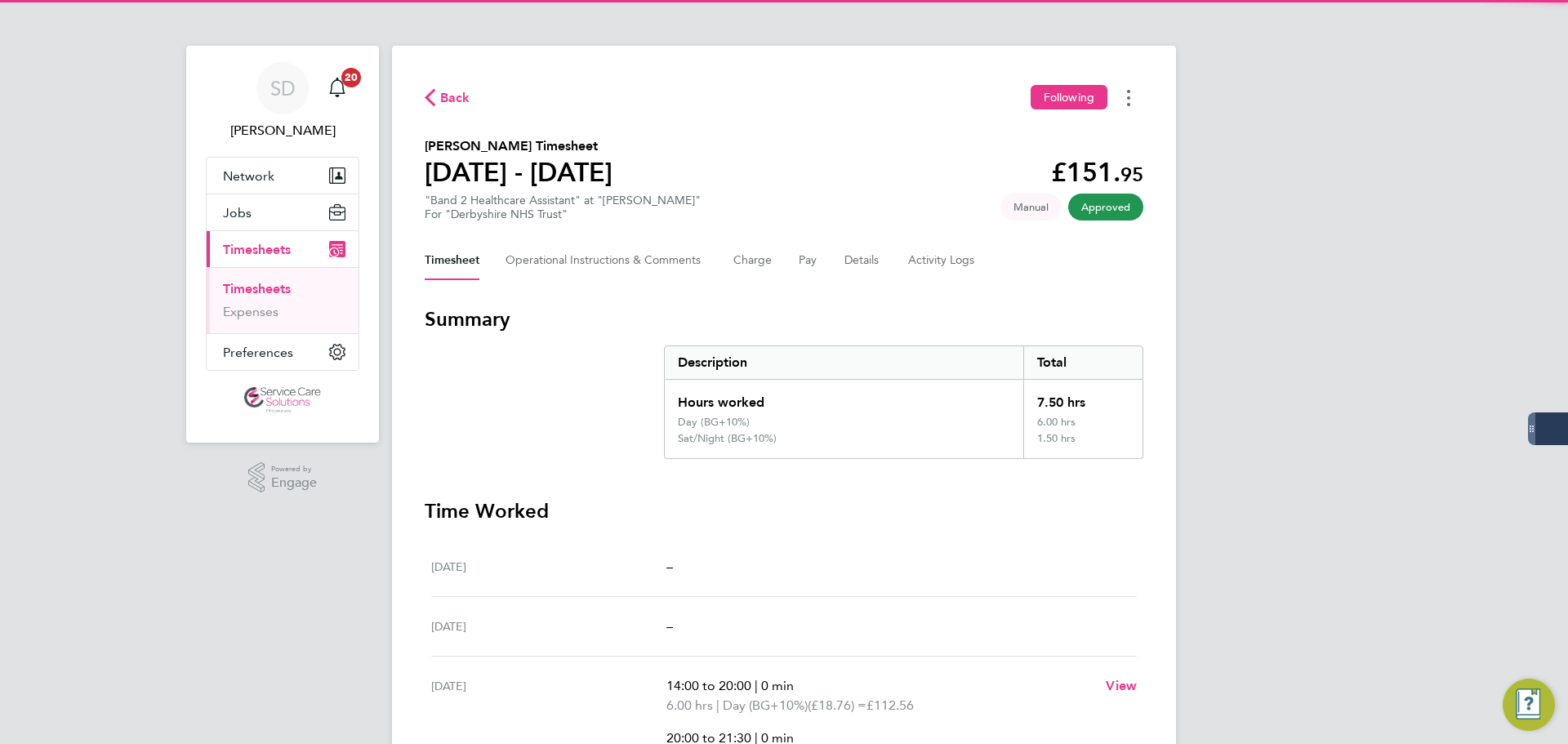
click at [1121, 101] on button "Timesheets Menu" at bounding box center [1128, 97] width 29 height 25
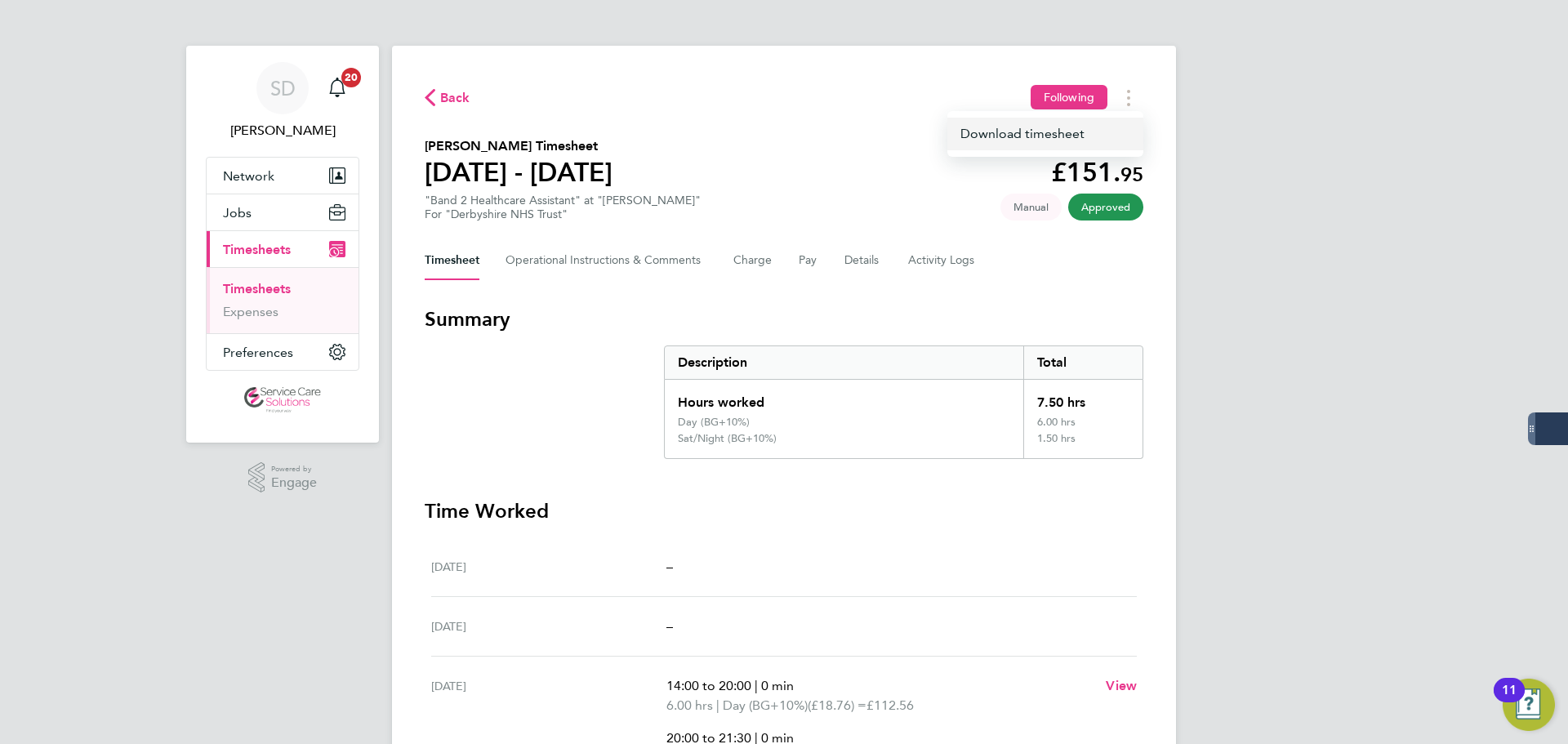
click at [1024, 144] on link "Download timesheet" at bounding box center [1045, 134] width 196 height 33
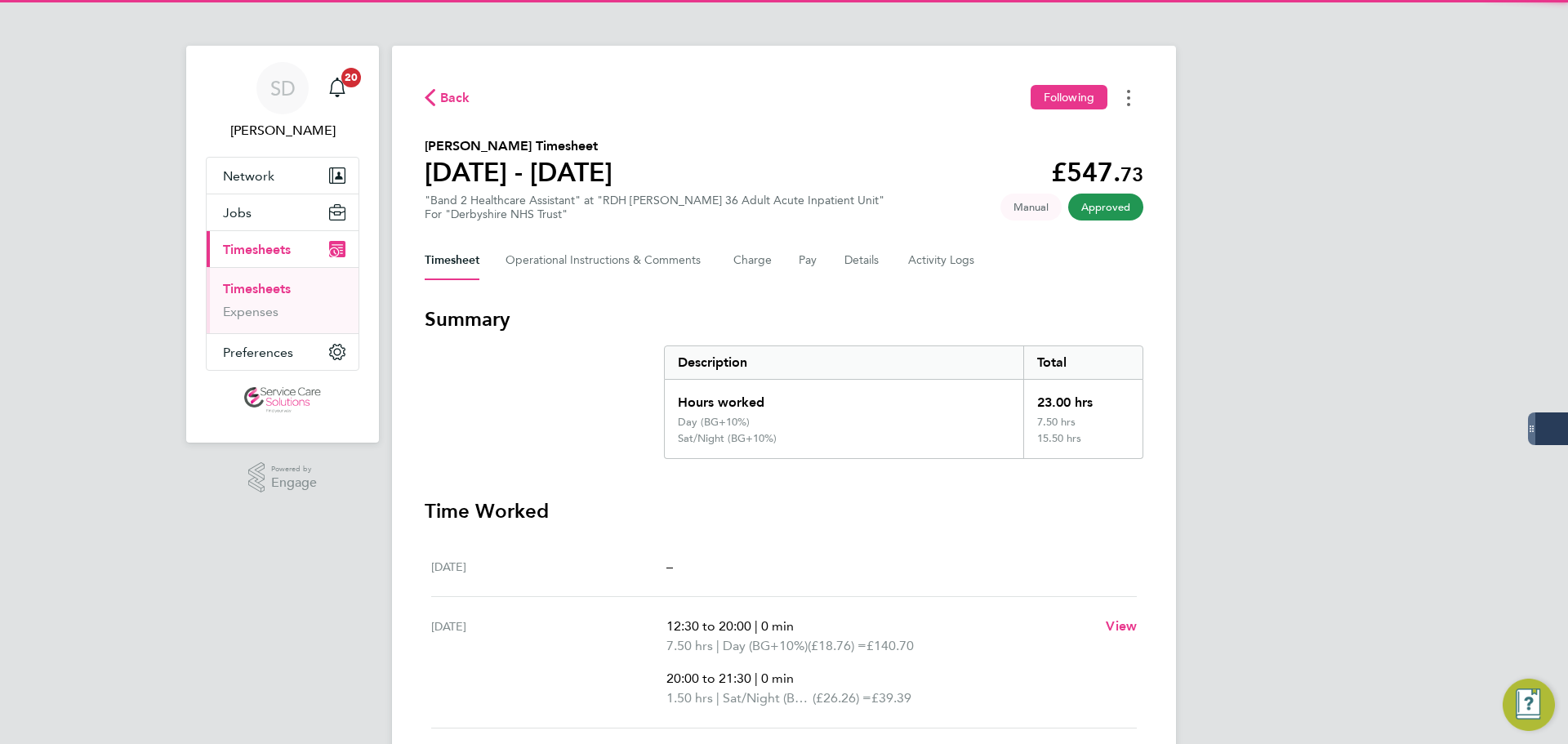
click at [1121, 105] on button "Timesheets Menu" at bounding box center [1128, 97] width 29 height 25
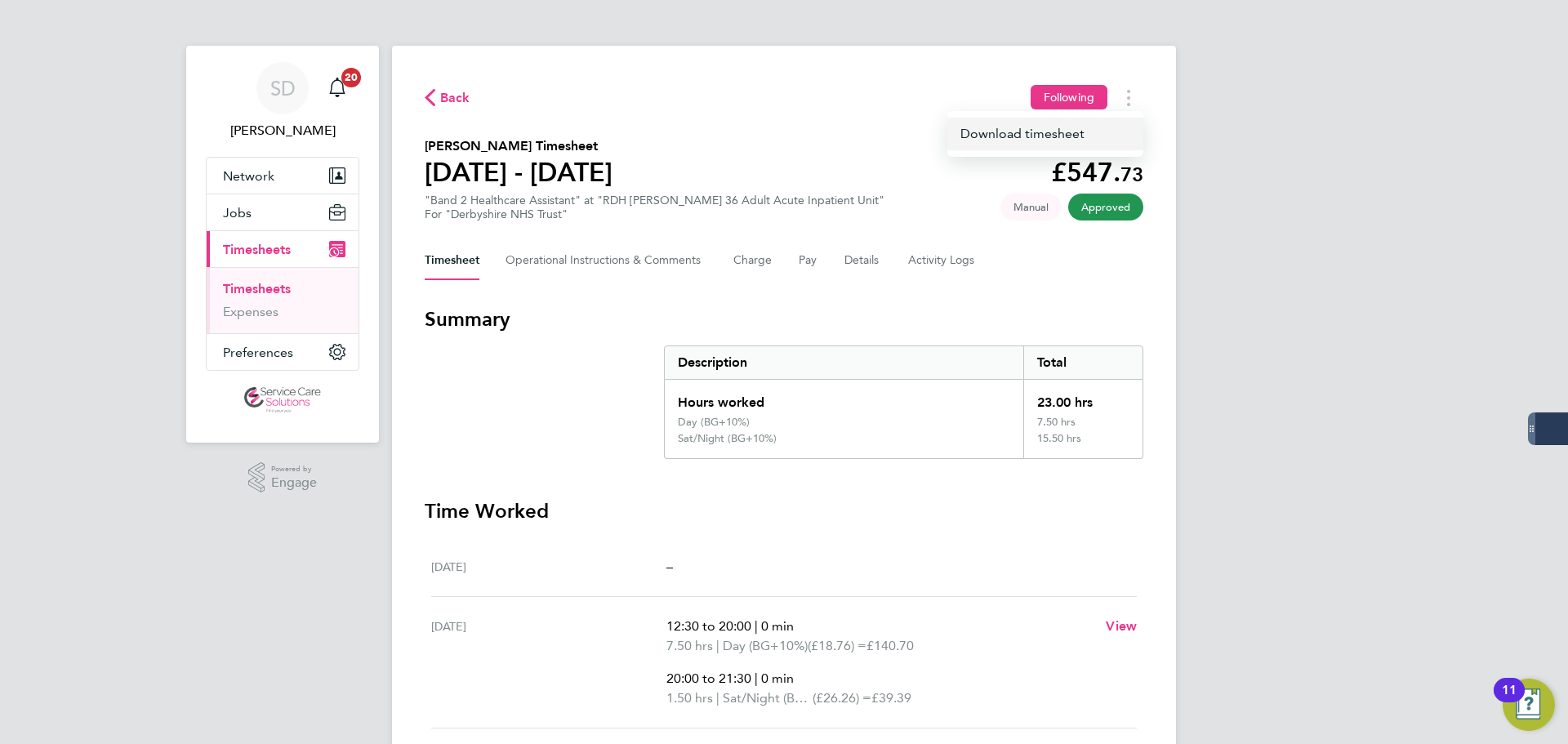
click at [1039, 140] on link "Download timesheet" at bounding box center [1045, 134] width 196 height 33
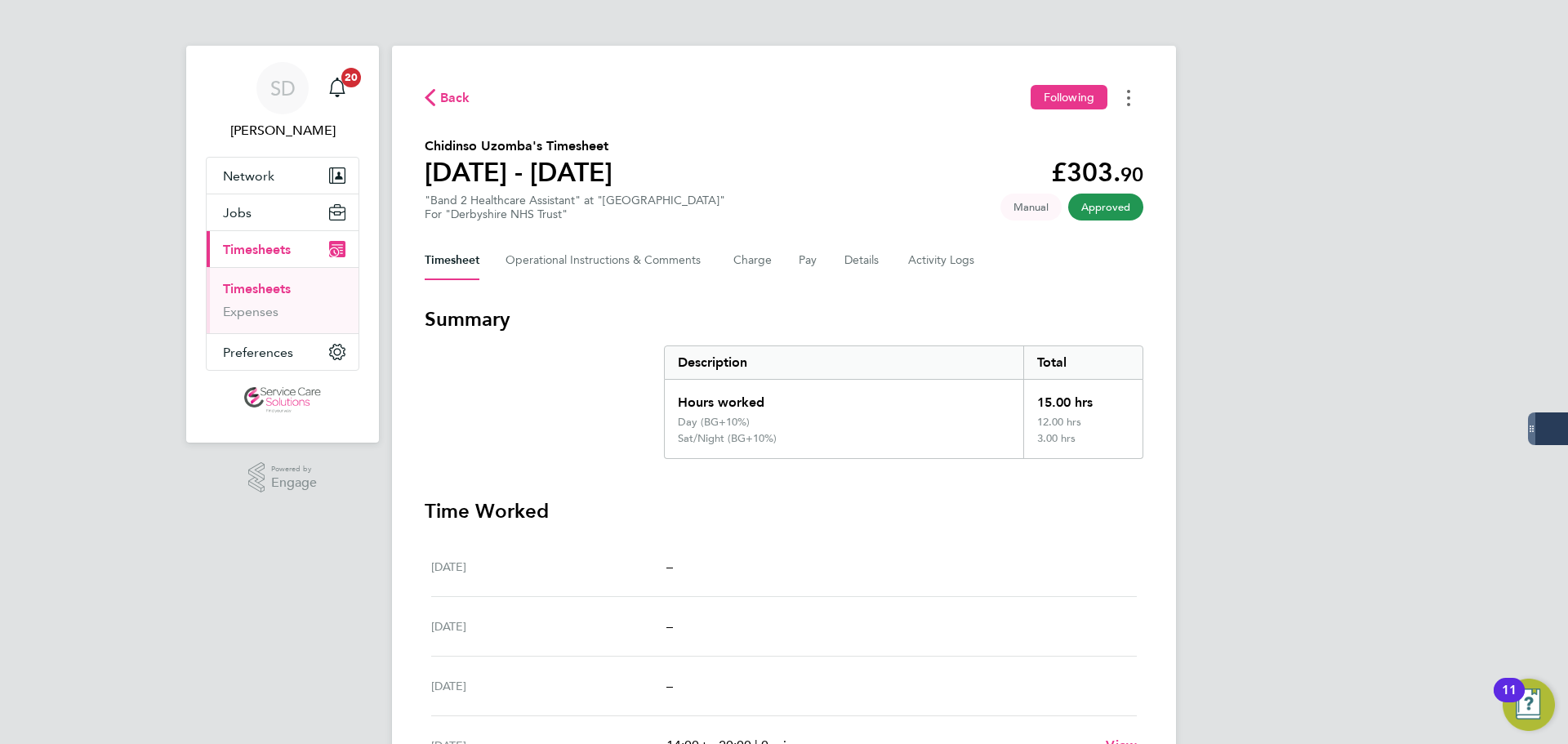
click at [1126, 99] on button "Timesheets Menu" at bounding box center [1128, 97] width 29 height 25
click at [1081, 118] on link "Download timesheet" at bounding box center [1045, 134] width 196 height 33
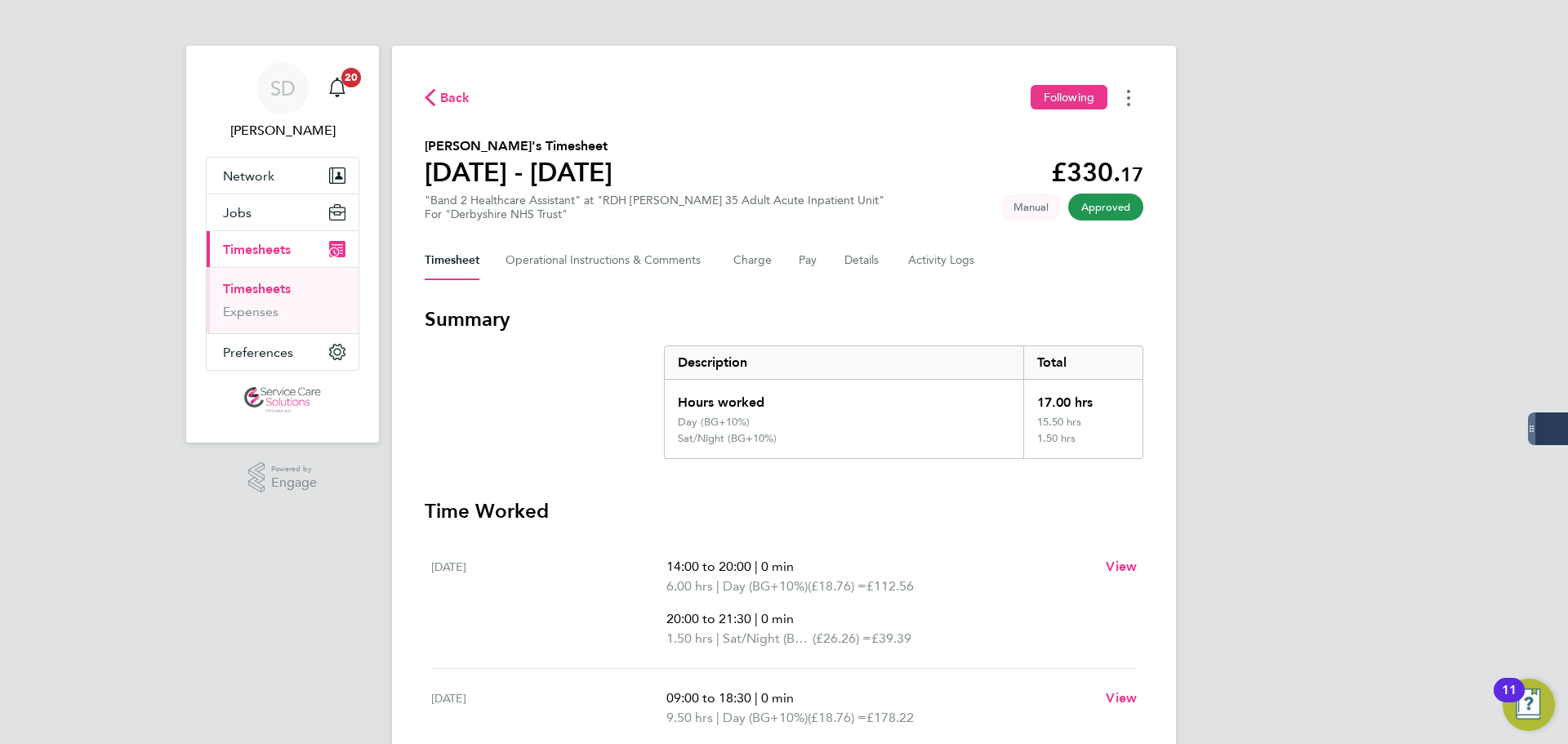
click at [1129, 95] on icon "Timesheets Menu" at bounding box center [1128, 98] width 3 height 16
click at [1030, 141] on link "Download timesheet" at bounding box center [1045, 134] width 196 height 33
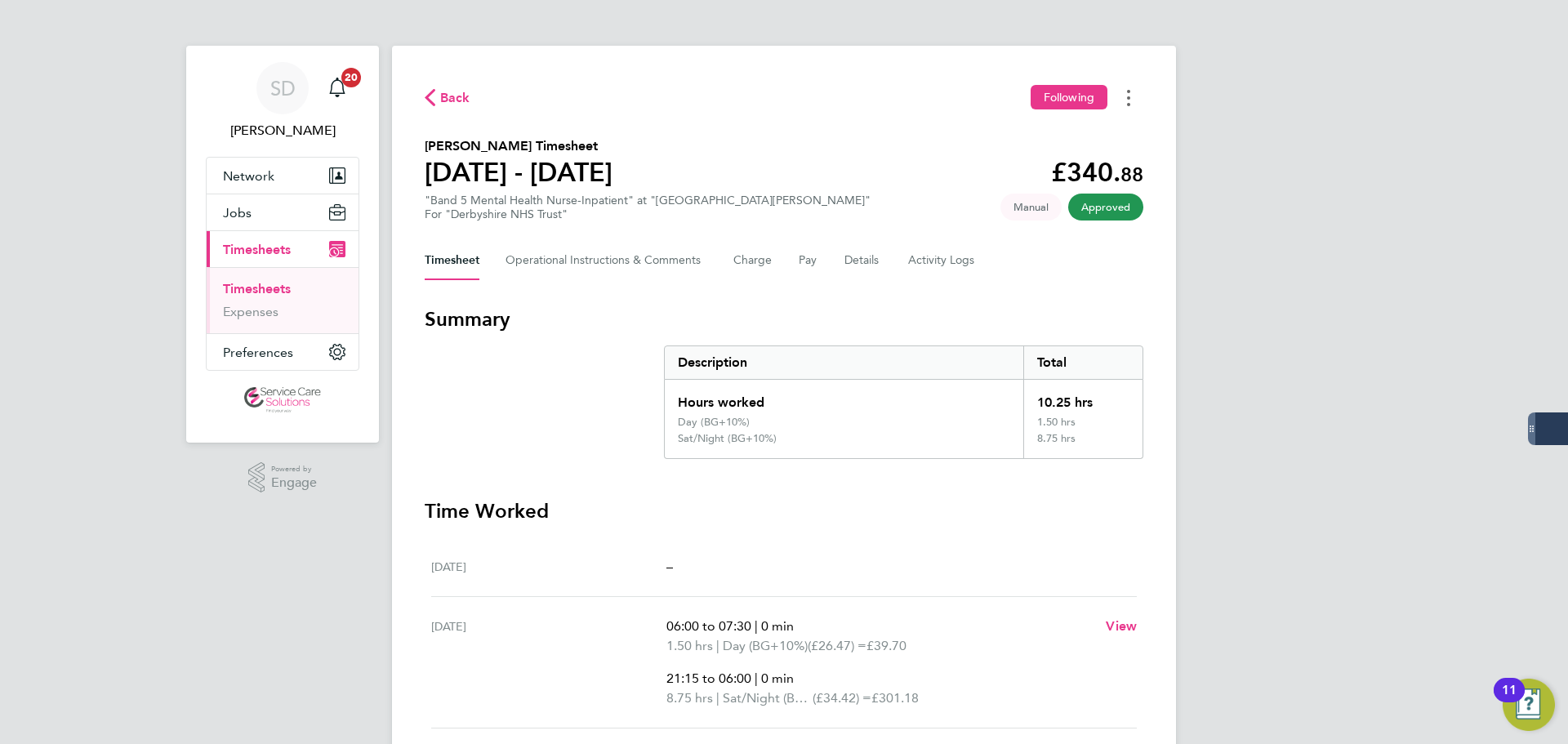
click at [1129, 98] on circle "Timesheets Menu" at bounding box center [1128, 97] width 3 height 3
click at [983, 131] on link "Download timesheet" at bounding box center [1045, 134] width 196 height 33
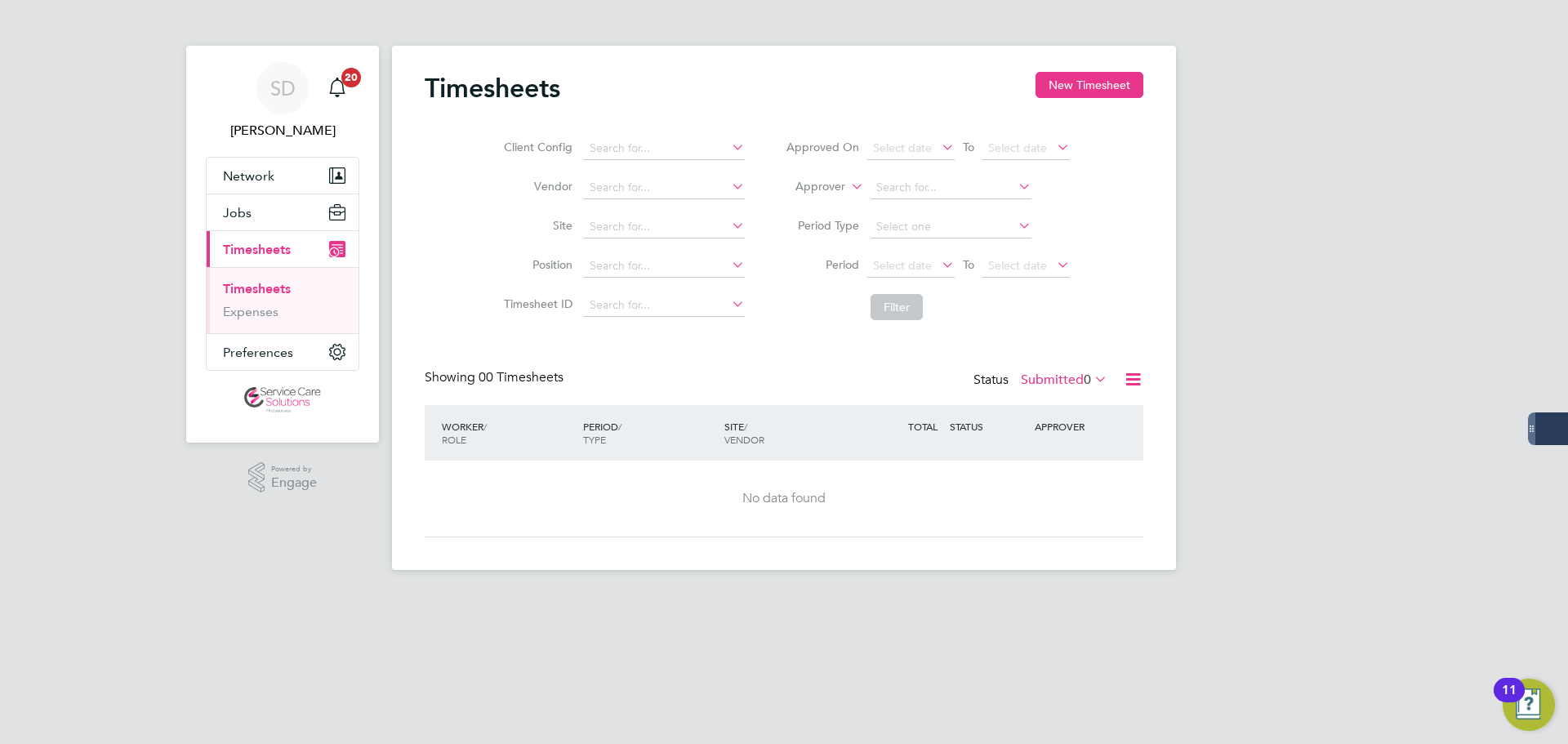
click at [1058, 381] on label "Submitted 0" at bounding box center [1064, 380] width 87 height 16
click at [1043, 471] on li "Approved" at bounding box center [1042, 477] width 75 height 23
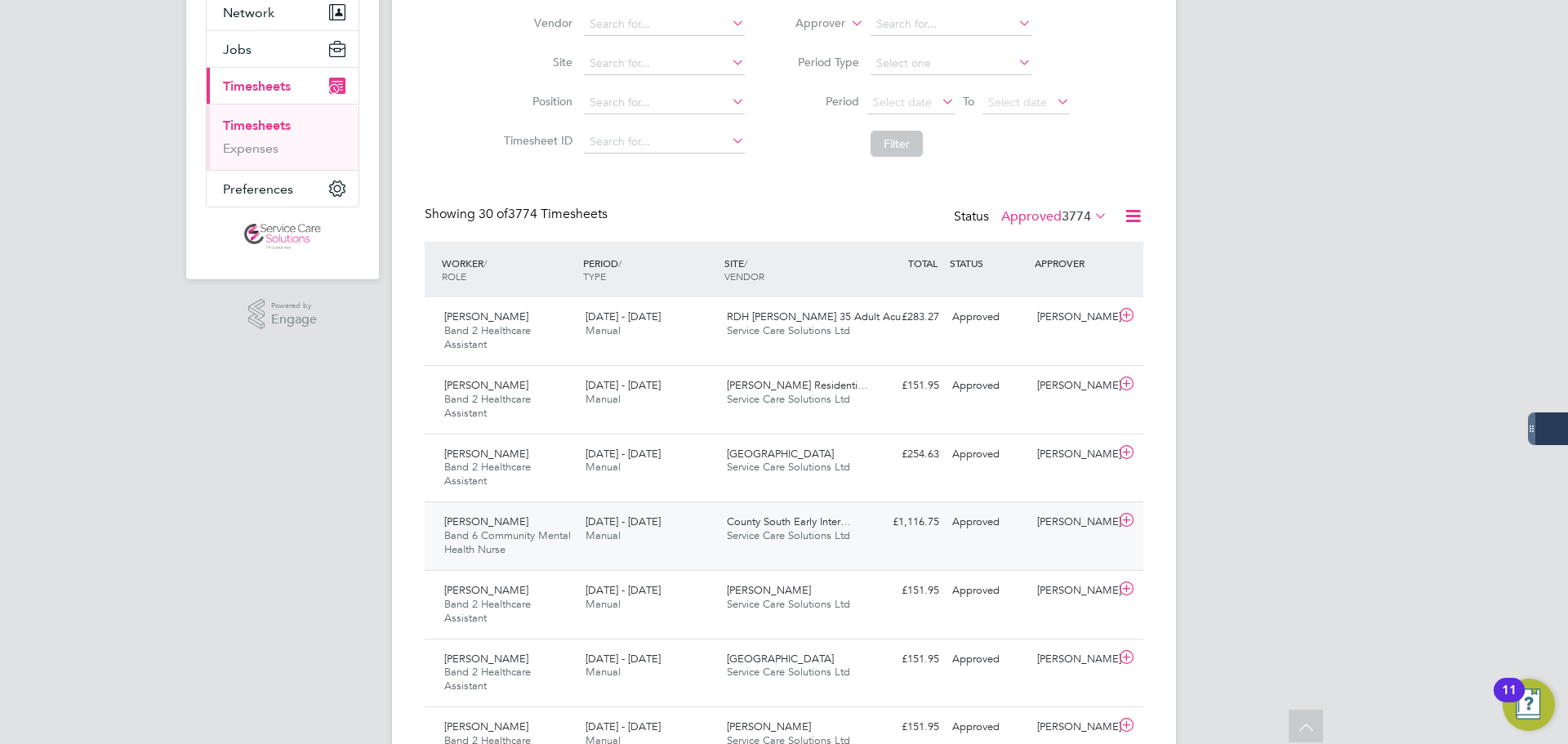
click at [699, 548] on div "[DATE] - [DATE] Manual" at bounding box center [649, 529] width 141 height 41
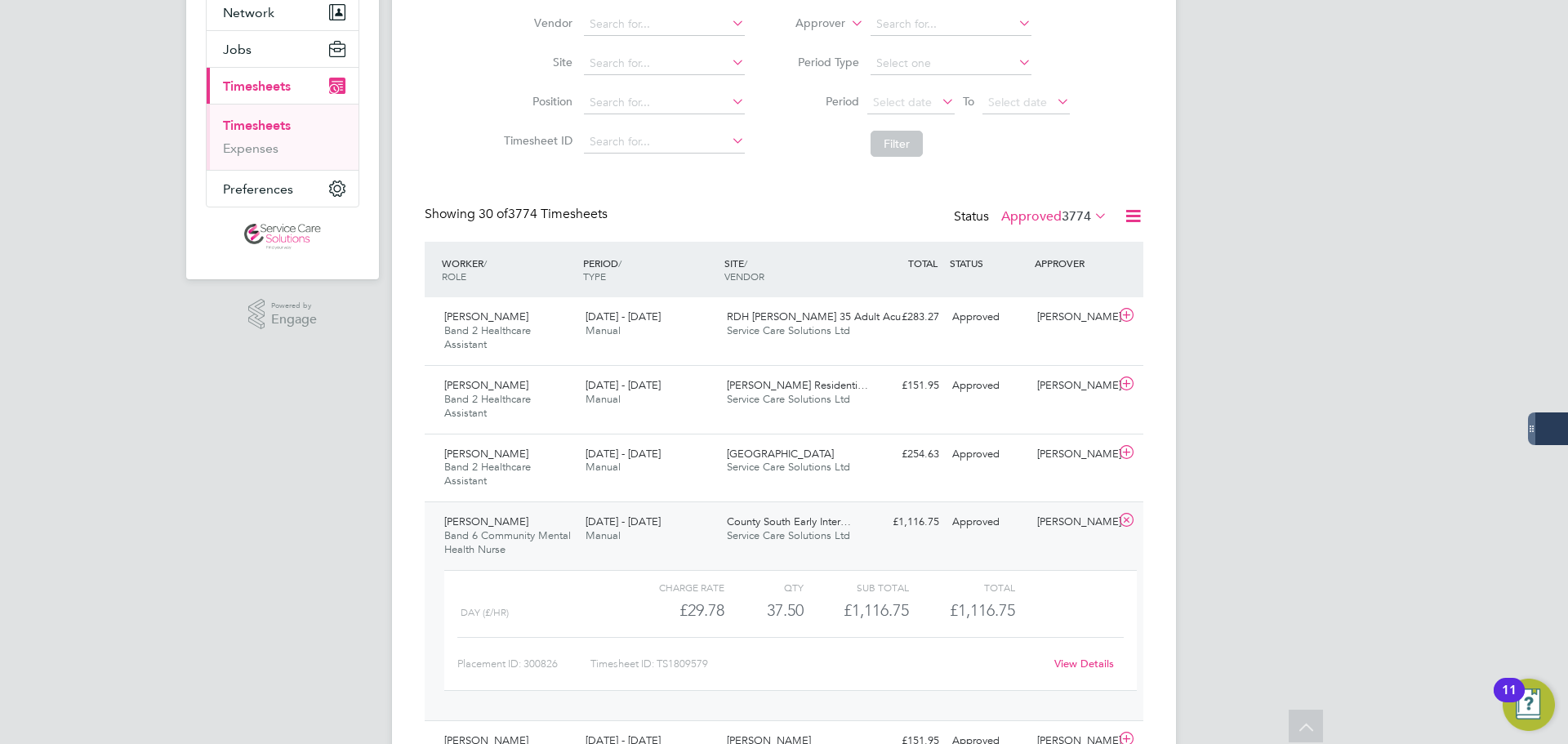
click at [1076, 660] on link "View Details" at bounding box center [1084, 664] width 60 height 14
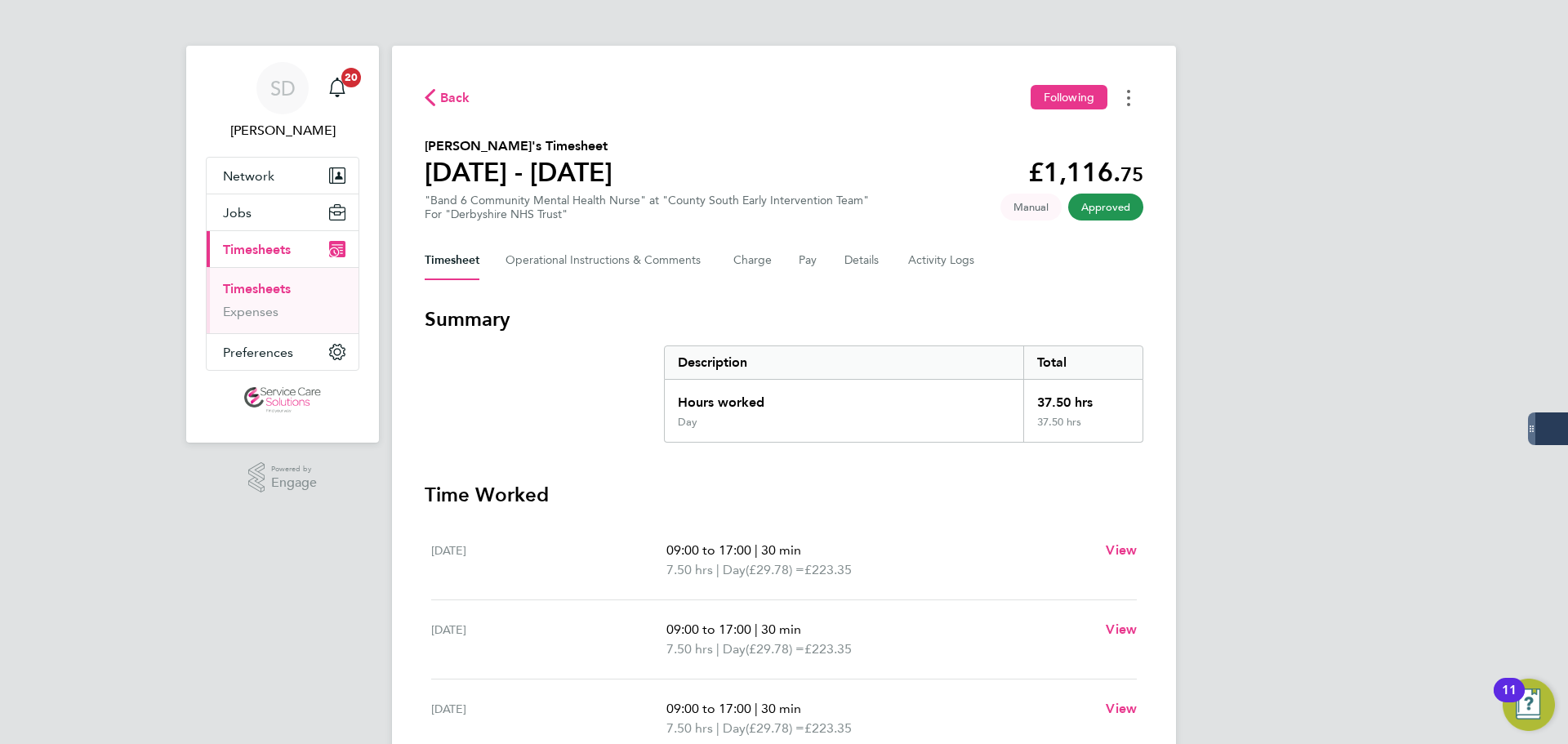
click at [1127, 94] on button "Timesheets Menu" at bounding box center [1128, 97] width 29 height 25
click at [1016, 128] on link "Download timesheet" at bounding box center [1045, 134] width 196 height 33
click at [1134, 98] on button "Timesheets Menu" at bounding box center [1128, 97] width 29 height 25
click at [1026, 120] on link "Download timesheet" at bounding box center [1045, 134] width 196 height 33
click at [266, 287] on link "Timesheets" at bounding box center [257, 289] width 68 height 16
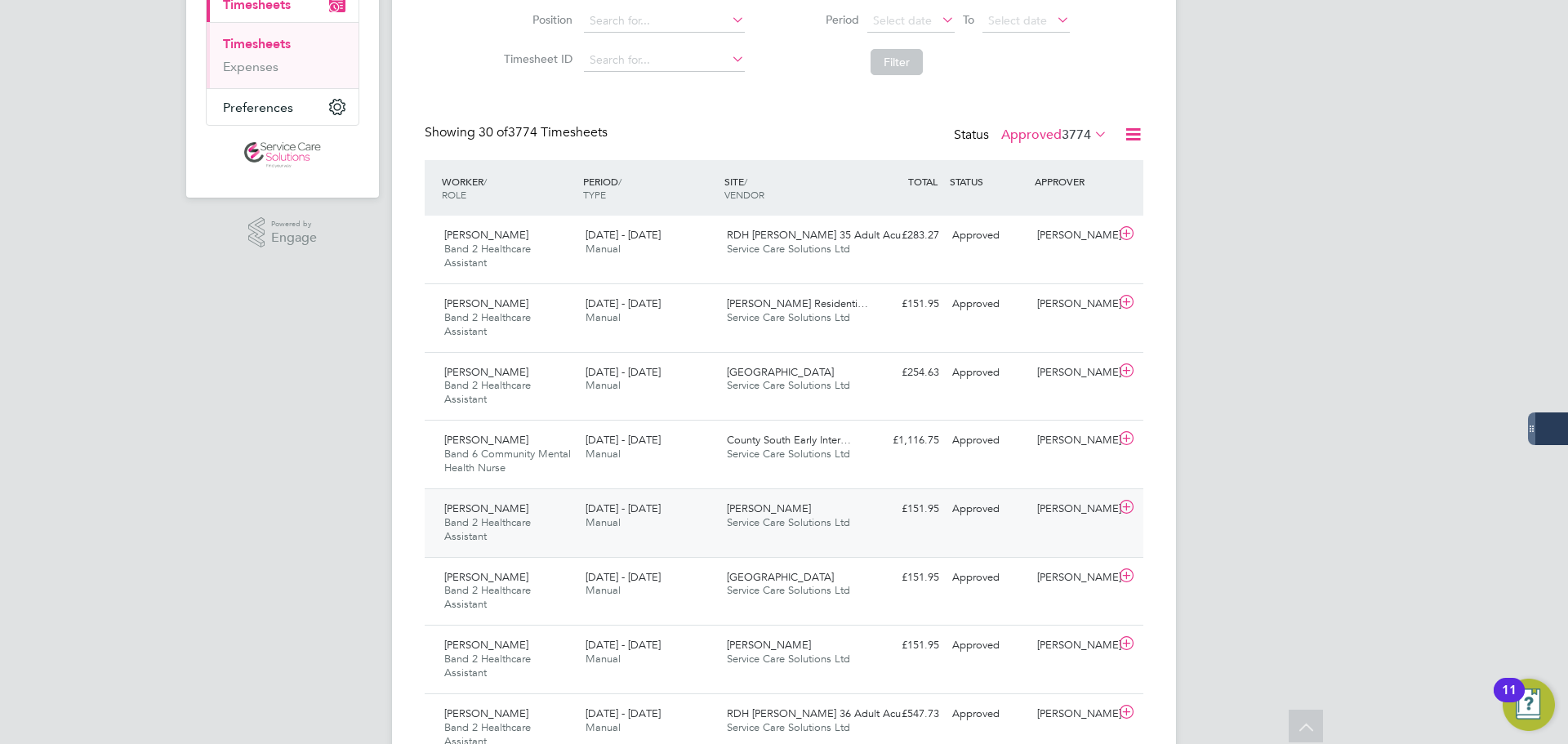
click at [568, 510] on div "Ifeanyi Ezeh Band 2 Healthcare Assistant 18 - 24 Aug 2025" at bounding box center [508, 523] width 141 height 55
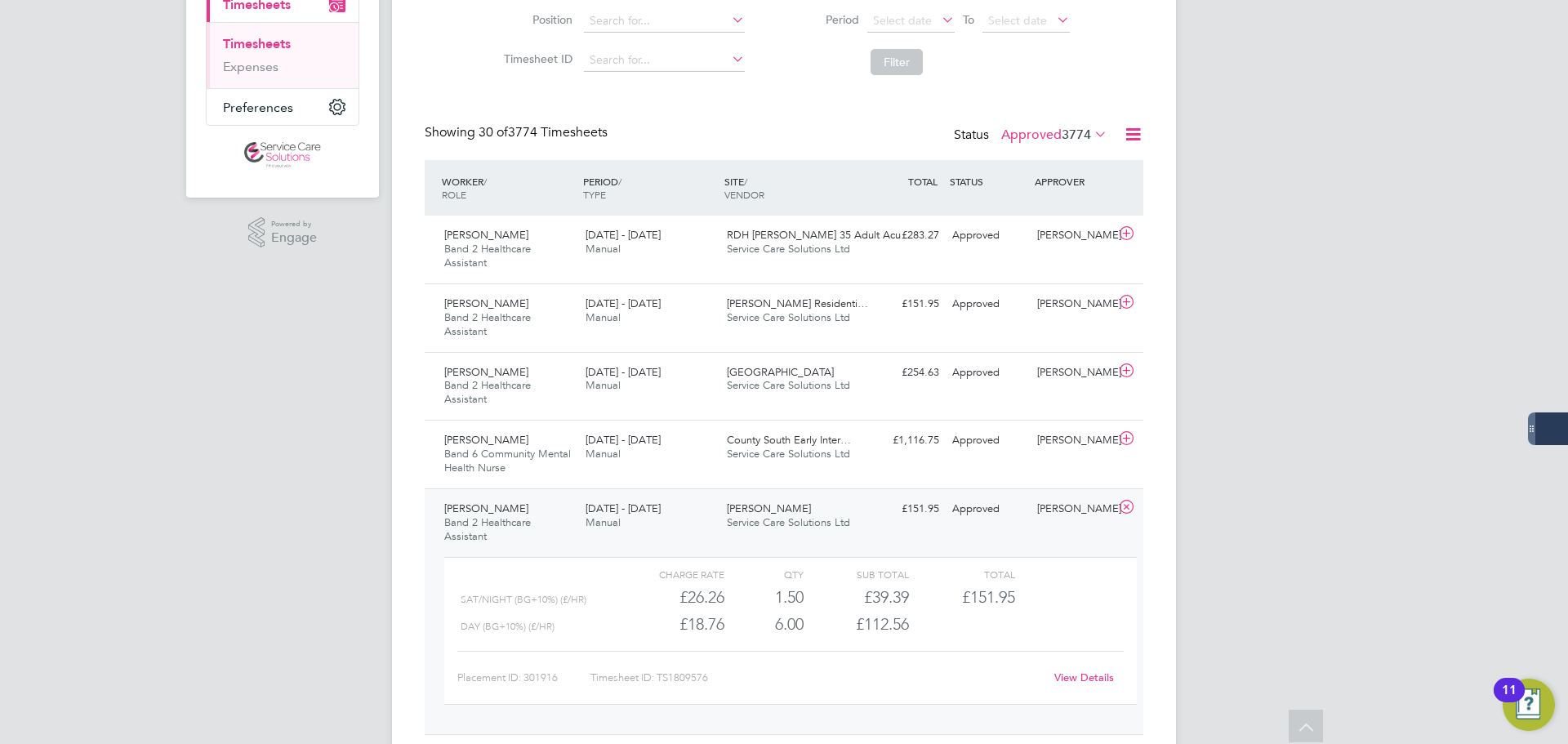
click at [1078, 679] on link "View Details" at bounding box center [1084, 677] width 60 height 14
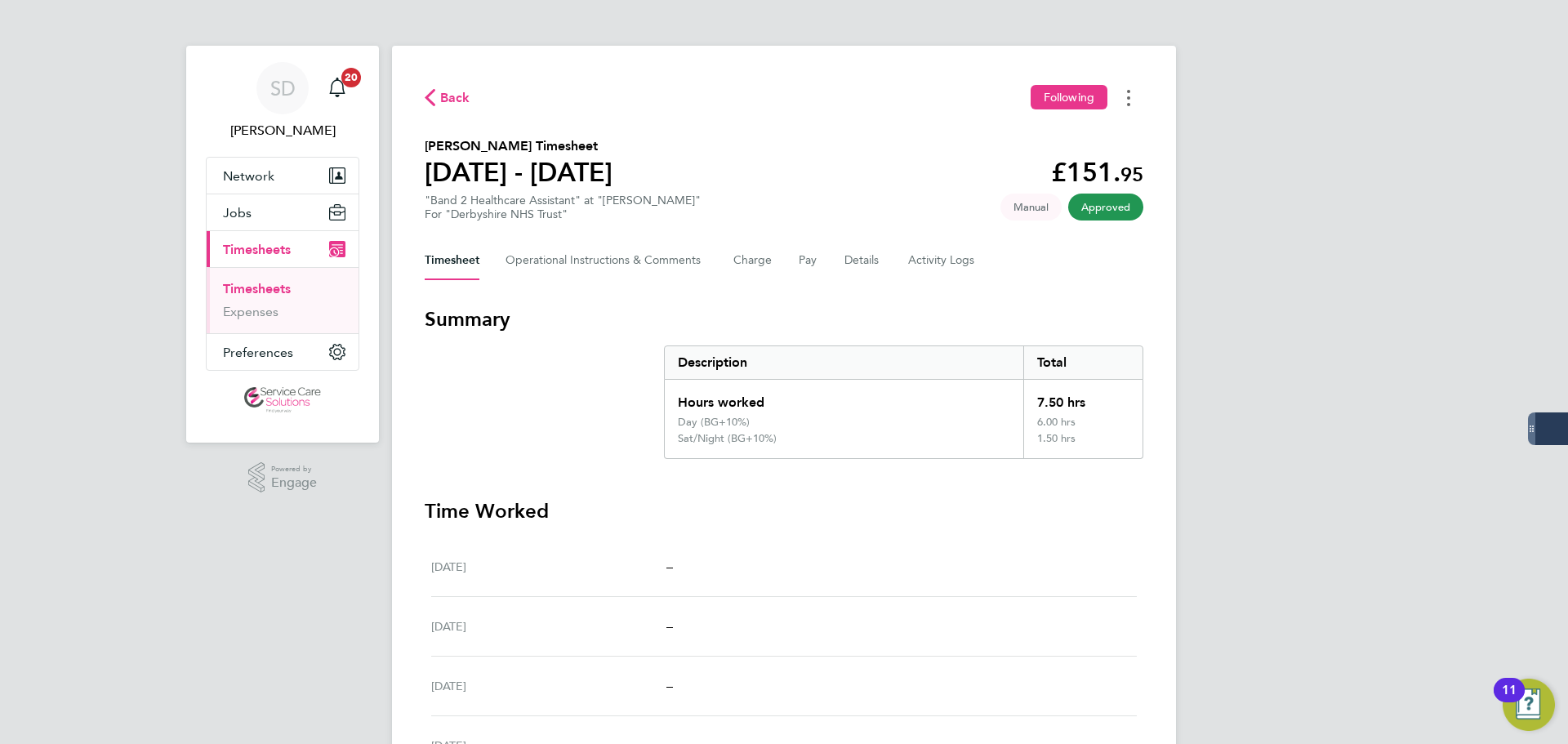
click at [1134, 97] on button "Timesheets Menu" at bounding box center [1128, 97] width 29 height 25
click at [1000, 125] on link "Download timesheet" at bounding box center [1045, 134] width 196 height 33
